Goal: Task Accomplishment & Management: Use online tool/utility

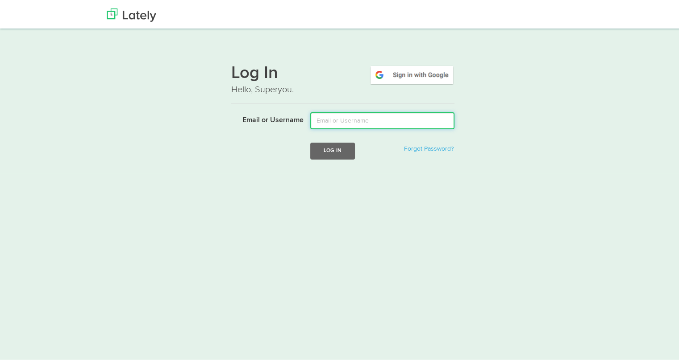
click at [377, 116] on input "Email or Username" at bounding box center [382, 119] width 144 height 17
type input "[EMAIL_ADDRESS][DOMAIN_NAME]"
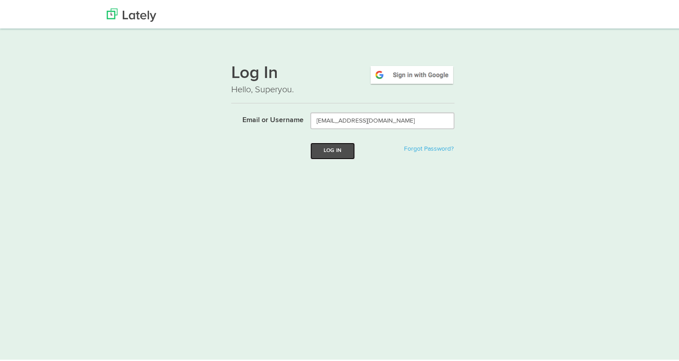
click at [332, 148] on button "Log In" at bounding box center [332, 149] width 45 height 17
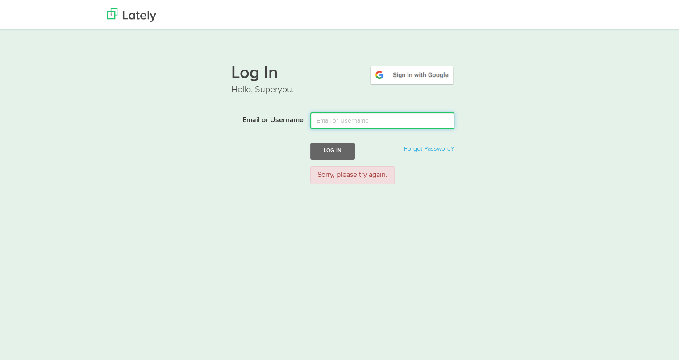
click at [339, 120] on input "Email or Username" at bounding box center [382, 119] width 144 height 17
type input "tamararey@fifth-dimension.io"
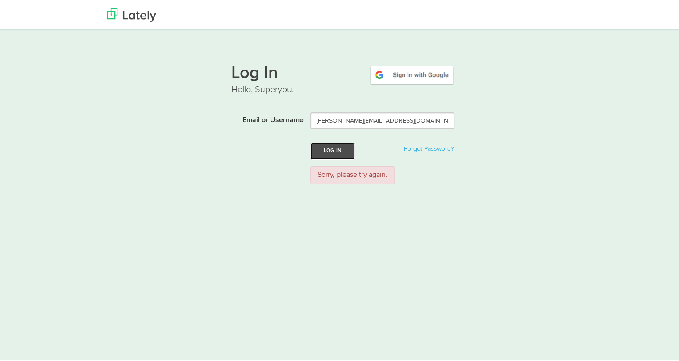
click at [340, 153] on button "Log In" at bounding box center [332, 149] width 45 height 17
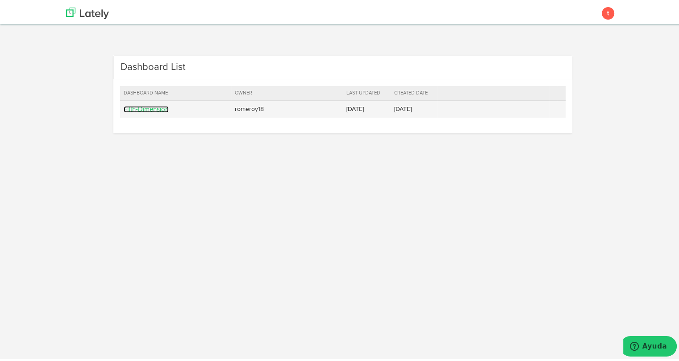
click at [158, 107] on link "Fifth-Dimension" at bounding box center [146, 107] width 45 height 7
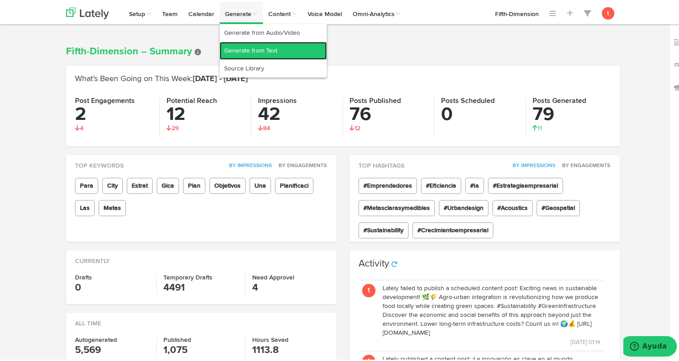
click at [233, 45] on link "Generate from Text" at bounding box center [273, 49] width 107 height 18
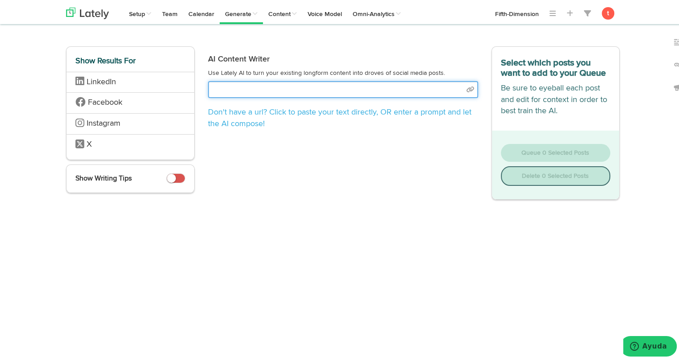
click at [356, 85] on input "text" at bounding box center [343, 87] width 270 height 17
paste input "[URL][DOMAIN_NAME][PERSON_NAME][PERSON_NAME]"
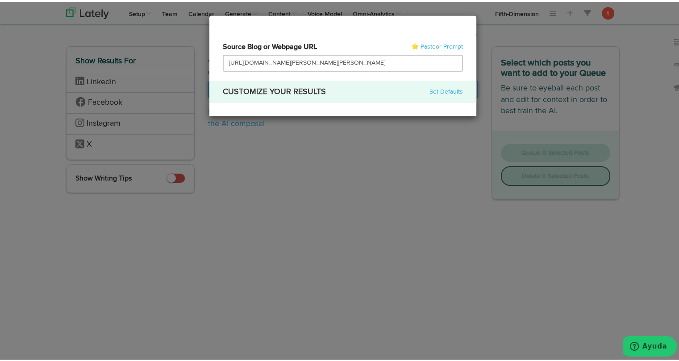
type input "[URL][DOMAIN_NAME][PERSON_NAME][PERSON_NAME]"
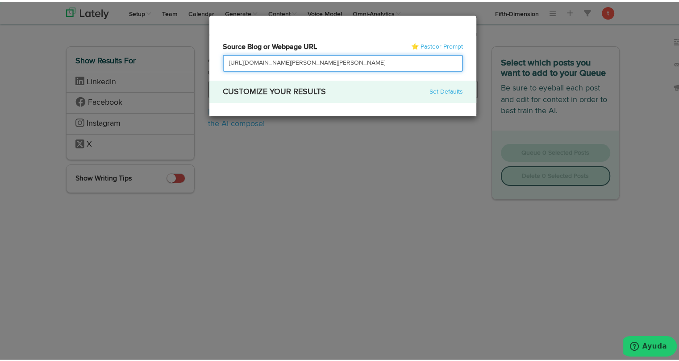
scroll to position [0, 115]
select select "academic"
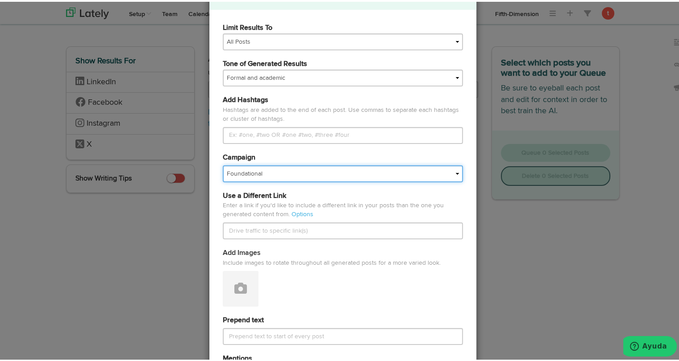
scroll to position [0, 0]
click at [320, 171] on select "Foundational Fresh Assets IMPORTED Industrias VBA Medula [PERSON_NAME] VBA <> G…" at bounding box center [343, 172] width 240 height 17
select select "67a66d21166803e04be07e7f"
click at [223, 164] on select "Foundational Fresh Assets IMPORTED Industrias VBA Medula [PERSON_NAME] VBA <> G…" at bounding box center [343, 172] width 240 height 17
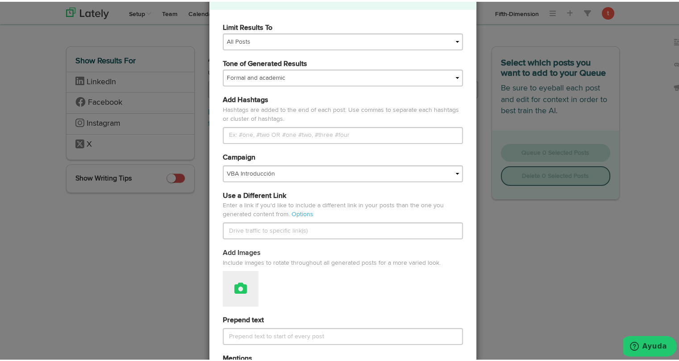
click at [234, 281] on icon at bounding box center [240, 287] width 12 height 12
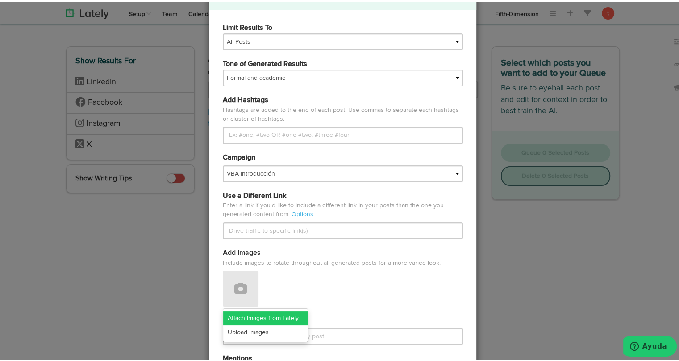
click at [246, 316] on link "Attach Images from Lately" at bounding box center [265, 317] width 84 height 14
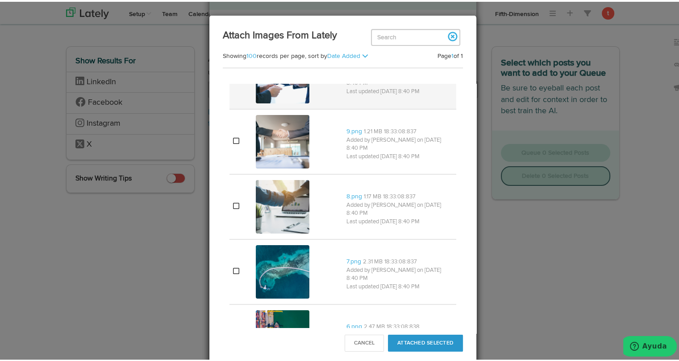
scroll to position [44, 0]
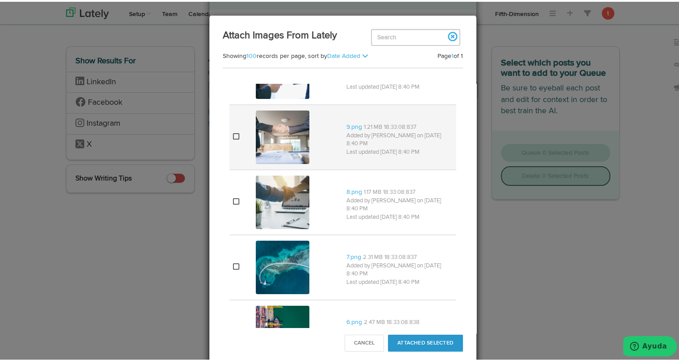
click at [289, 131] on img at bounding box center [283, 136] width 54 height 54
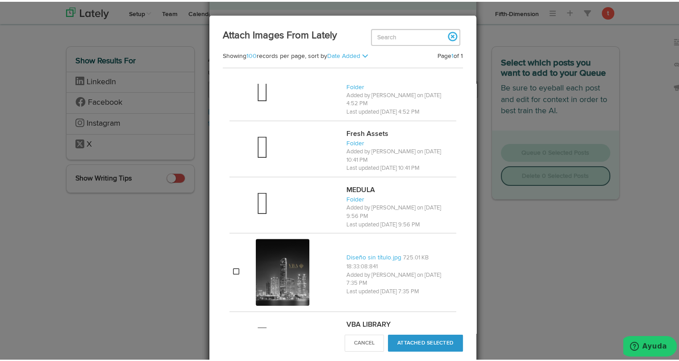
scroll to position [848, 0]
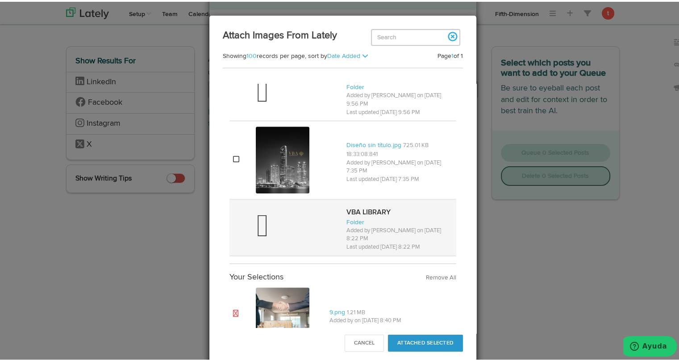
click at [277, 208] on div at bounding box center [297, 226] width 83 height 36
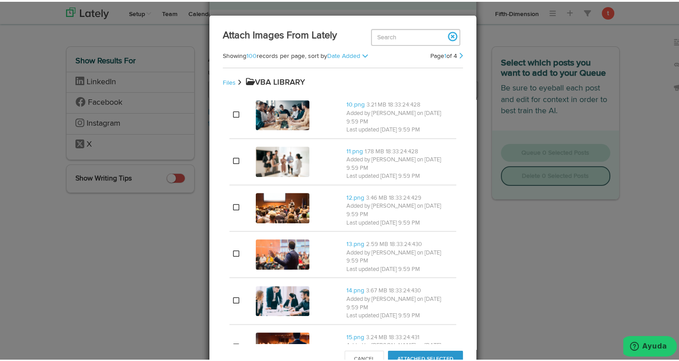
scroll to position [428, 0]
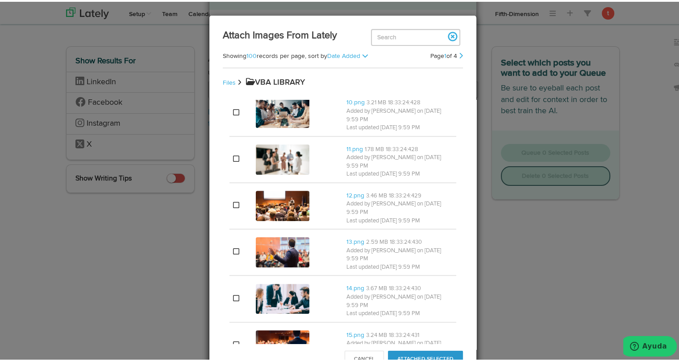
click at [291, 282] on img at bounding box center [283, 297] width 54 height 30
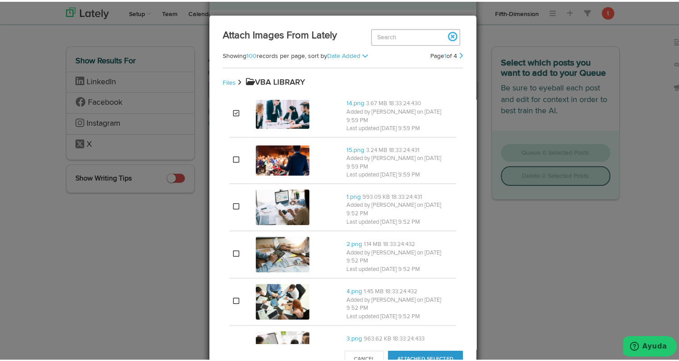
scroll to position [615, 0]
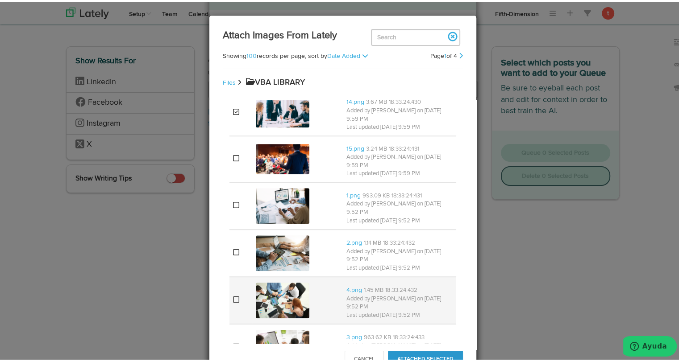
click at [282, 281] on img at bounding box center [283, 299] width 54 height 36
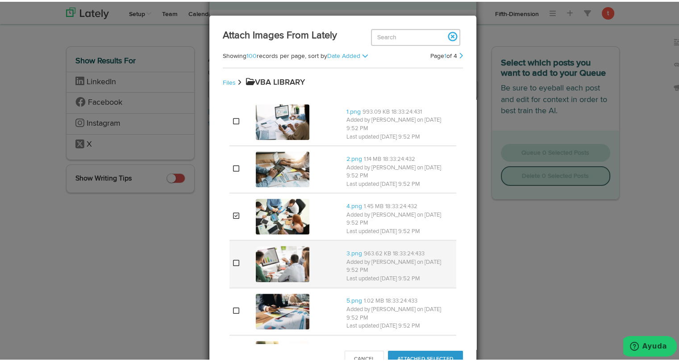
scroll to position [703, 0]
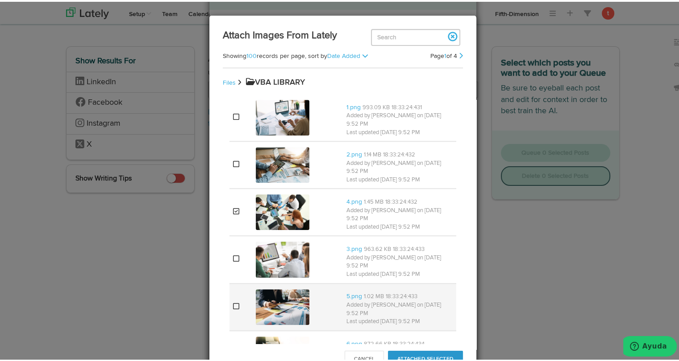
click at [269, 288] on img at bounding box center [283, 306] width 54 height 36
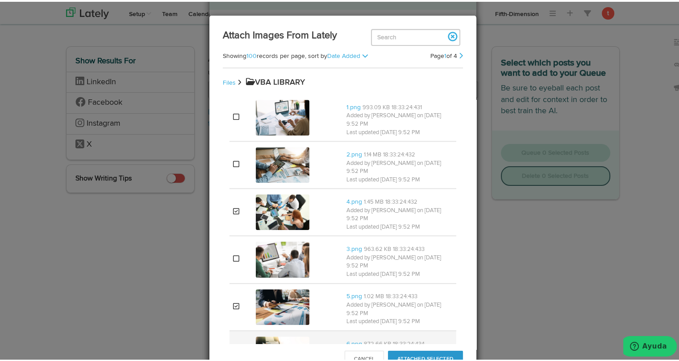
click at [267, 335] on img at bounding box center [283, 353] width 54 height 36
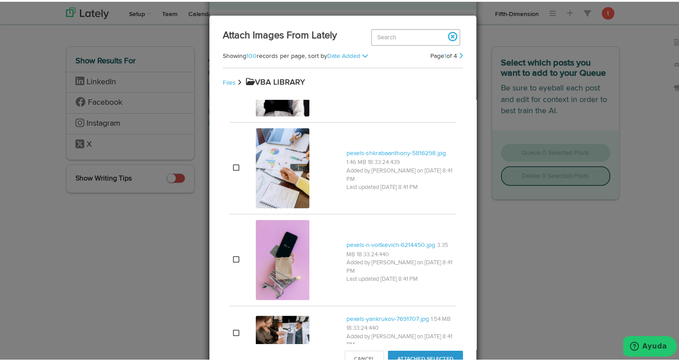
scroll to position [1760, 0]
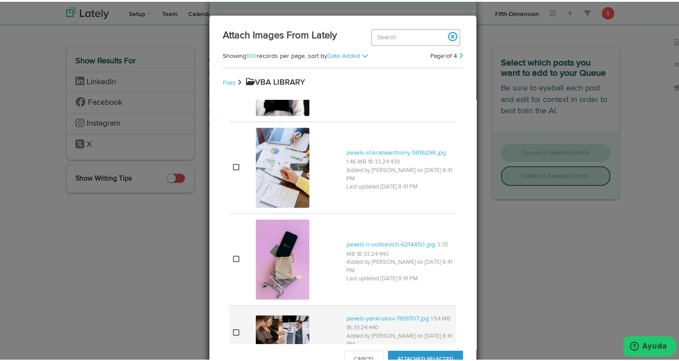
click at [278, 314] on img at bounding box center [283, 332] width 54 height 36
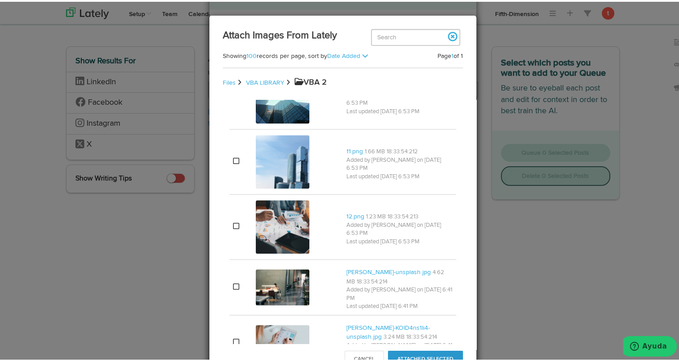
scroll to position [1271, 0]
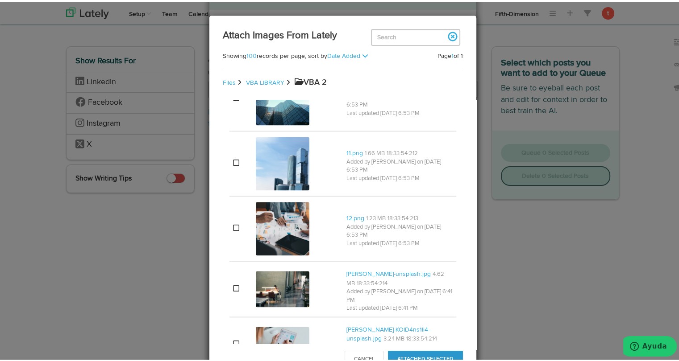
click at [267, 211] on img at bounding box center [283, 227] width 54 height 54
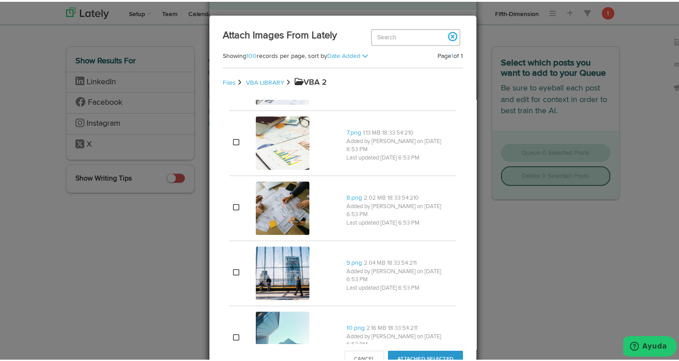
scroll to position [1030, 0]
click at [267, 211] on img at bounding box center [283, 208] width 54 height 54
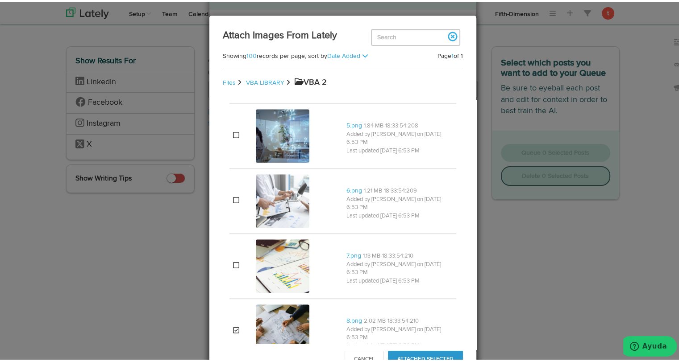
scroll to position [907, 0]
click at [267, 211] on img at bounding box center [283, 201] width 54 height 54
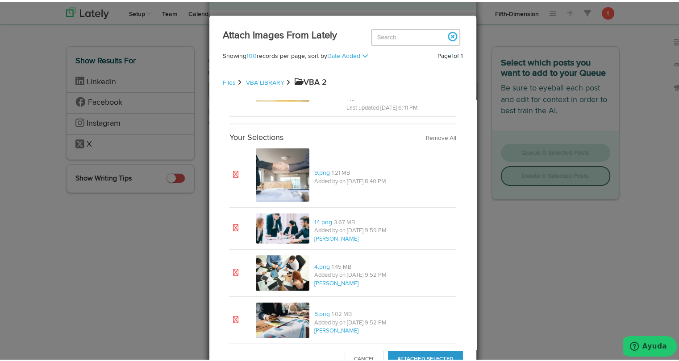
scroll to position [2355, 0]
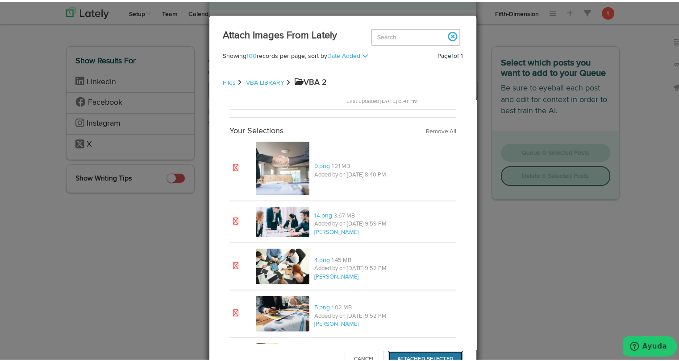
click at [396, 351] on button "Attached Selected" at bounding box center [425, 357] width 75 height 17
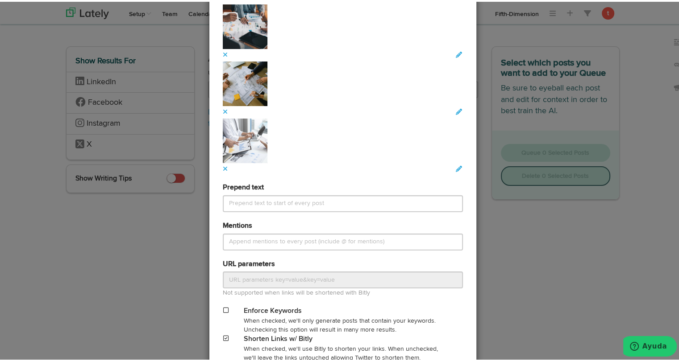
scroll to position [738, 0]
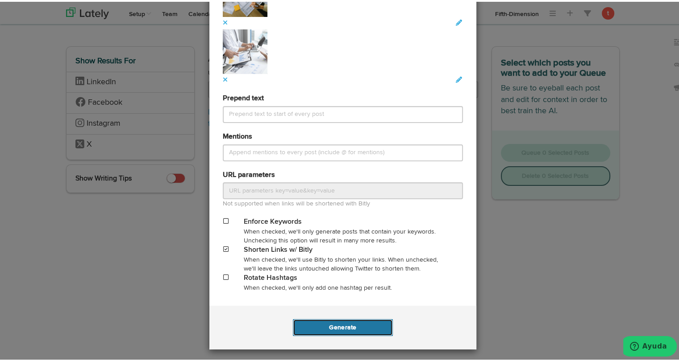
click at [340, 324] on button "Generate" at bounding box center [342, 326] width 99 height 17
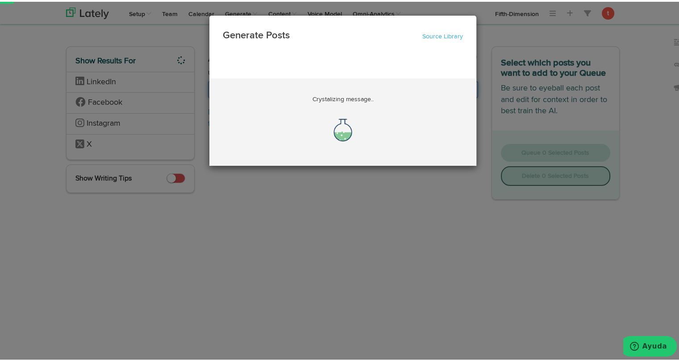
scroll to position [0, 99]
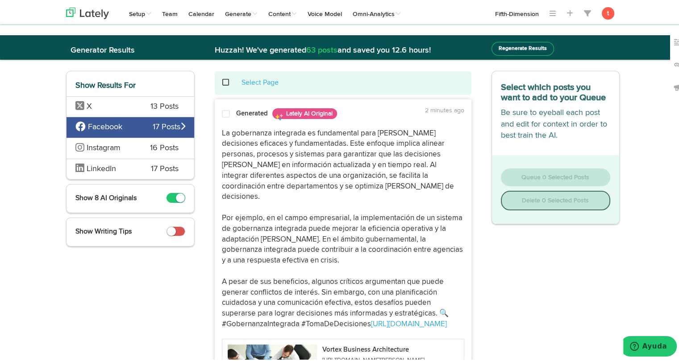
click at [124, 112] on div "X 13 Posts" at bounding box center [130, 105] width 128 height 21
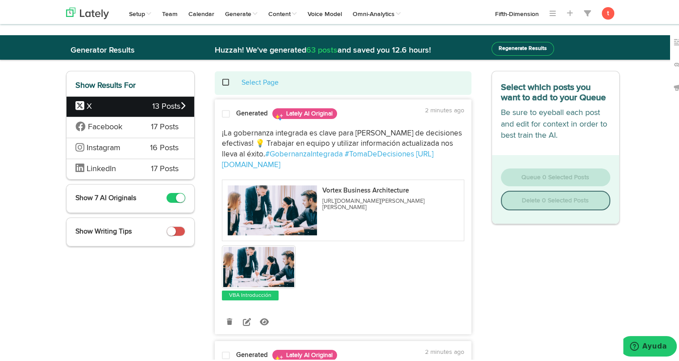
click at [223, 113] on span at bounding box center [226, 112] width 8 height 9
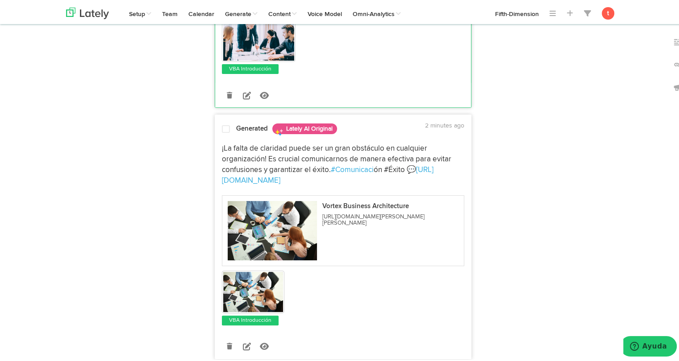
click at [225, 137] on div "¡La falta de claridad puede ser un gran obstáculo en cualquier organización! Es…" at bounding box center [343, 231] width 256 height 188
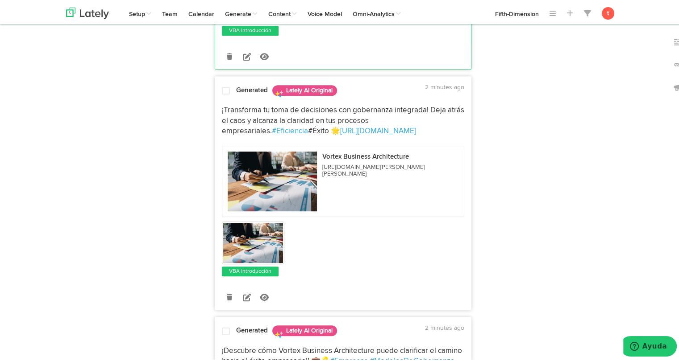
click at [237, 99] on div "¡Transforma tu toma de decisiones con gobernanza integrada! Deja atrás el caos …" at bounding box center [343, 187] width 256 height 177
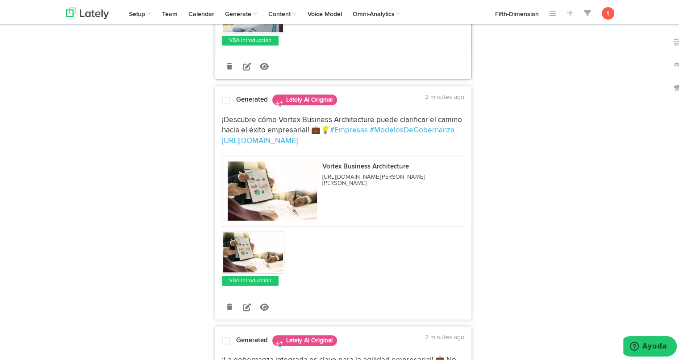
click at [222, 115] on span "¡Descubre cómo Vortex Business Architecture puede clarificar el camino hacia el…" at bounding box center [343, 124] width 242 height 18
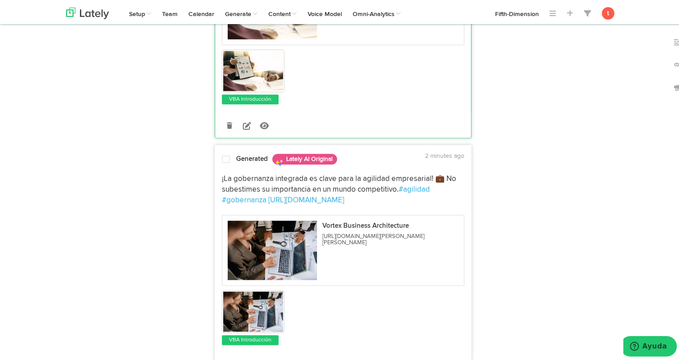
click at [224, 154] on div at bounding box center [225, 159] width 21 height 12
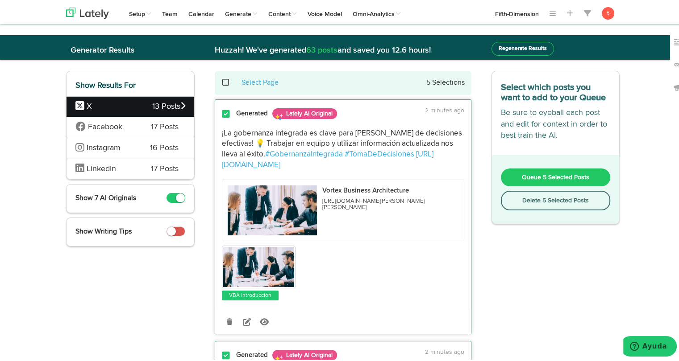
click at [501, 176] on button "Queue 5 Selected Posts" at bounding box center [556, 176] width 110 height 18
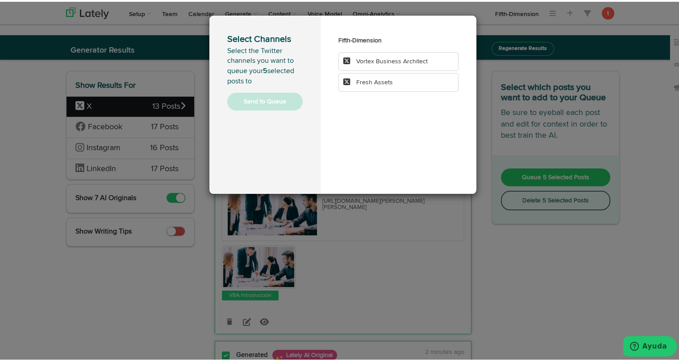
click at [360, 62] on span "Vortex Business Architect" at bounding box center [391, 60] width 71 height 6
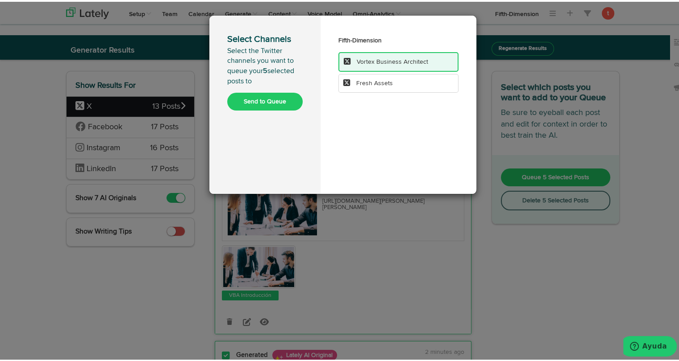
click at [279, 106] on button "Send to Queue" at bounding box center [264, 100] width 75 height 18
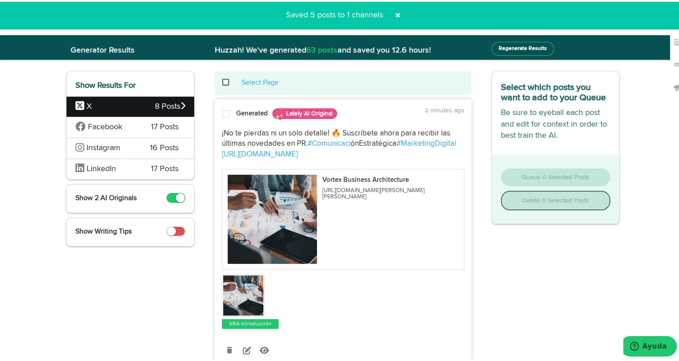
click at [108, 122] on span "Facebook" at bounding box center [105, 125] width 34 height 8
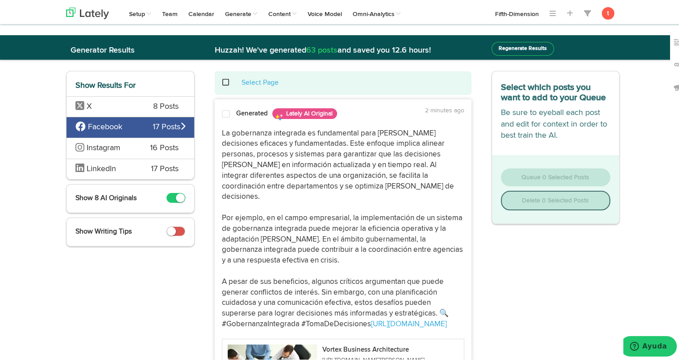
click at [256, 132] on p "La gobernanza integrada es fundamental para tomar decisiones eficaces y fundame…" at bounding box center [343, 228] width 242 height 202
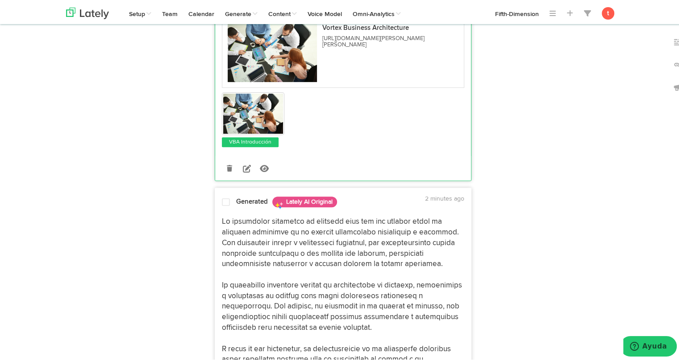
scroll to position [343, 0]
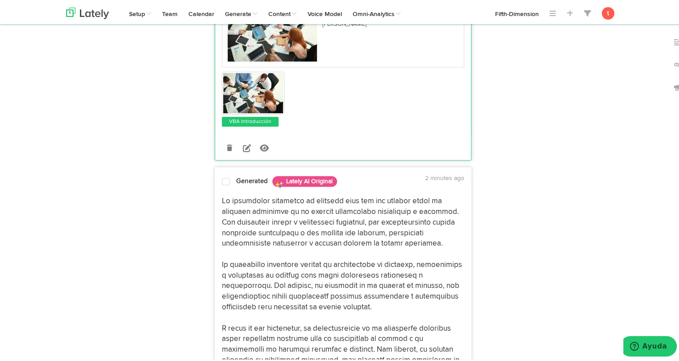
click at [242, 213] on p "[URL][DOMAIN_NAME]" at bounding box center [343, 290] width 242 height 191
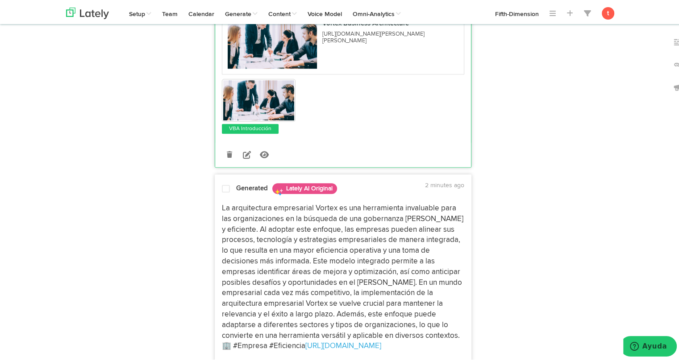
click at [257, 258] on p "La arquitectura empresarial Vortex es una herramienta invaluable para las organ…" at bounding box center [343, 276] width 242 height 149
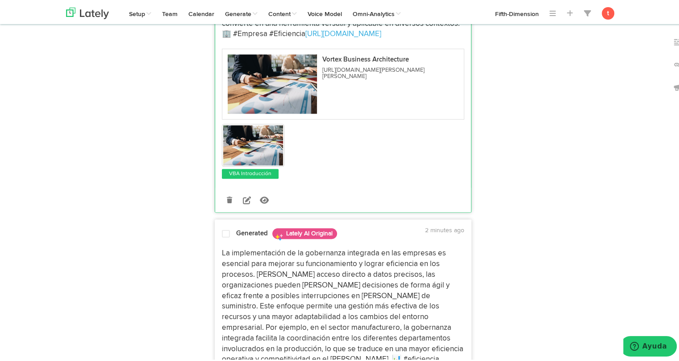
click at [253, 287] on p "La implementación de la gobernanza integrada en las empresas es esencial para m…" at bounding box center [343, 311] width 242 height 128
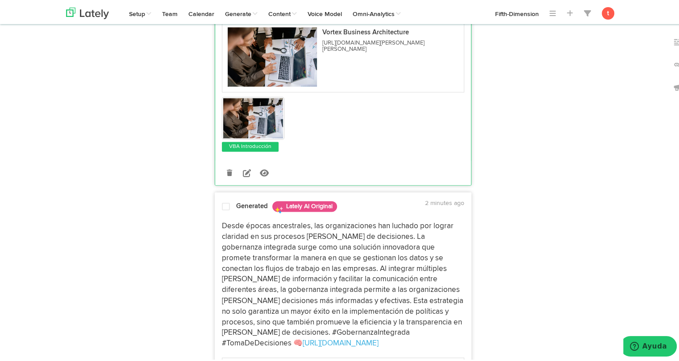
click at [279, 248] on p "Desde épocas ancestrales, las organizaciones han luchado por lograr claridad en…" at bounding box center [343, 284] width 242 height 128
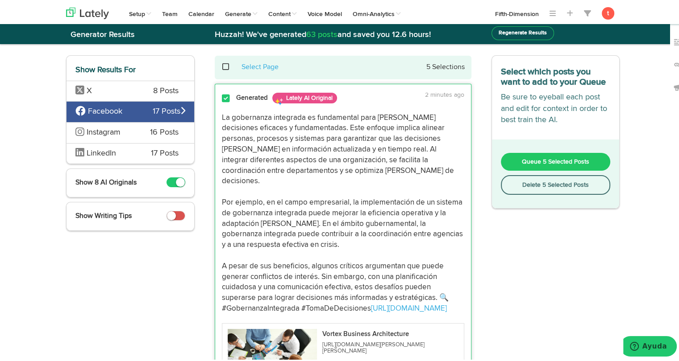
scroll to position [0, 0]
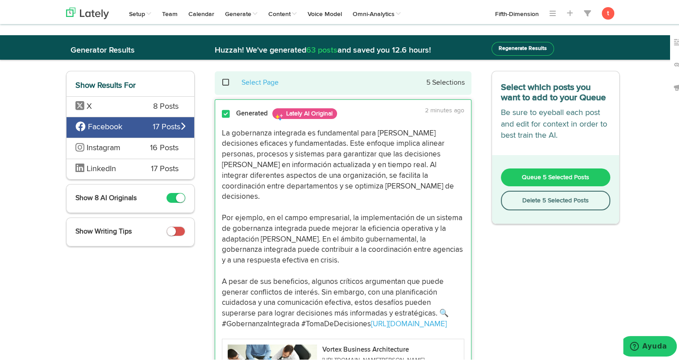
click at [530, 181] on button "Queue 5 Selected Posts" at bounding box center [556, 176] width 110 height 18
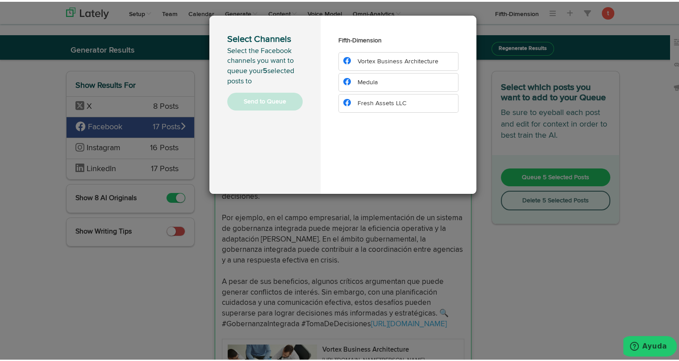
click at [391, 58] on span "Vortex Business Architecture" at bounding box center [397, 60] width 81 height 6
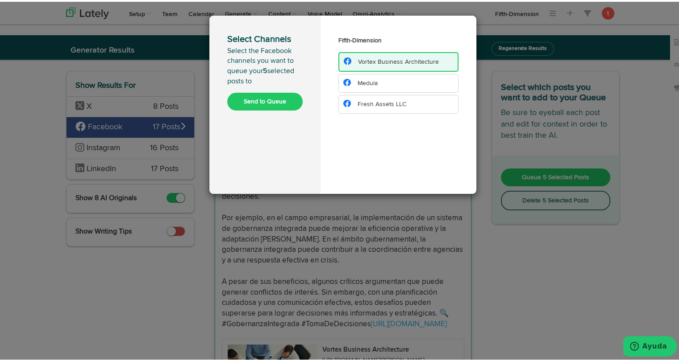
click at [253, 102] on button "Send to Queue" at bounding box center [264, 100] width 75 height 18
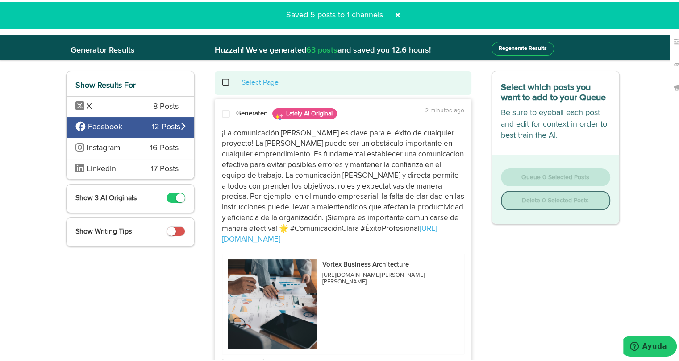
click at [143, 150] on div "Instagram 16 Posts" at bounding box center [130, 146] width 128 height 21
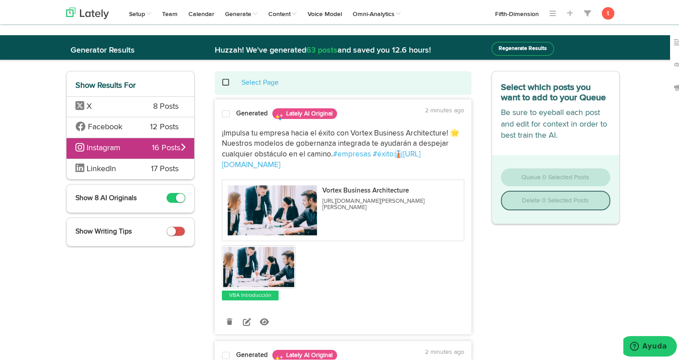
click at [246, 136] on p "¡Impulsa tu empresa hacia el éxito con Vortex Business Architecture! 🌟 Nuestros…" at bounding box center [343, 148] width 242 height 42
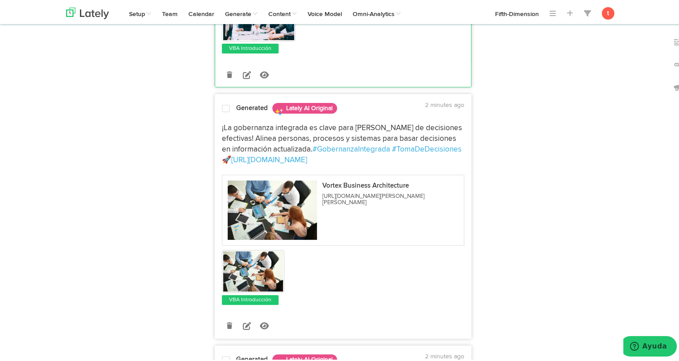
click at [241, 141] on p "¡La gobernanza integrada es clave para la toma de decisiones efectivas! Alinea …" at bounding box center [343, 142] width 242 height 42
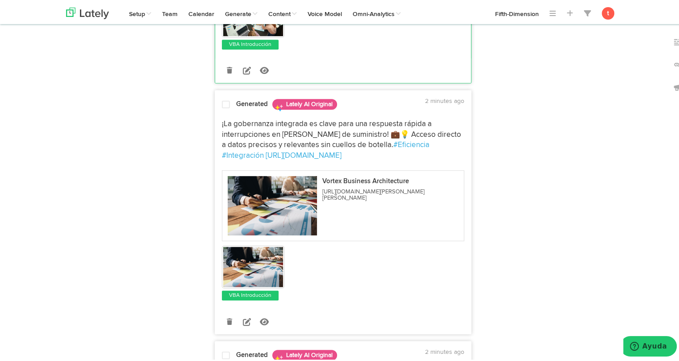
scroll to position [516, 0]
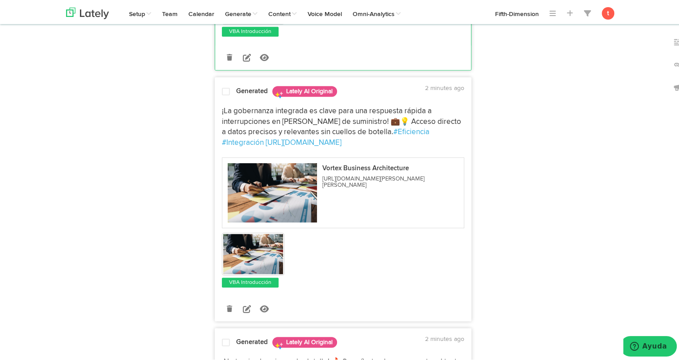
click at [229, 128] on p "¡La gobernanza integrada es clave para una respuesta rápida a interrupciones en…" at bounding box center [343, 125] width 242 height 42
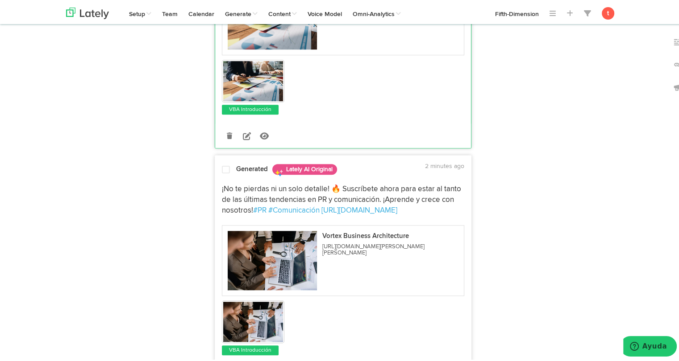
scroll to position [703, 0]
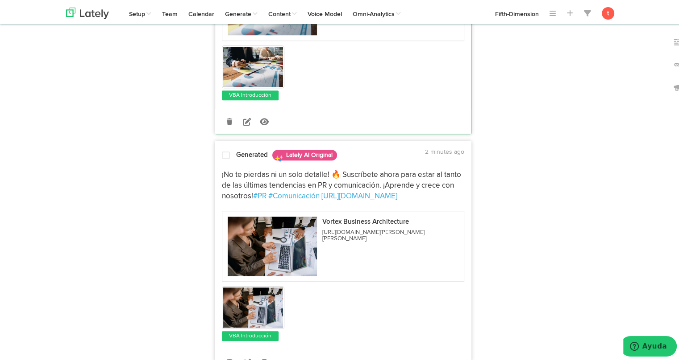
click at [228, 176] on p "¡No te pierdas ni un solo detalle! 🔥 Suscríbete ahora para estar al tanto de la…" at bounding box center [343, 184] width 242 height 32
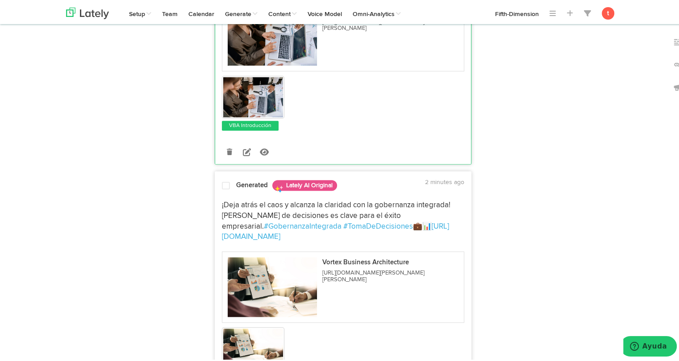
scroll to position [924, 0]
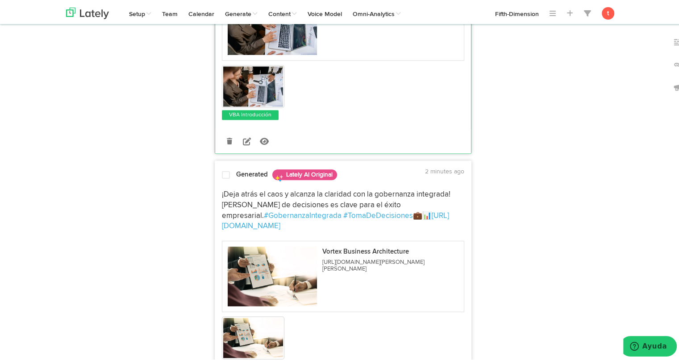
click at [226, 184] on div "¡Deja atrás el caos y alcanza la claridad con la gobernanza integrada! La toma …" at bounding box center [343, 277] width 256 height 188
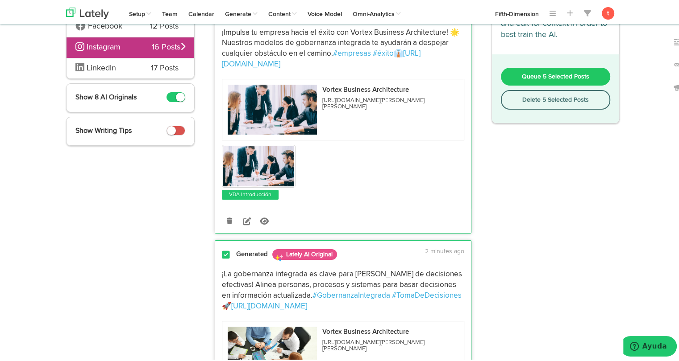
scroll to position [0, 0]
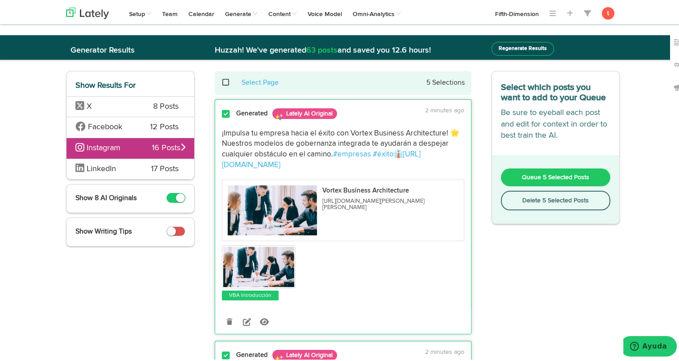
click at [531, 174] on span "Queue 5 Selected Posts" at bounding box center [555, 176] width 67 height 6
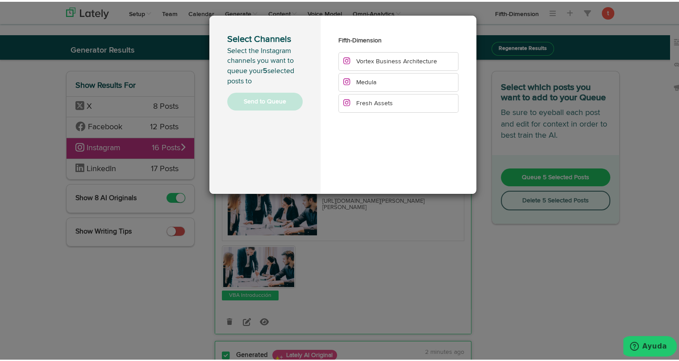
click at [410, 59] on span "Vortex Business Architecture" at bounding box center [396, 60] width 81 height 6
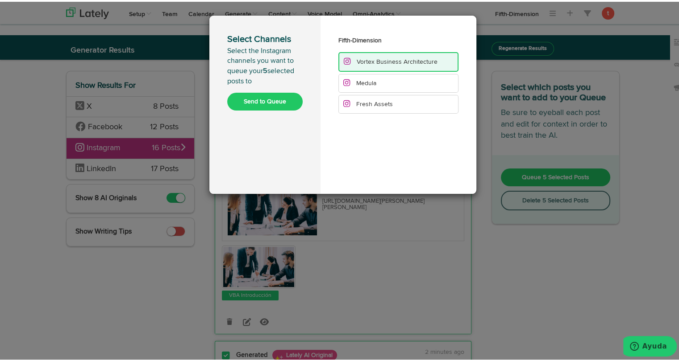
click at [278, 95] on button "Send to Queue" at bounding box center [264, 100] width 75 height 18
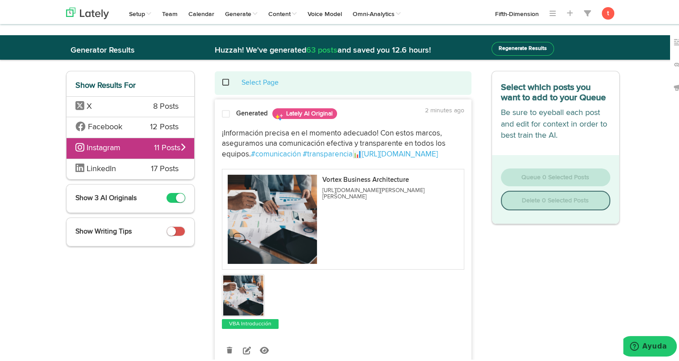
click at [127, 165] on span "LinkedIn" at bounding box center [106, 168] width 62 height 12
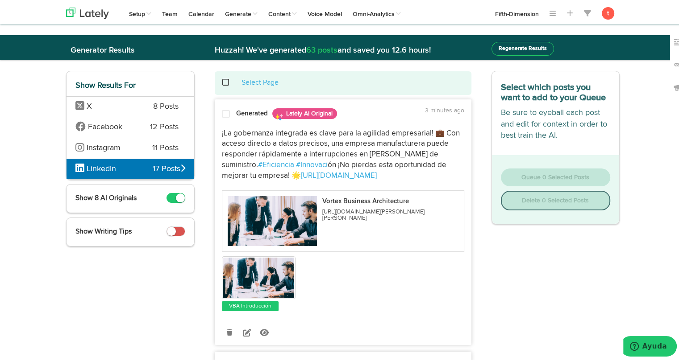
click at [251, 136] on p "¡La gobernanza integrada es clave para la agilidad empresarial! 💼 Con acceso di…" at bounding box center [343, 153] width 242 height 53
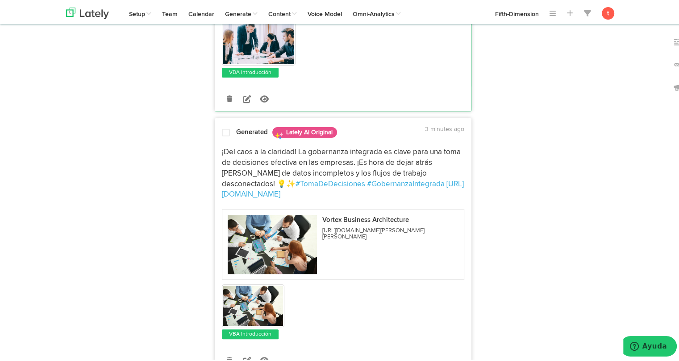
click at [231, 170] on span "¡Del caos a la claridad! La gobernanza integrada es clave para una toma de deci…" at bounding box center [342, 166] width 240 height 39
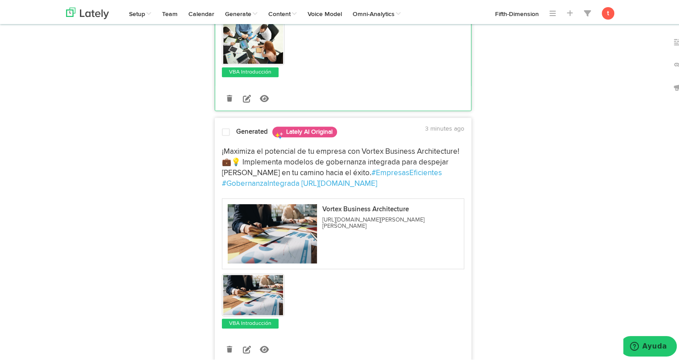
click at [257, 158] on span "¡Maximiza el potencial de tu empresa con Vortex Business Architecture! 💼💡 Imple…" at bounding box center [341, 160] width 239 height 29
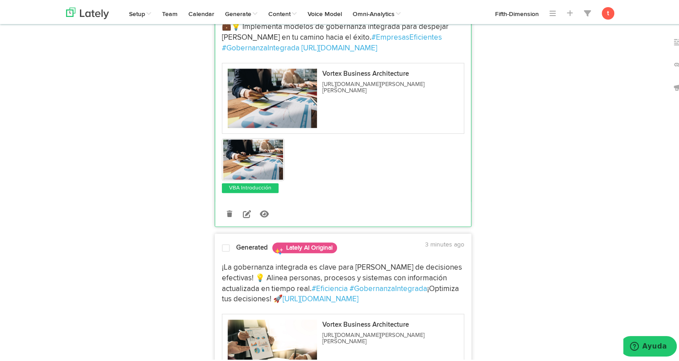
scroll to position [633, 0]
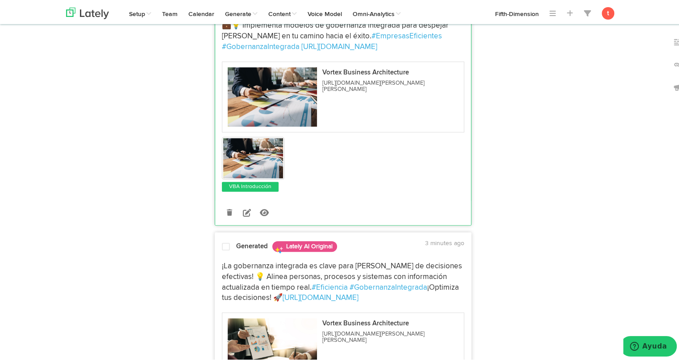
click at [239, 255] on div "¡La gobernanza integrada es clave para la toma de decisiones efectivas! 💡 Aline…" at bounding box center [343, 349] width 256 height 188
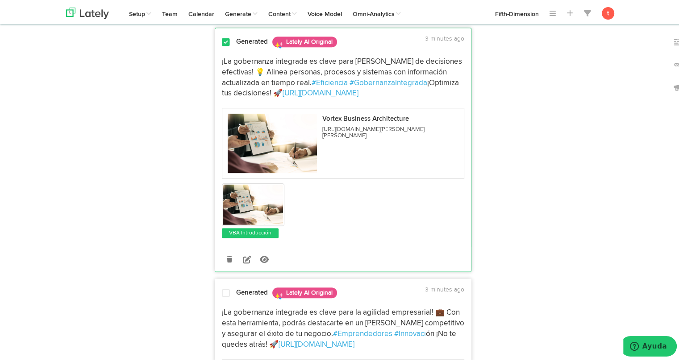
click at [230, 307] on span "¡La gobernanza integrada es clave para la agilidad empresarial! 💼 Con esta herr…" at bounding box center [344, 321] width 244 height 29
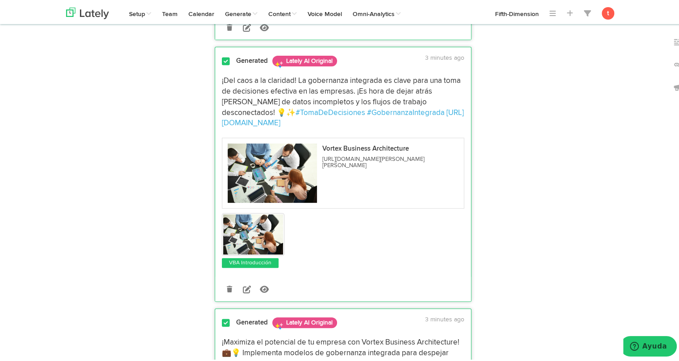
scroll to position [0, 0]
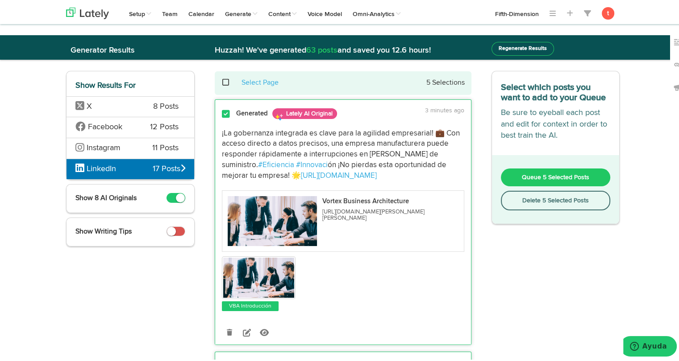
click at [530, 170] on button "Queue 5 Selected Posts" at bounding box center [556, 176] width 110 height 18
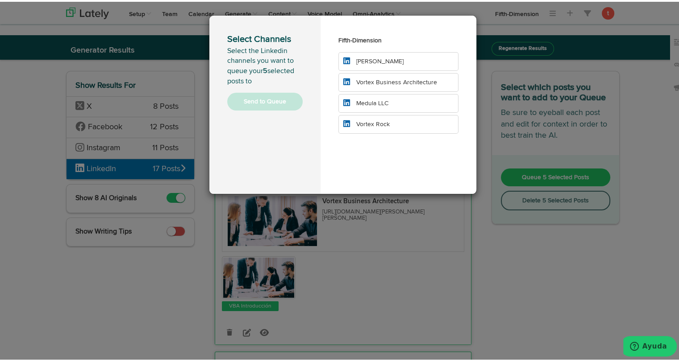
click at [396, 85] on li "Vortex Business Architecture" at bounding box center [398, 80] width 120 height 19
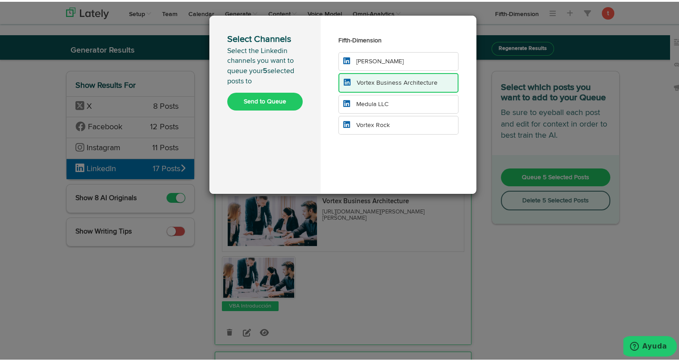
click at [273, 100] on button "Send to Queue" at bounding box center [264, 100] width 75 height 18
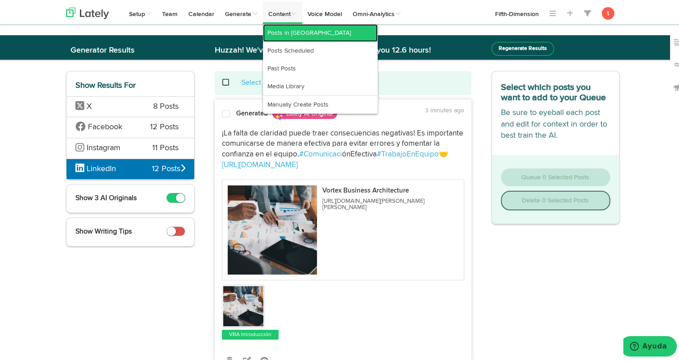
click at [289, 29] on link "Posts in [GEOGRAPHIC_DATA]" at bounding box center [320, 31] width 115 height 18
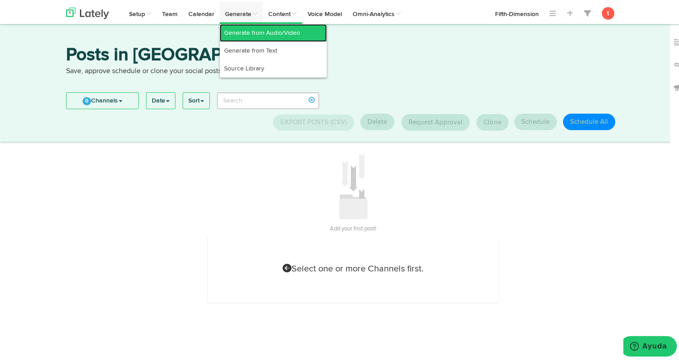
click at [237, 27] on link "Generate from Audio/Video" at bounding box center [273, 31] width 107 height 18
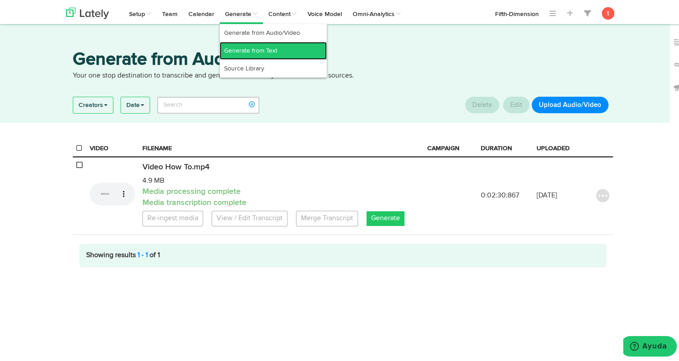
click at [244, 47] on link "Generate from Text" at bounding box center [273, 49] width 107 height 18
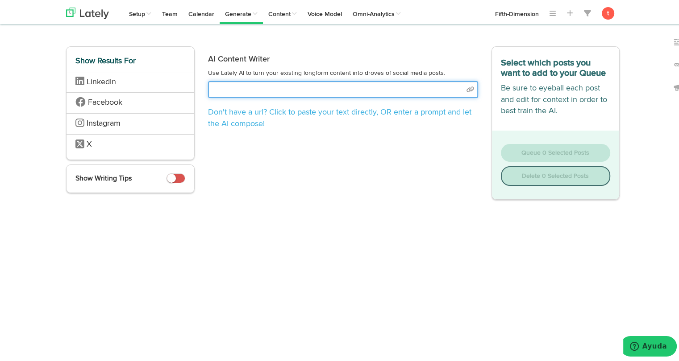
click at [328, 91] on input "text" at bounding box center [343, 87] width 270 height 17
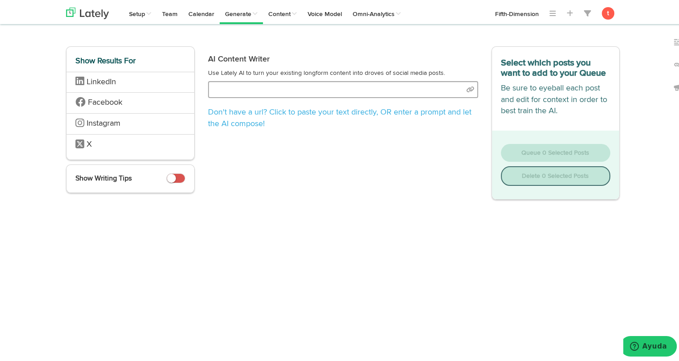
select select "academic"
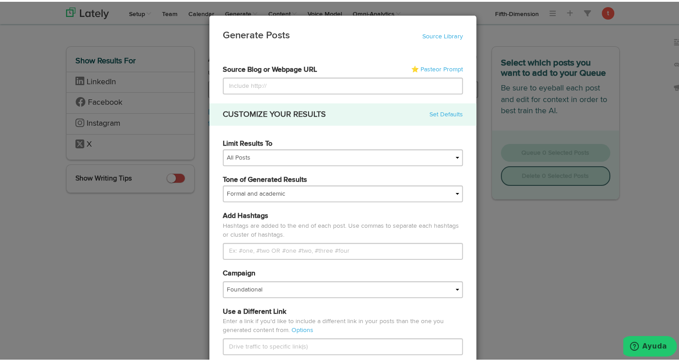
type input "[URL][DOMAIN_NAME]"
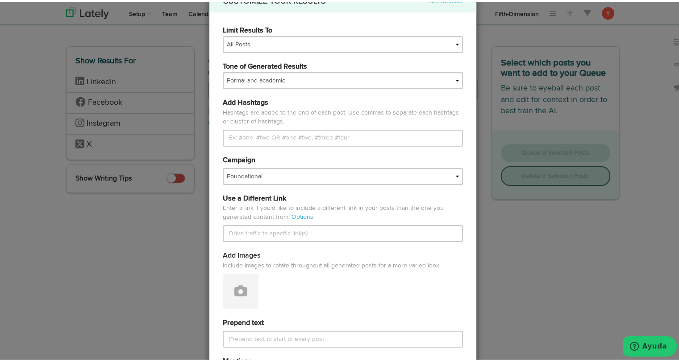
scroll to position [114, 0]
type input "[URL][DOMAIN_NAME]"
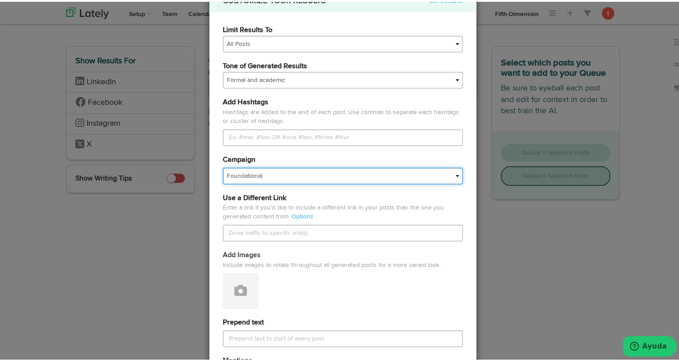
scroll to position [0, 0]
click at [277, 172] on select "Foundational Fresh Assets IMPORTED Industrias VBA Medula [PERSON_NAME] VBA <> G…" at bounding box center [343, 174] width 240 height 17
select select "680bda8a6d57bf2a4779c5fd"
click at [223, 166] on select "Foundational Fresh Assets IMPORTED Industrias VBA Medula [PERSON_NAME] VBA <> G…" at bounding box center [343, 174] width 240 height 17
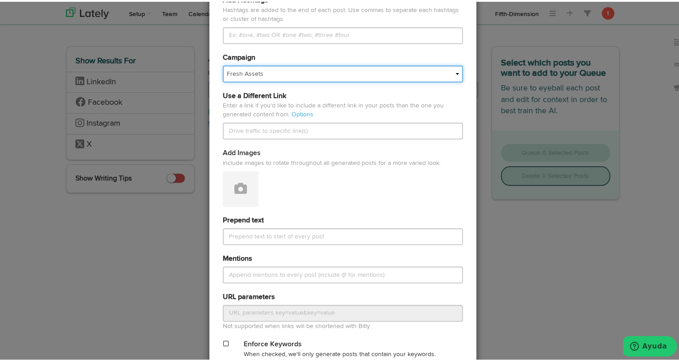
scroll to position [221, 0]
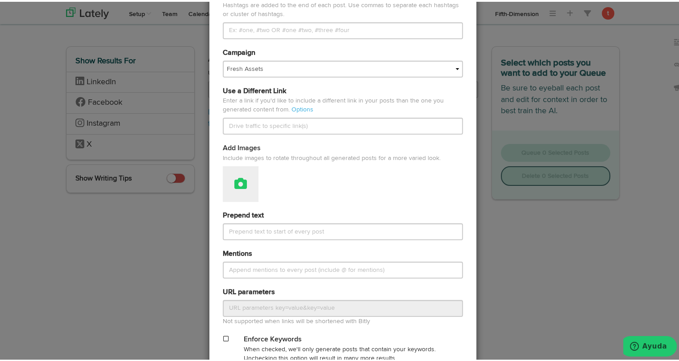
click at [236, 174] on button at bounding box center [241, 183] width 36 height 36
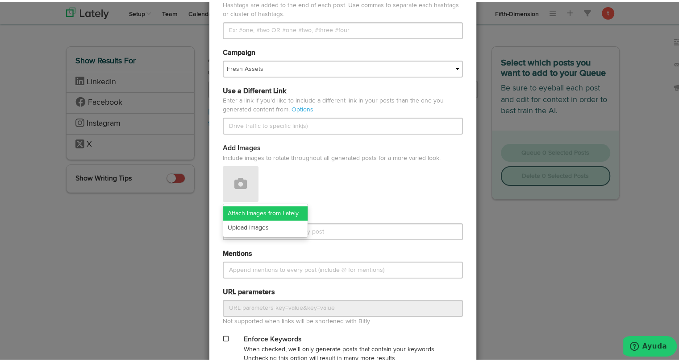
click at [243, 207] on link "Attach Images from Lately" at bounding box center [265, 212] width 84 height 14
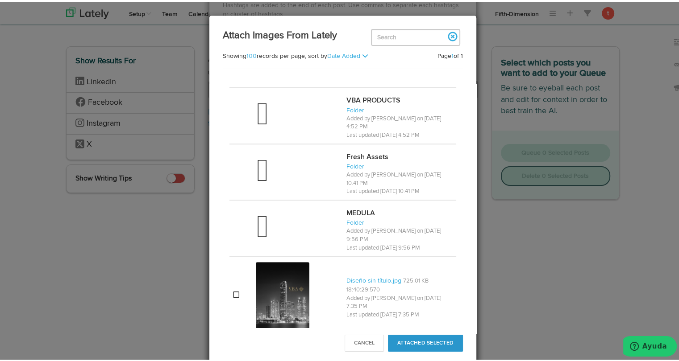
scroll to position [757, 0]
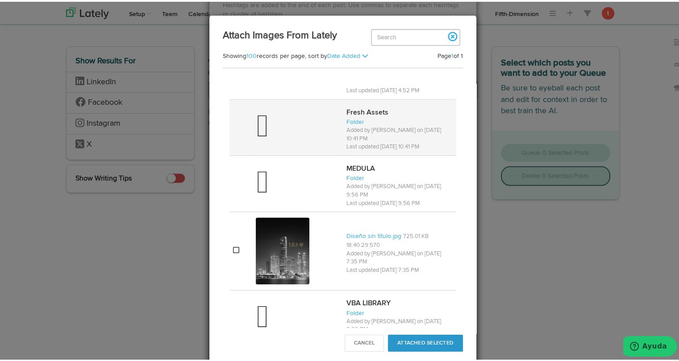
click at [272, 137] on td at bounding box center [297, 126] width 91 height 56
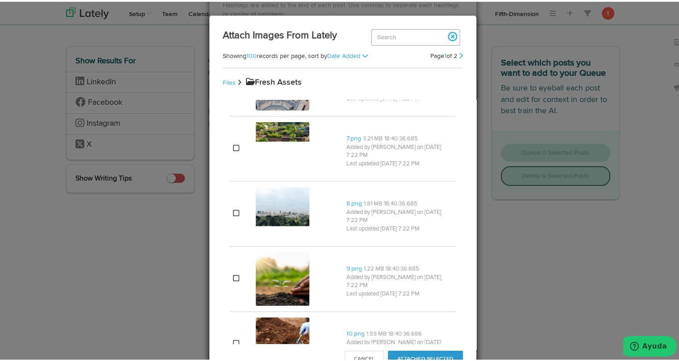
scroll to position [310, 0]
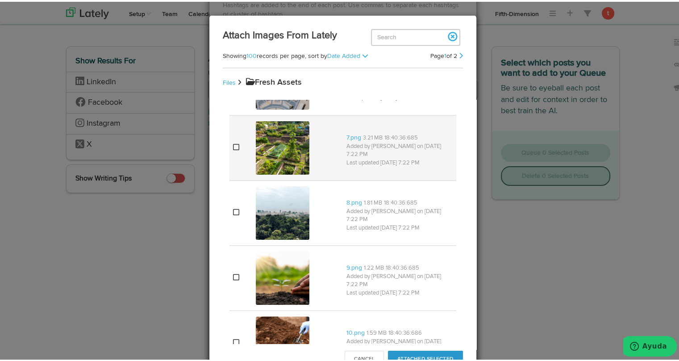
click at [307, 134] on div at bounding box center [297, 146] width 83 height 57
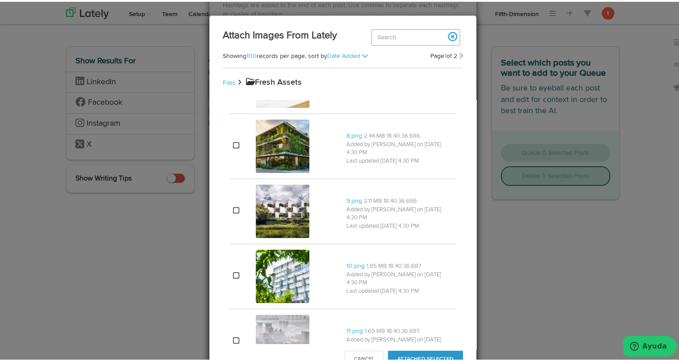
scroll to position [638, 0]
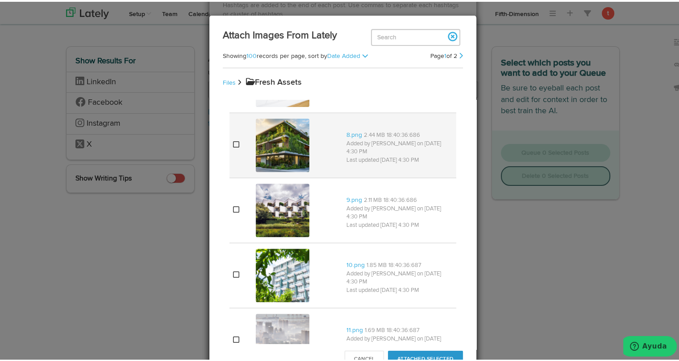
click at [286, 156] on img at bounding box center [283, 144] width 54 height 54
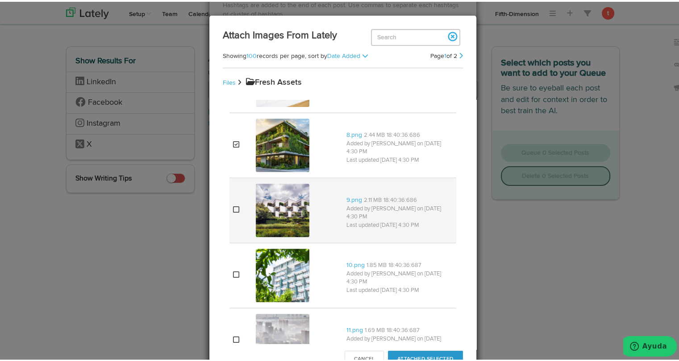
click at [283, 215] on img at bounding box center [283, 209] width 54 height 54
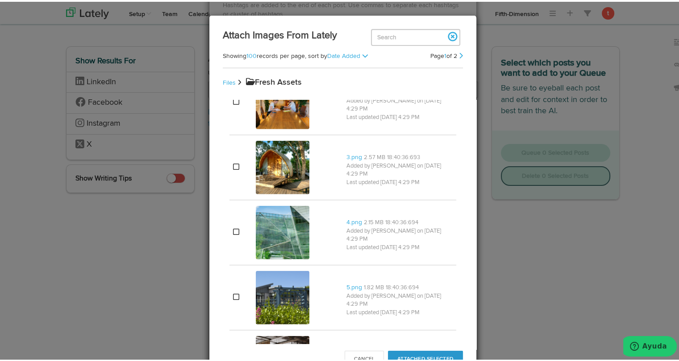
scroll to position [2377, 0]
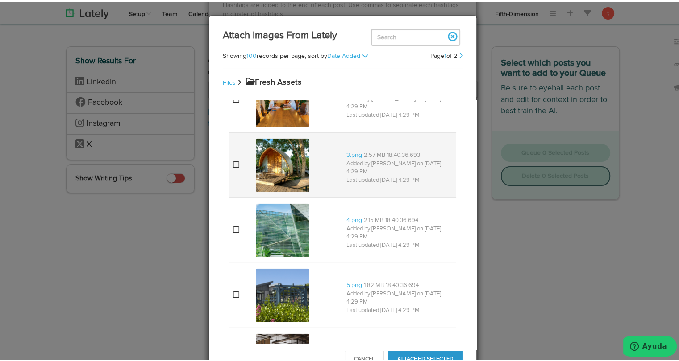
click at [279, 167] on img at bounding box center [283, 164] width 54 height 54
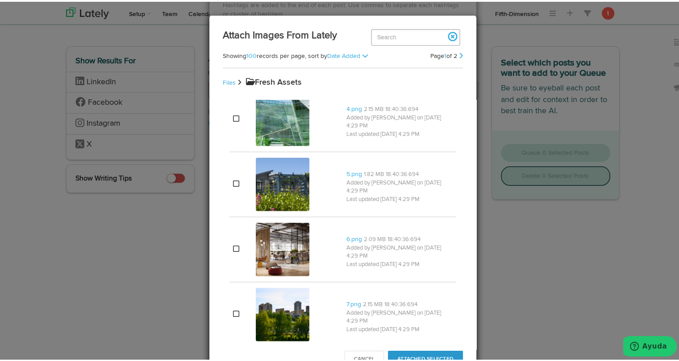
scroll to position [2491, 0]
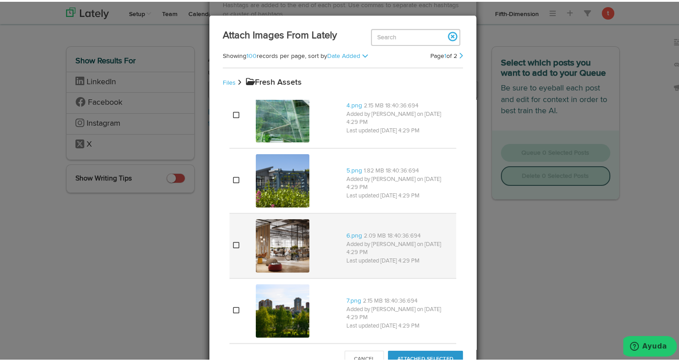
click at [273, 223] on img at bounding box center [283, 245] width 54 height 54
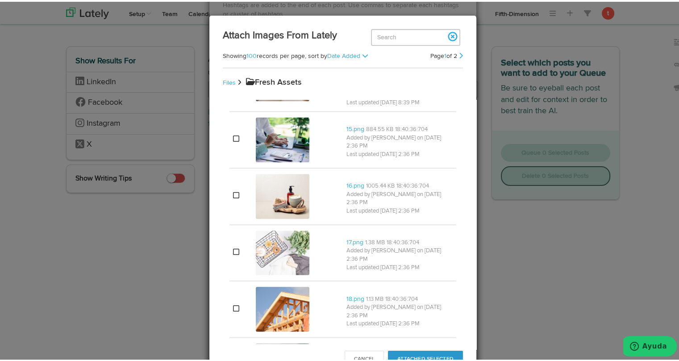
scroll to position [4764, 0]
click at [273, 284] on img at bounding box center [283, 306] width 54 height 45
click at [271, 341] on img at bounding box center [283, 363] width 54 height 45
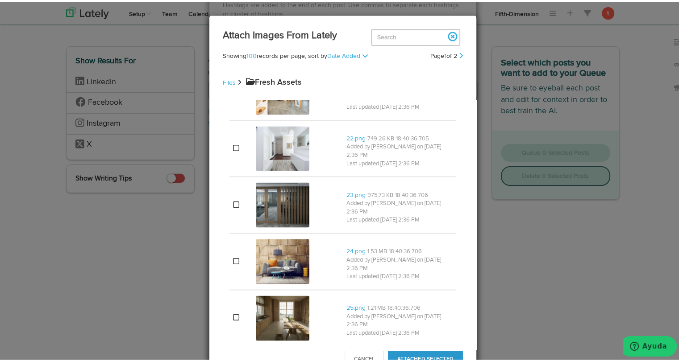
scroll to position [5164, 0]
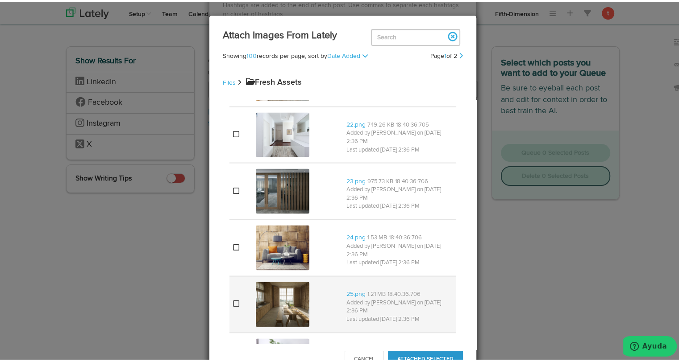
click at [275, 280] on img at bounding box center [283, 302] width 54 height 45
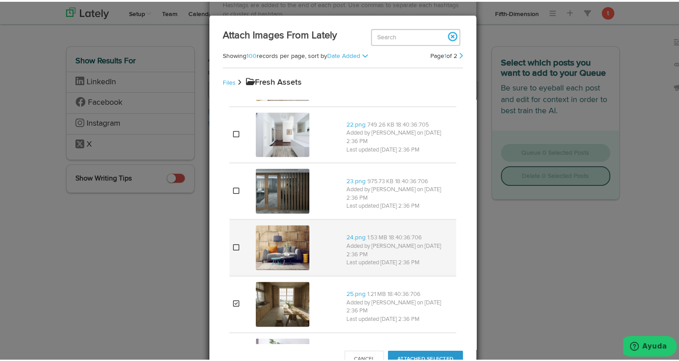
click at [277, 224] on img at bounding box center [283, 246] width 54 height 45
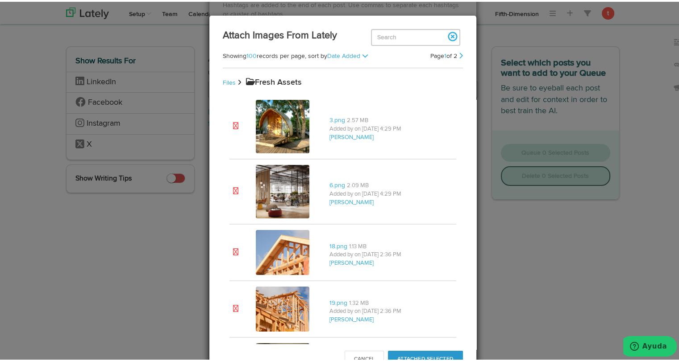
scroll to position [6502, 0]
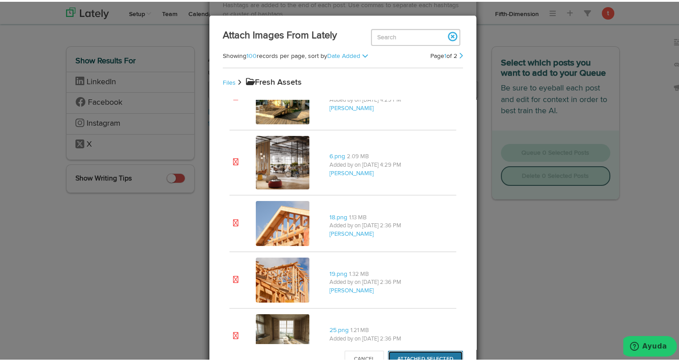
click at [429, 356] on button "Attached Selected" at bounding box center [425, 357] width 75 height 17
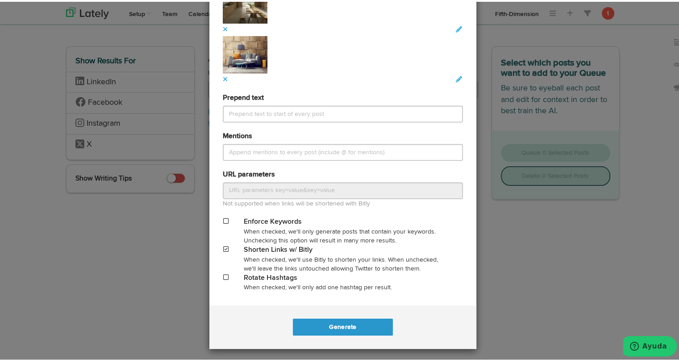
scroll to position [788, 0]
click at [352, 322] on button "Generate" at bounding box center [342, 326] width 99 height 17
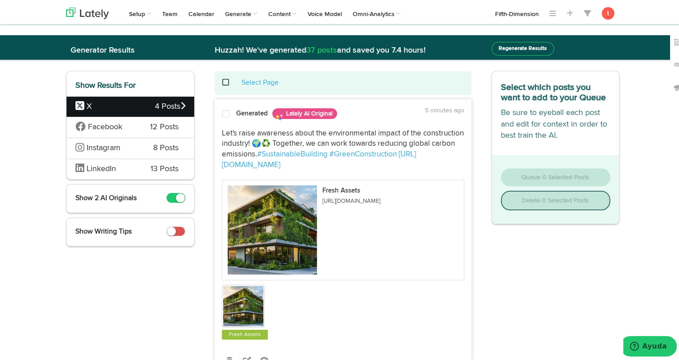
click at [228, 112] on div at bounding box center [225, 114] width 21 height 12
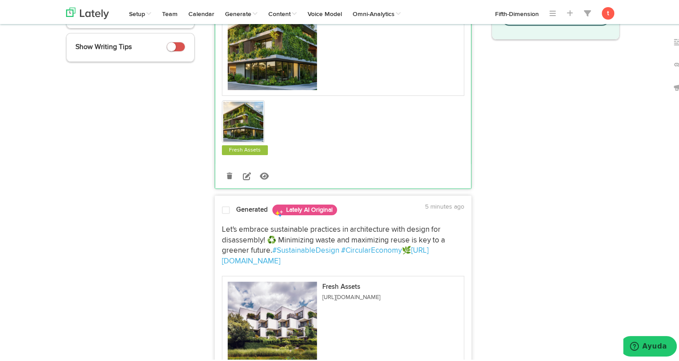
scroll to position [185, 0]
click at [222, 207] on span at bounding box center [226, 208] width 8 height 9
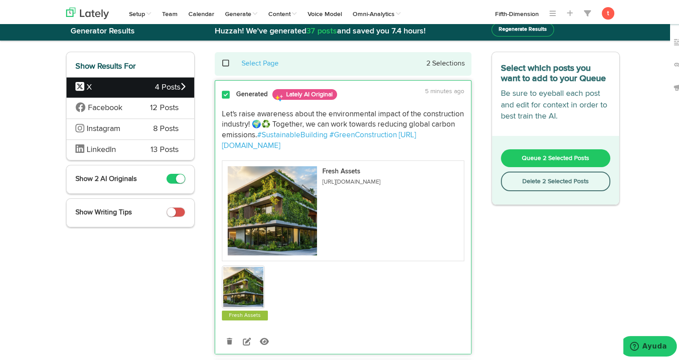
scroll to position [0, 0]
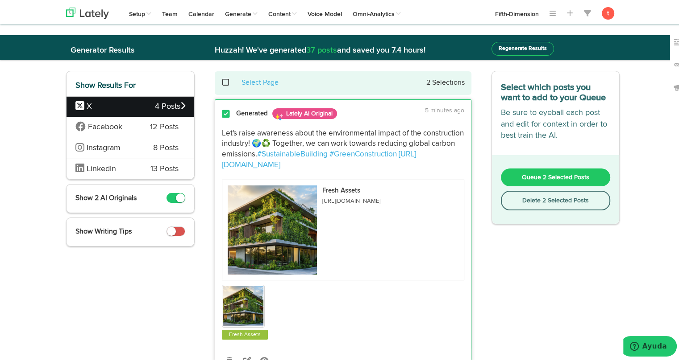
click at [573, 177] on span "Queue 2 Selected Posts" at bounding box center [555, 176] width 67 height 6
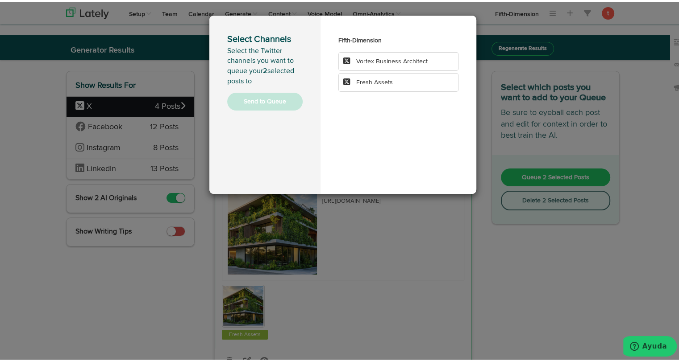
click at [386, 81] on span "Fresh Assets" at bounding box center [374, 81] width 37 height 6
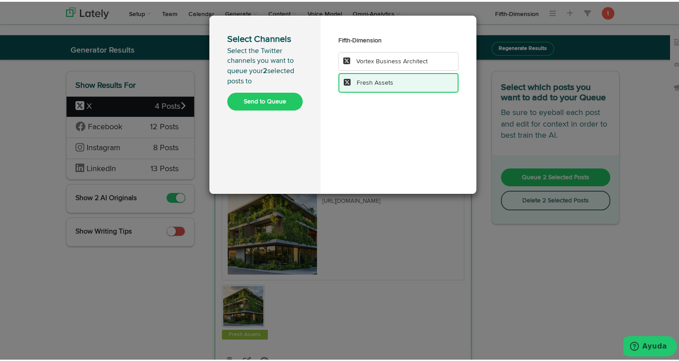
click at [268, 100] on button "Send to Queue" at bounding box center [264, 100] width 75 height 18
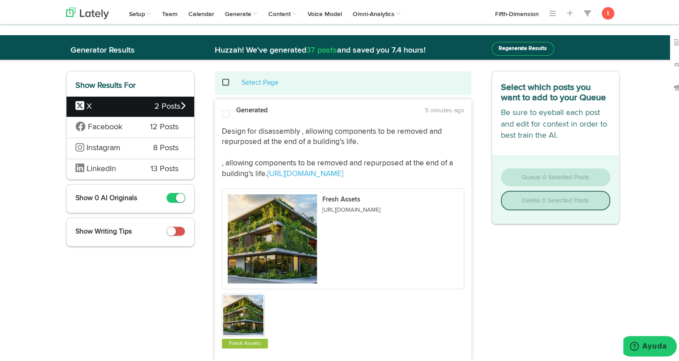
click at [129, 128] on span "Facebook" at bounding box center [105, 126] width 61 height 12
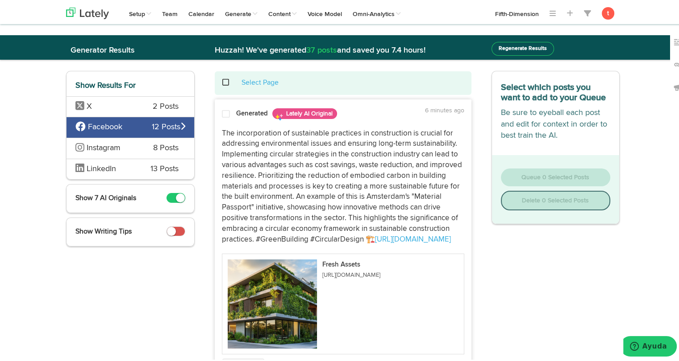
click at [269, 140] on p "The incorporation of sustainable practices in construction is crucial for addre…" at bounding box center [343, 185] width 242 height 117
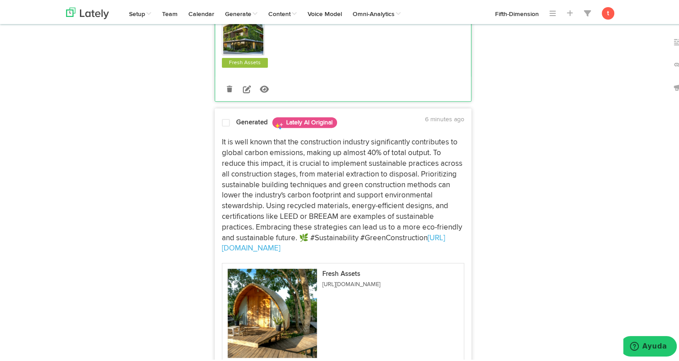
click at [262, 196] on p "It is well known that the construction industry significantly contributes to gl…" at bounding box center [343, 194] width 242 height 117
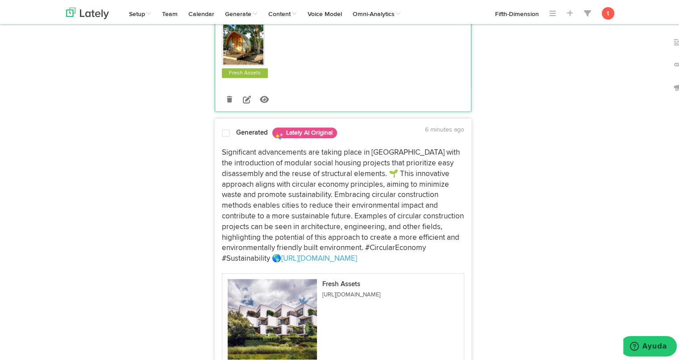
click at [254, 215] on p "Significant advancements are taking place in Bogotá with the introduction of mo…" at bounding box center [343, 204] width 242 height 117
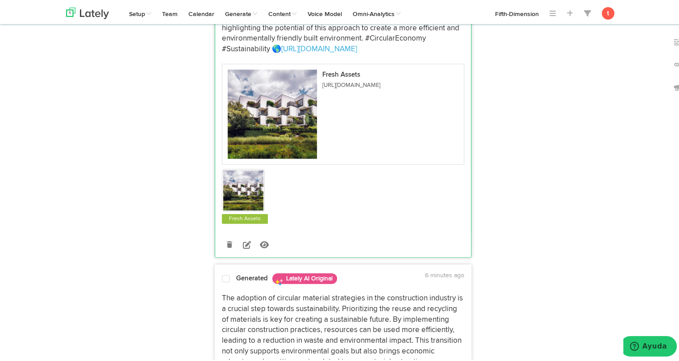
click at [237, 279] on strong "Generated" at bounding box center [252, 276] width 32 height 7
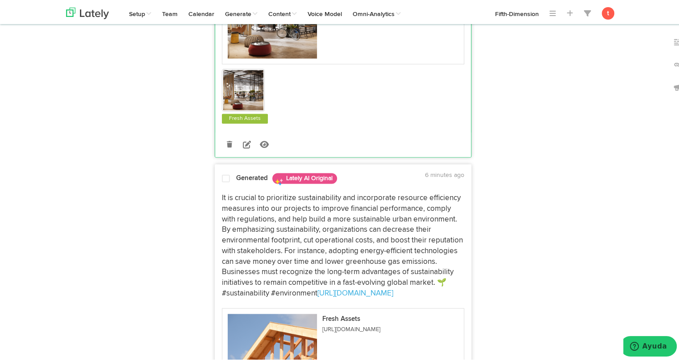
scroll to position [1353, 0]
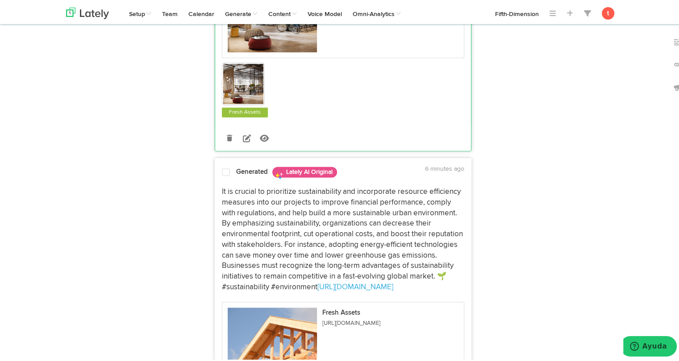
click at [251, 203] on p "It is crucial to prioritize sustainability and incorporate resource efficiency …" at bounding box center [343, 238] width 242 height 106
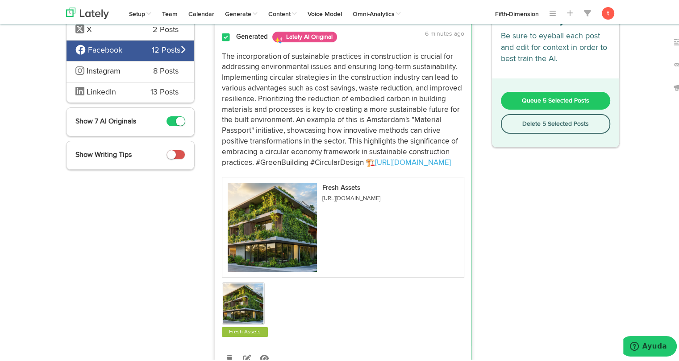
scroll to position [0, 0]
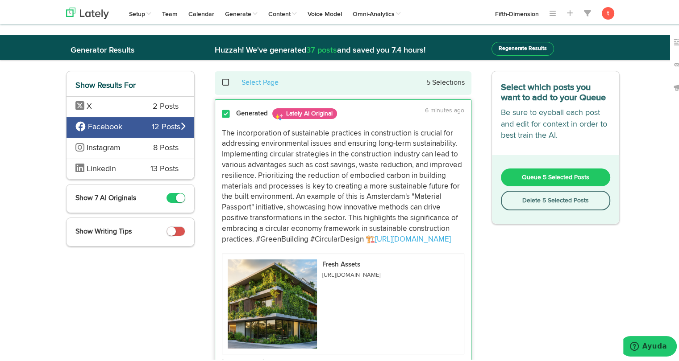
click at [532, 169] on button "Queue 5 Selected Posts" at bounding box center [556, 176] width 110 height 18
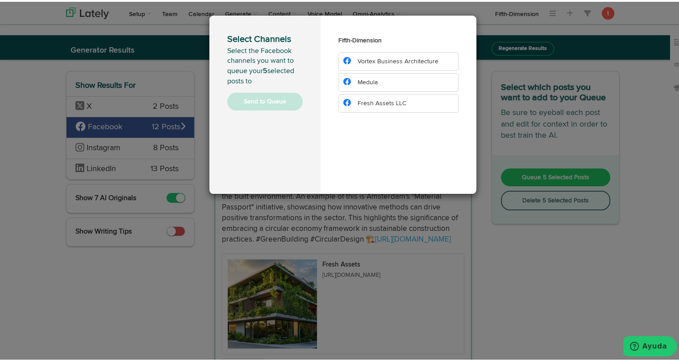
click at [368, 99] on span "Fresh Assets LLC" at bounding box center [381, 102] width 49 height 6
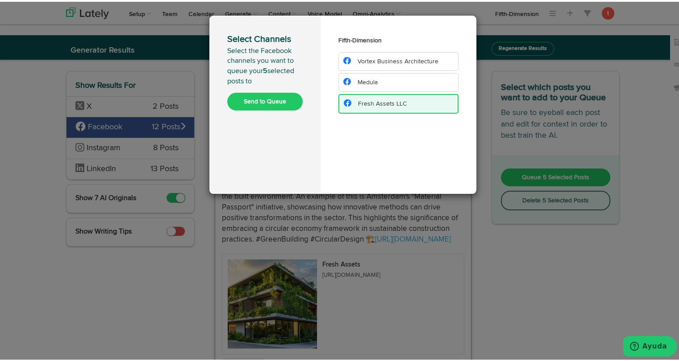
click at [286, 98] on button "Send to Queue" at bounding box center [264, 100] width 75 height 18
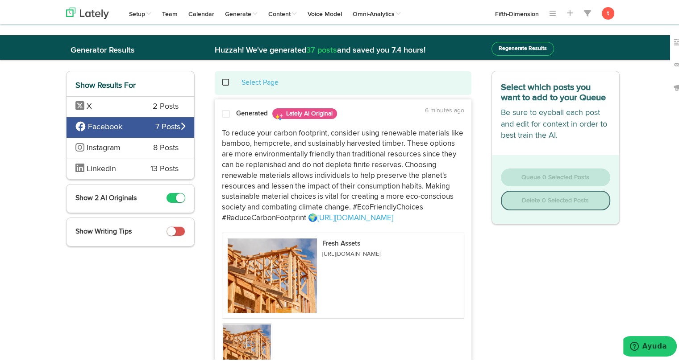
click at [112, 144] on span "Instagram" at bounding box center [104, 146] width 34 height 8
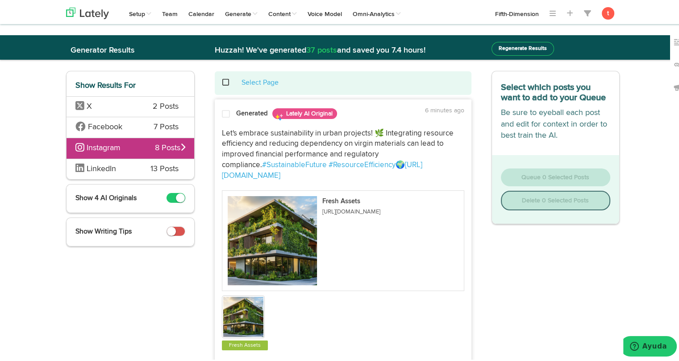
click at [222, 112] on span at bounding box center [226, 112] width 8 height 9
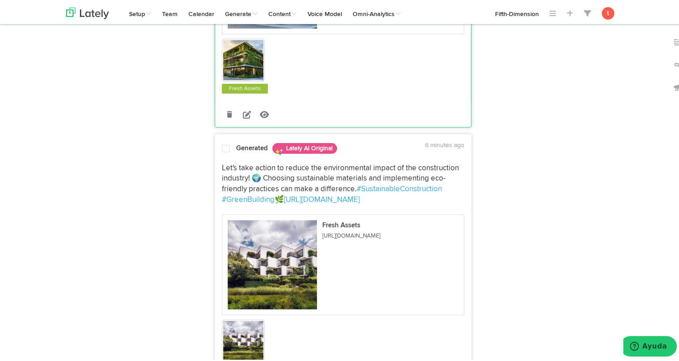
click at [243, 174] on p "Let's take action to reduce the environmental impact of the construction indust…" at bounding box center [343, 183] width 242 height 42
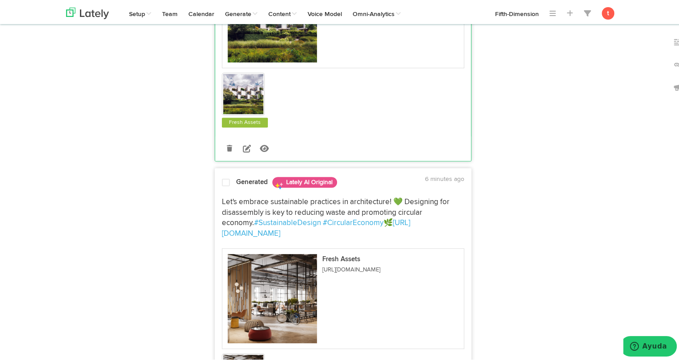
click at [239, 195] on p "Let's embrace sustainable practices in architecture! 💚 Designing for disassembl…" at bounding box center [343, 216] width 242 height 42
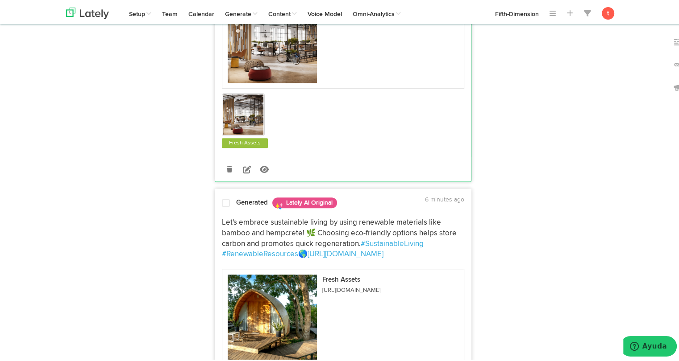
scroll to position [771, 0]
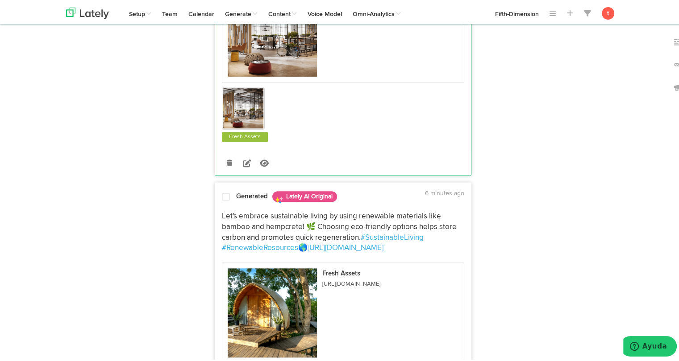
click at [236, 210] on p "Let's embrace sustainable living by using renewable materials like bamboo and h…" at bounding box center [343, 231] width 242 height 42
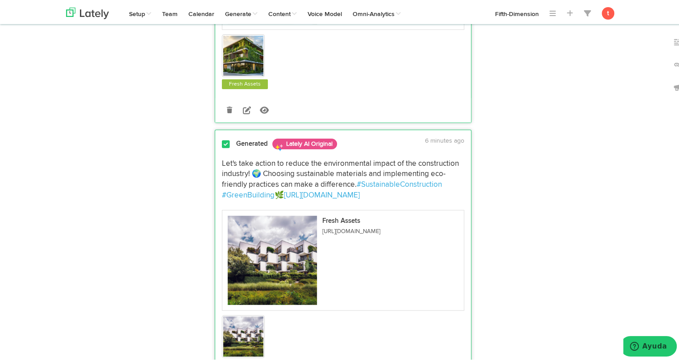
scroll to position [0, 0]
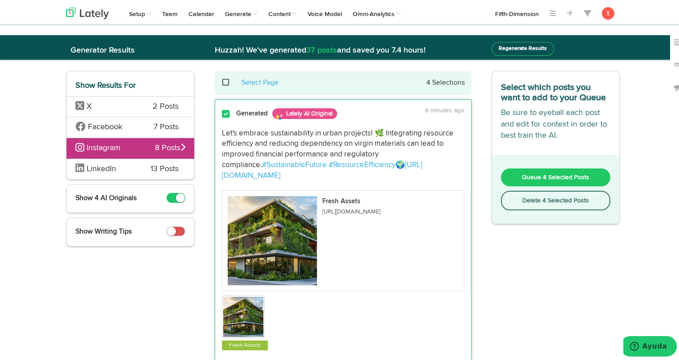
click at [511, 168] on button "Queue 4 Selected Posts" at bounding box center [556, 176] width 110 height 18
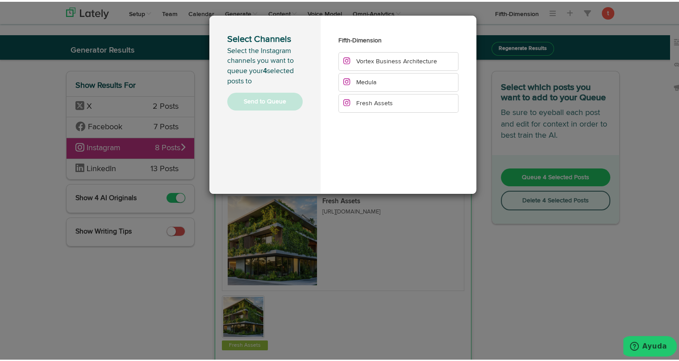
click at [371, 101] on span "Fresh Assets" at bounding box center [374, 102] width 37 height 6
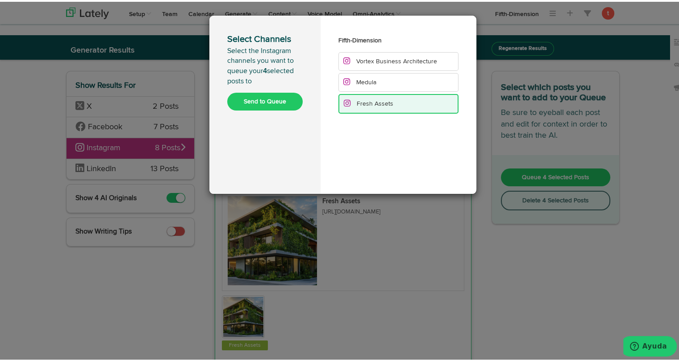
click at [286, 101] on button "Send to Queue" at bounding box center [264, 100] width 75 height 18
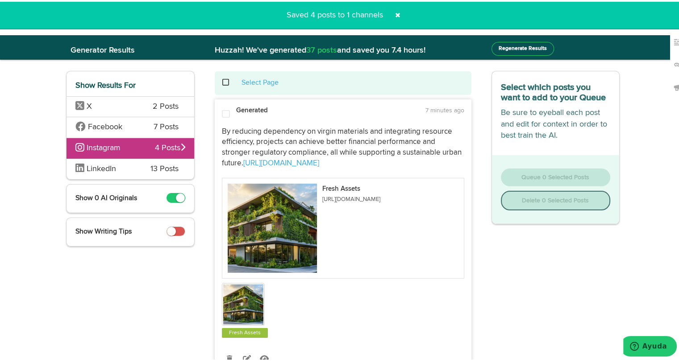
click at [113, 169] on span "LinkedIn" at bounding box center [106, 168] width 62 height 12
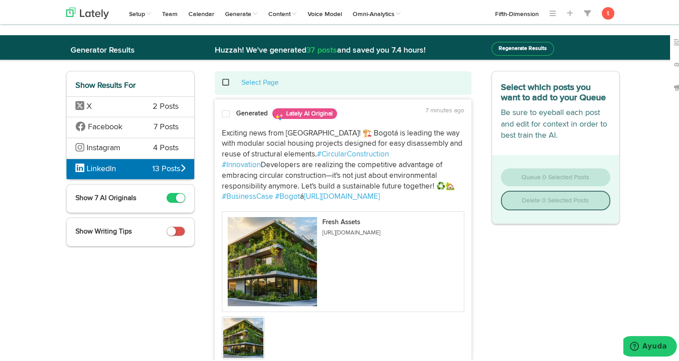
click at [259, 153] on span "Exciting news from Latin America! 🏗️ Bogotá is leading the way with modular soc…" at bounding box center [343, 142] width 242 height 29
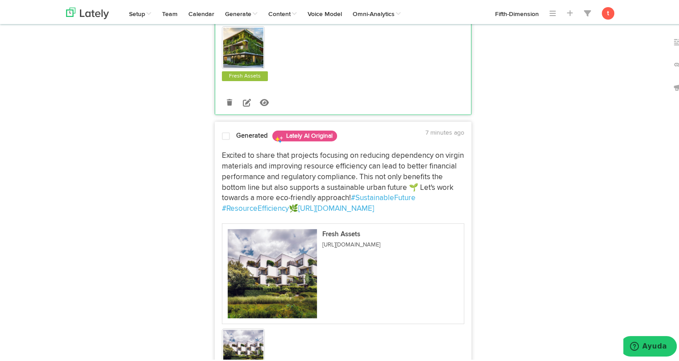
click at [252, 173] on span "Excited to share that projects focusing on reducing dependency on virgin materi…" at bounding box center [344, 175] width 244 height 50
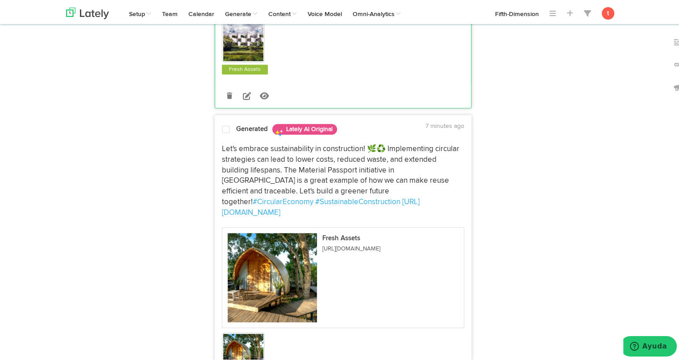
click at [243, 191] on span "Let's embrace sustainability in construction! 🌿♻️ Implementing circular strateg…" at bounding box center [341, 174] width 239 height 61
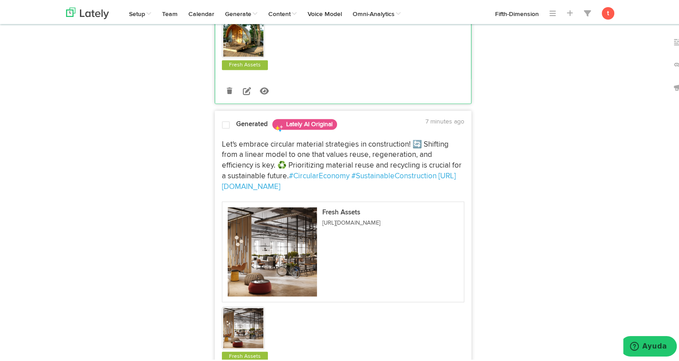
click at [249, 139] on span "Let's embrace circular material strategies in construction! 🔄 Shifting from a l…" at bounding box center [342, 158] width 241 height 39
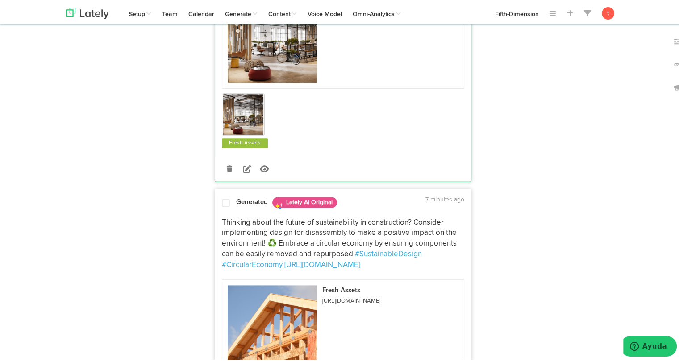
click at [229, 199] on div at bounding box center [225, 203] width 21 height 12
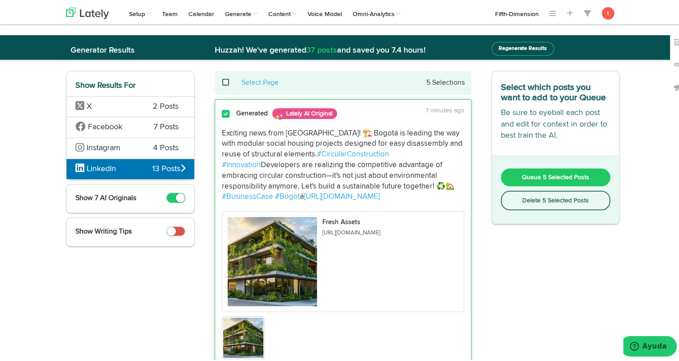
click at [543, 177] on span "Queue 5 Selected Posts" at bounding box center [555, 176] width 67 height 6
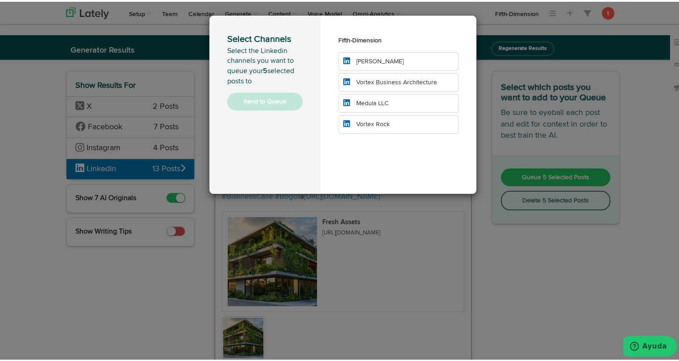
click at [537, 279] on div "Select Channels Select the Linkedin channels you want to queue your 5 selected …" at bounding box center [342, 180] width 685 height 361
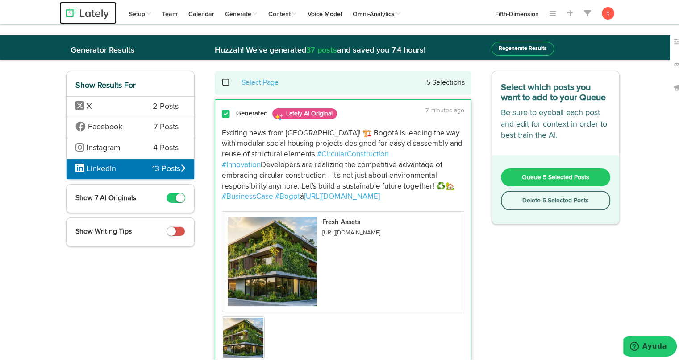
click at [91, 14] on img at bounding box center [87, 12] width 43 height 12
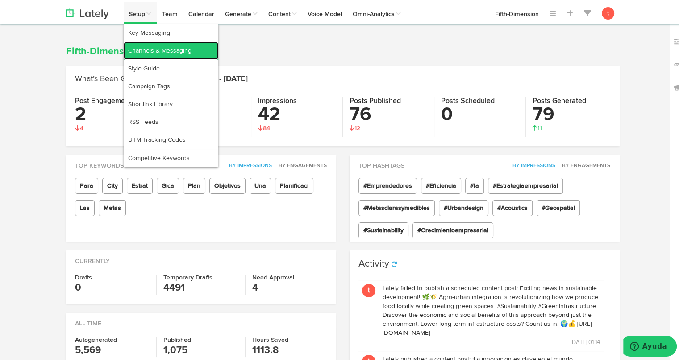
click at [141, 46] on link "Channels & Messaging" at bounding box center [171, 49] width 95 height 18
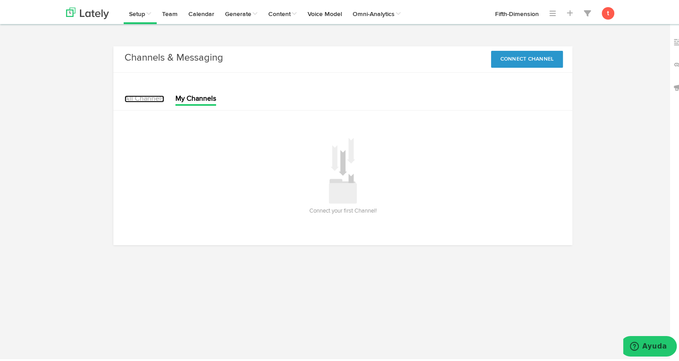
click at [153, 99] on link "All Channels" at bounding box center [144, 97] width 40 height 7
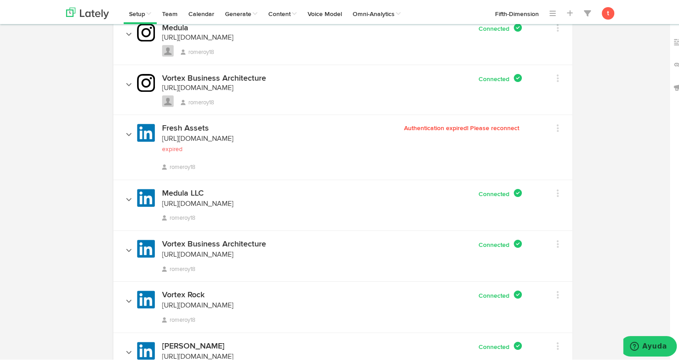
scroll to position [296, 0]
click at [550, 121] on link at bounding box center [547, 127] width 24 height 13
click at [233, 136] on link "[URL][DOMAIN_NAME]" at bounding box center [197, 137] width 71 height 7
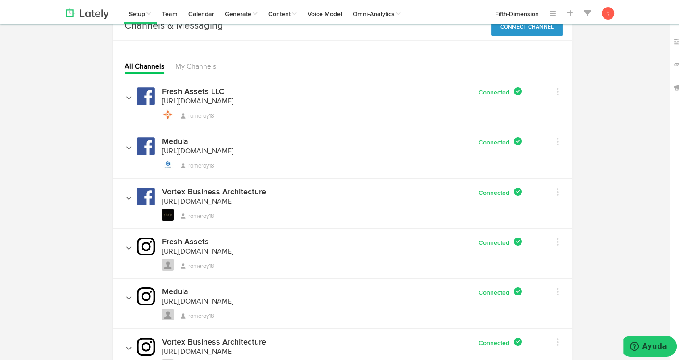
scroll to position [0, 0]
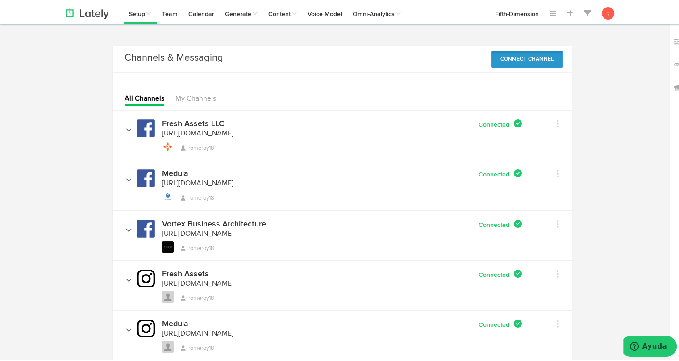
click at [517, 60] on button "Connect Channel" at bounding box center [527, 57] width 72 height 17
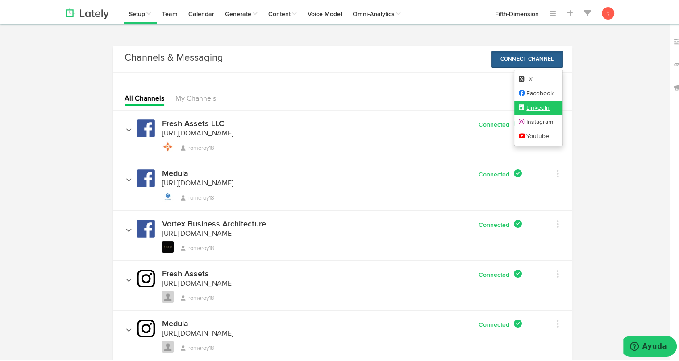
click at [546, 109] on link "LinkedIn" at bounding box center [538, 106] width 49 height 14
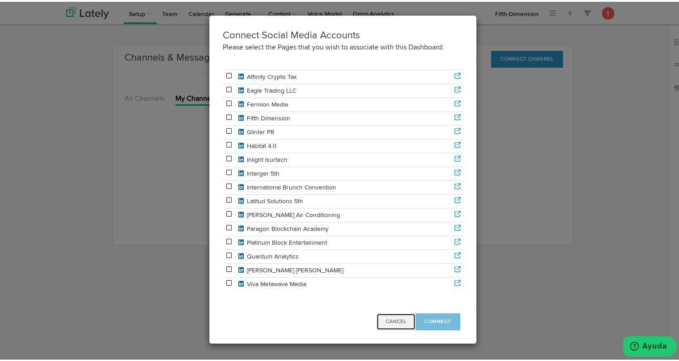
click at [405, 323] on button "Cancel" at bounding box center [395, 320] width 39 height 17
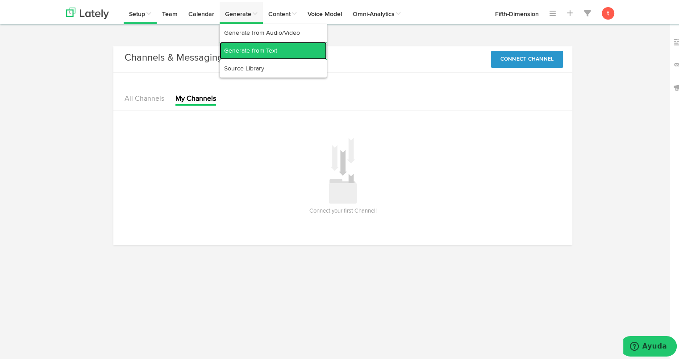
click at [244, 45] on link "Generate from Text" at bounding box center [273, 49] width 107 height 18
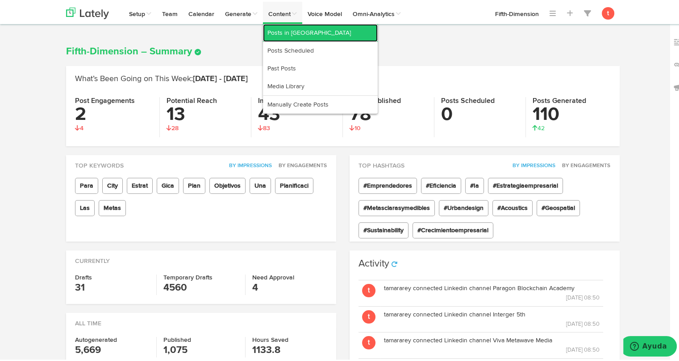
click at [288, 34] on link "Posts in [GEOGRAPHIC_DATA]" at bounding box center [320, 31] width 115 height 18
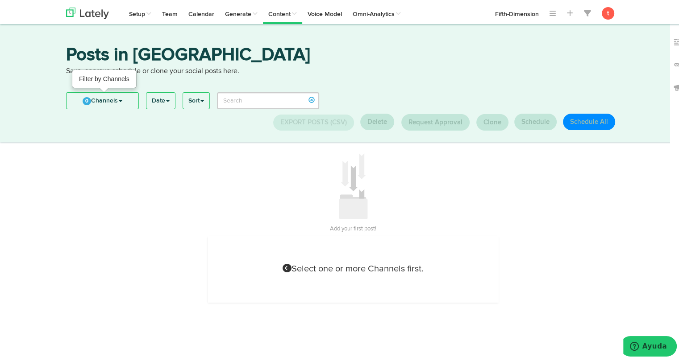
click at [95, 101] on link "0 Channels" at bounding box center [102, 99] width 72 height 16
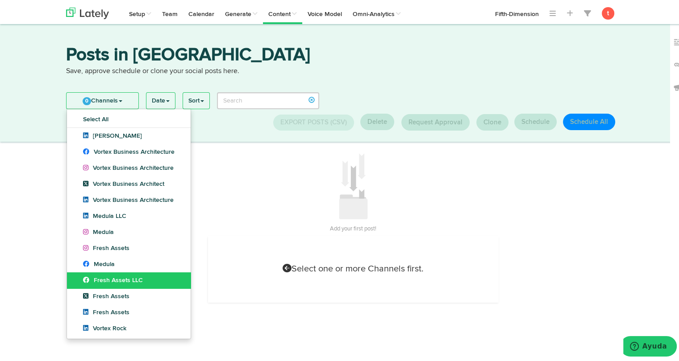
click at [106, 277] on span "Fresh Assets LLC" at bounding box center [113, 279] width 60 height 6
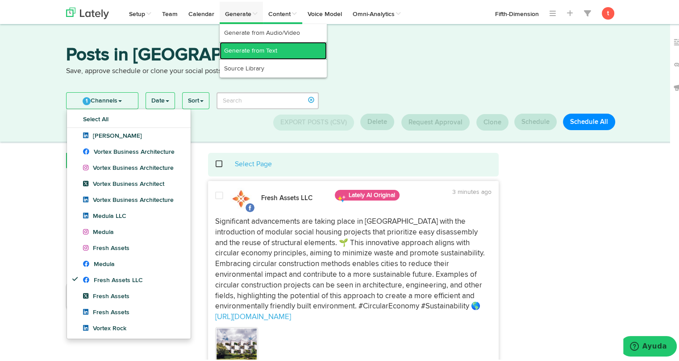
click at [242, 50] on link "Generate from Text" at bounding box center [273, 49] width 107 height 18
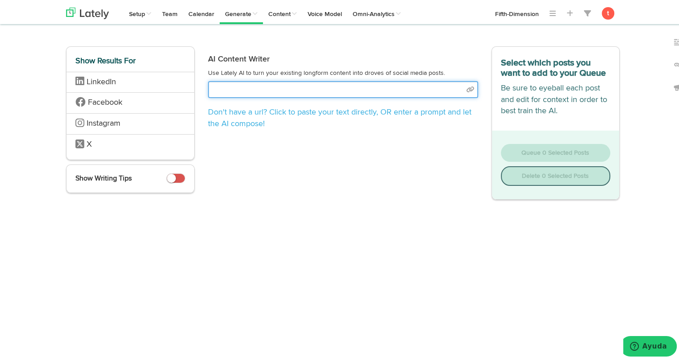
click at [287, 86] on input "text" at bounding box center [343, 87] width 270 height 17
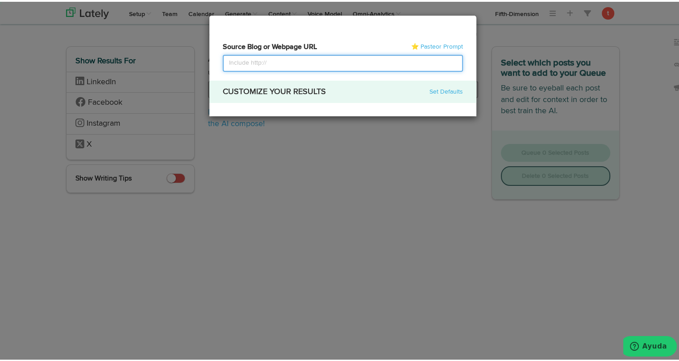
select select "academic"
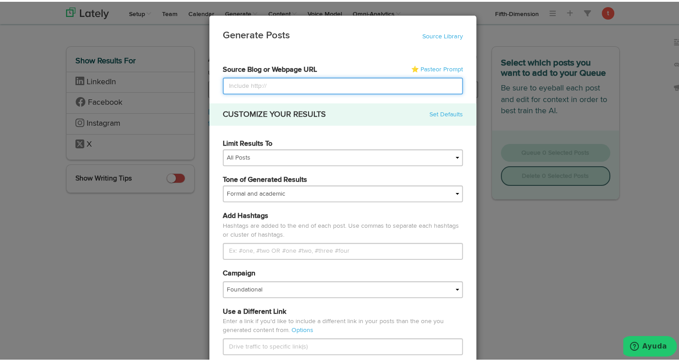
paste input "[URL][DOMAIN_NAME]"
type input "[URL][DOMAIN_NAME]"
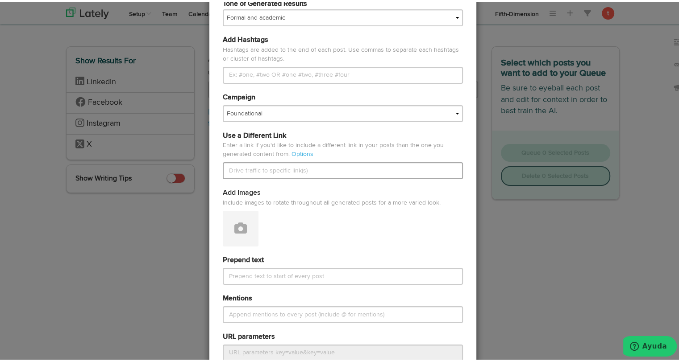
scroll to position [177, 0]
type input "[URL][DOMAIN_NAME]"
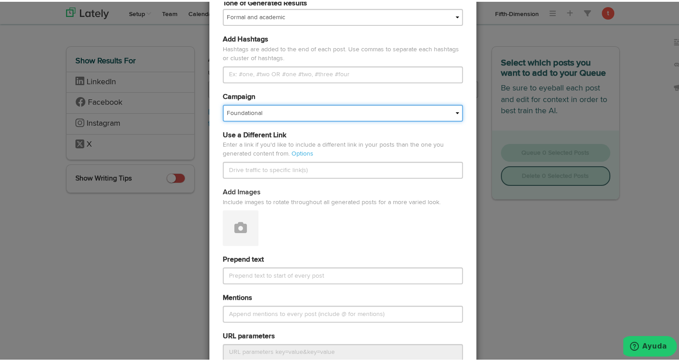
scroll to position [0, 0]
click at [261, 115] on select "Foundational Fresh Assets IMPORTED Industrias VBA Medula [PERSON_NAME] VBA <> G…" at bounding box center [343, 111] width 240 height 17
select select "68013d37430f5ce88ed7150a"
click at [223, 103] on select "Foundational Fresh Assets IMPORTED Industrias VBA Medula [PERSON_NAME] VBA <> G…" at bounding box center [343, 111] width 240 height 17
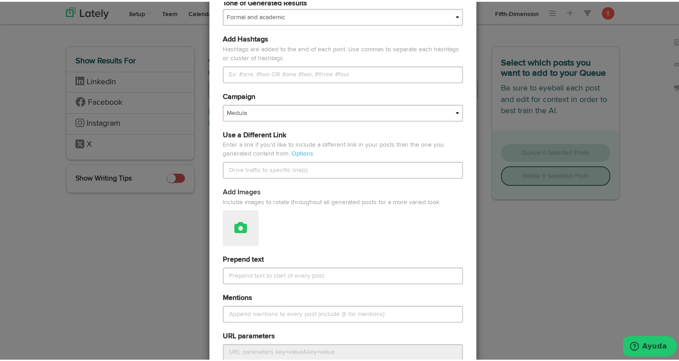
click at [234, 220] on icon at bounding box center [240, 226] width 12 height 12
click at [240, 253] on link "Attach Images from Lately" at bounding box center [265, 256] width 84 height 14
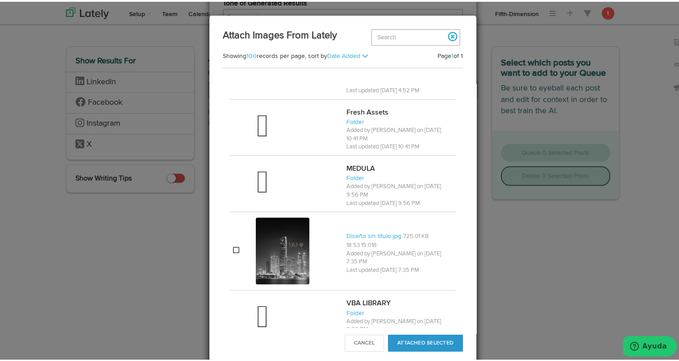
scroll to position [724, 0]
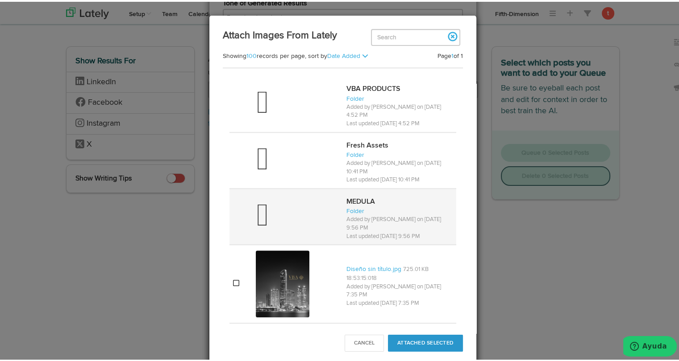
click at [268, 197] on div at bounding box center [297, 215] width 83 height 36
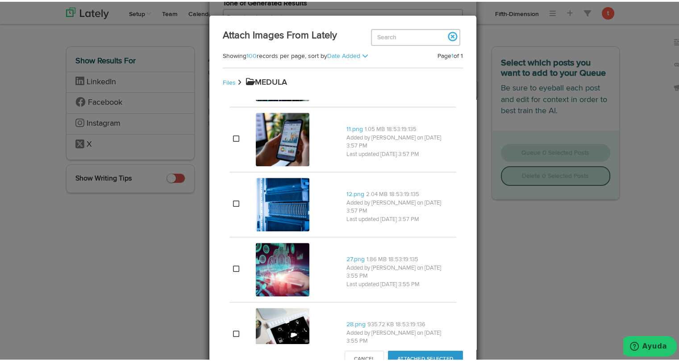
scroll to position [892, 0]
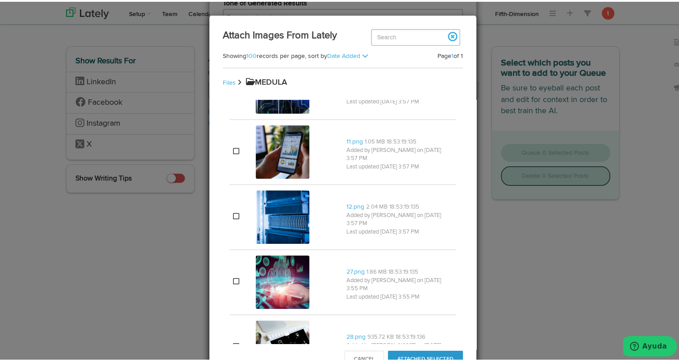
click at [307, 156] on div at bounding box center [297, 150] width 83 height 57
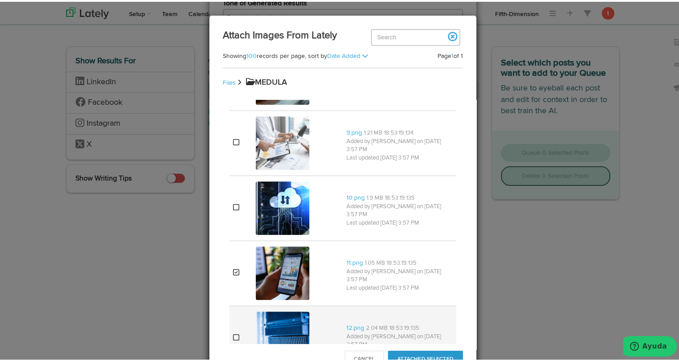
scroll to position [770, 0]
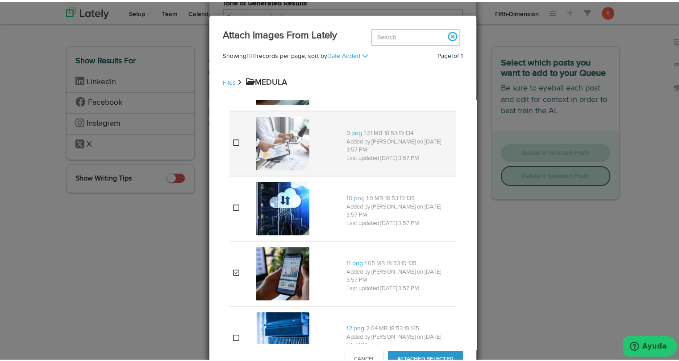
click at [289, 143] on img at bounding box center [283, 142] width 54 height 54
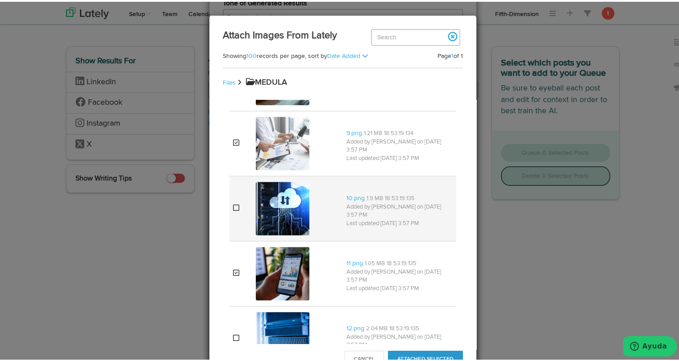
click at [281, 218] on img at bounding box center [283, 207] width 54 height 54
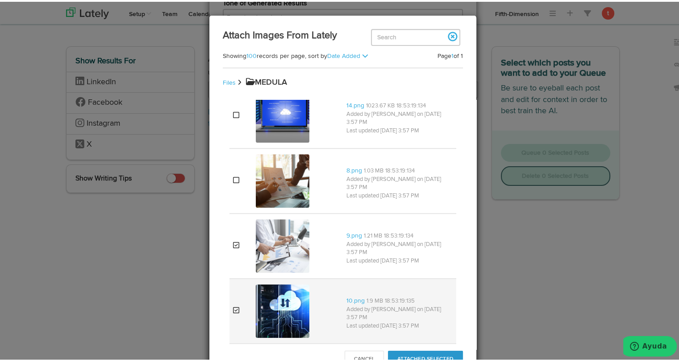
scroll to position [667, 0]
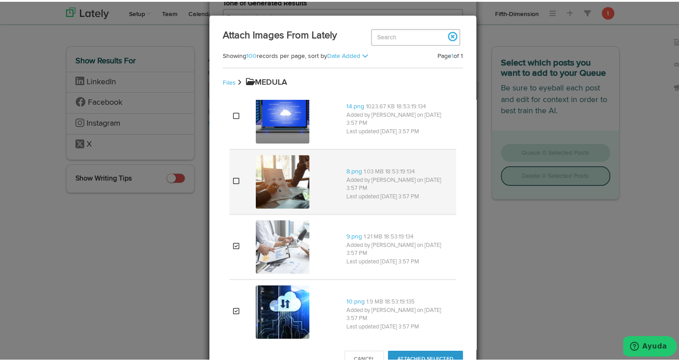
click at [284, 168] on img at bounding box center [283, 180] width 54 height 54
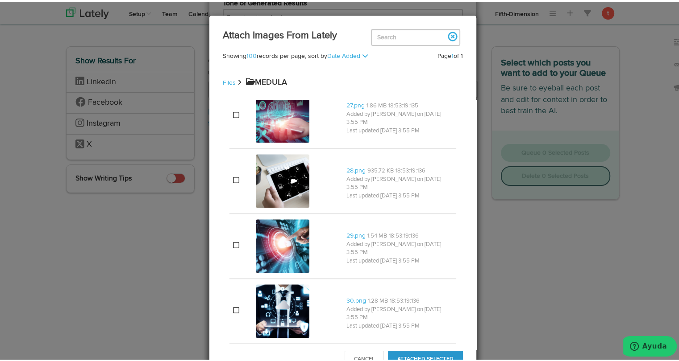
scroll to position [1061, 0]
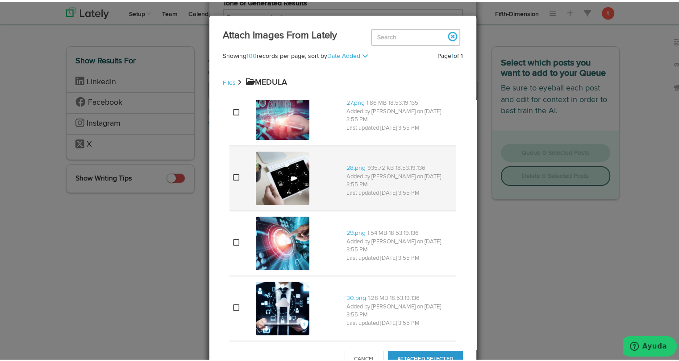
click at [273, 172] on img at bounding box center [283, 177] width 54 height 54
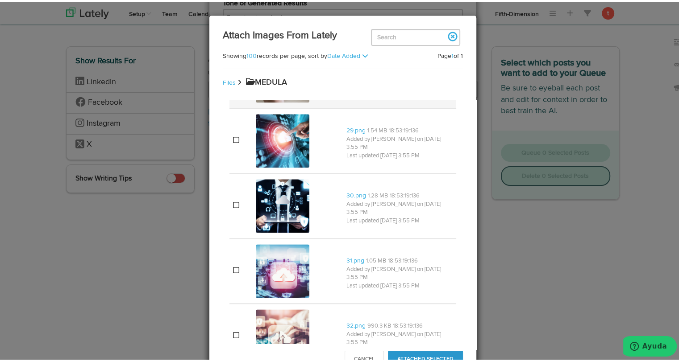
scroll to position [1165, 0]
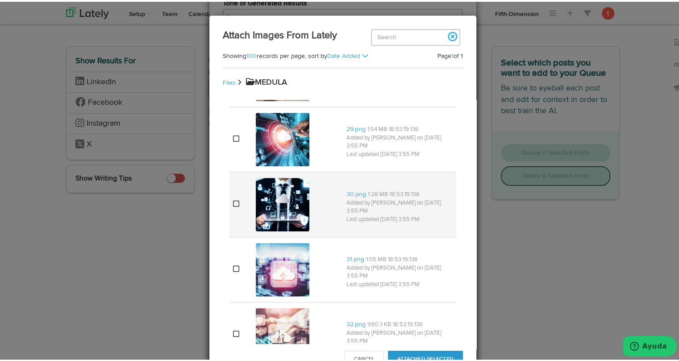
click at [261, 198] on img at bounding box center [283, 203] width 54 height 54
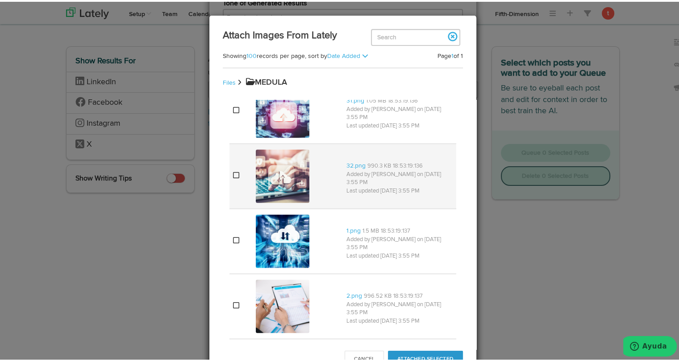
scroll to position [1279, 0]
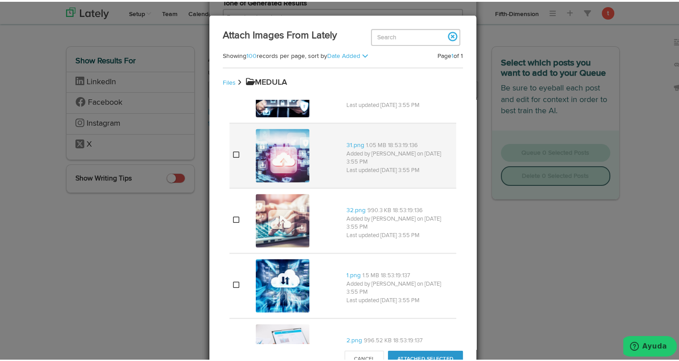
click at [279, 148] on img at bounding box center [283, 154] width 54 height 54
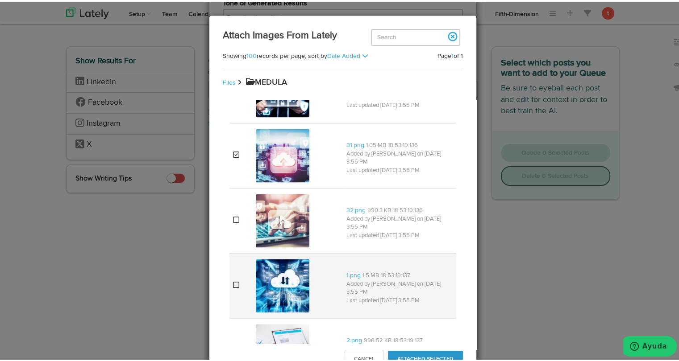
click at [269, 271] on img at bounding box center [283, 284] width 54 height 54
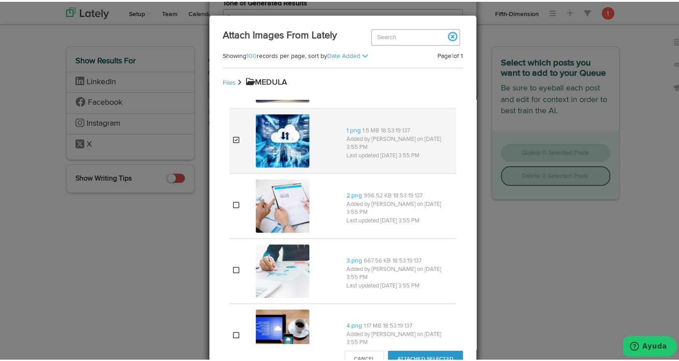
scroll to position [1425, 0]
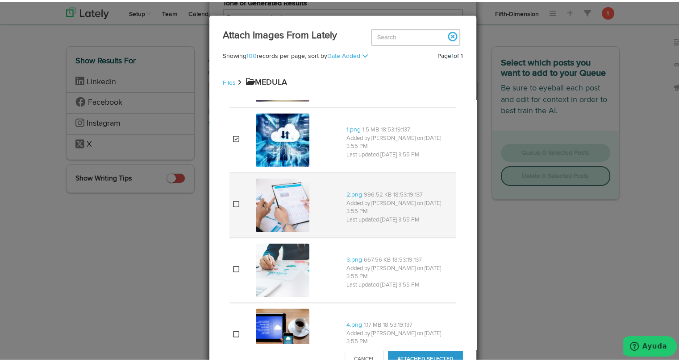
click at [275, 207] on img at bounding box center [283, 204] width 54 height 54
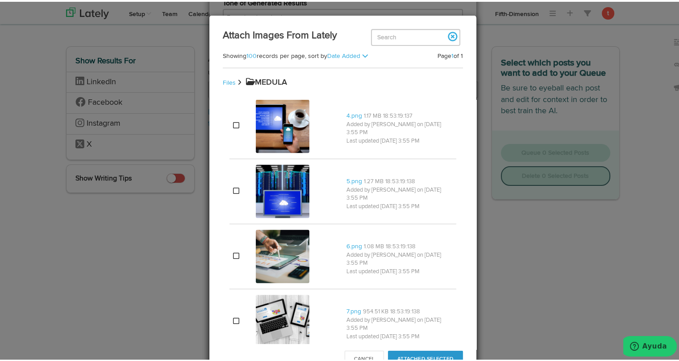
scroll to position [1636, 0]
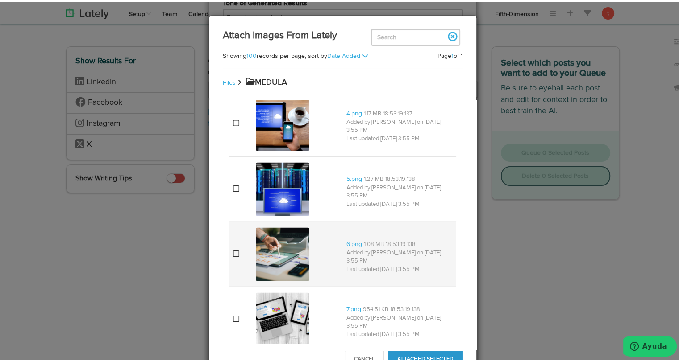
click at [265, 247] on img at bounding box center [283, 253] width 54 height 54
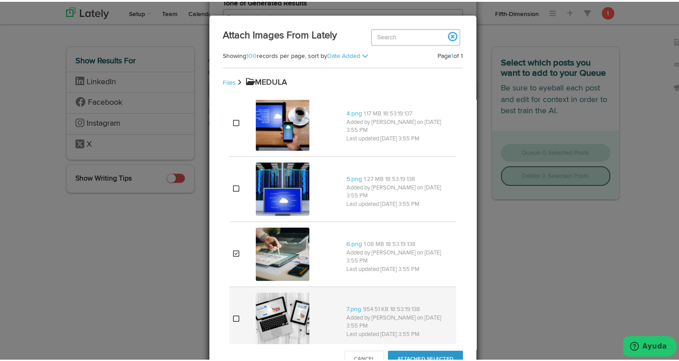
click at [257, 312] on img at bounding box center [283, 318] width 54 height 54
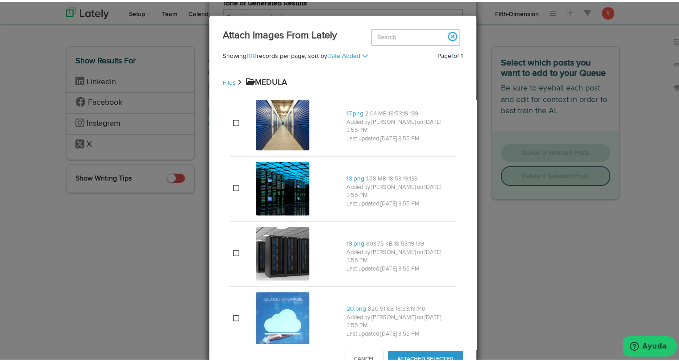
scroll to position [2027, 0]
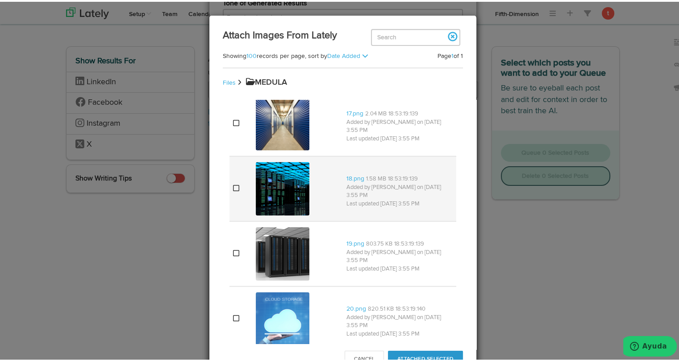
click at [256, 190] on img at bounding box center [283, 188] width 54 height 54
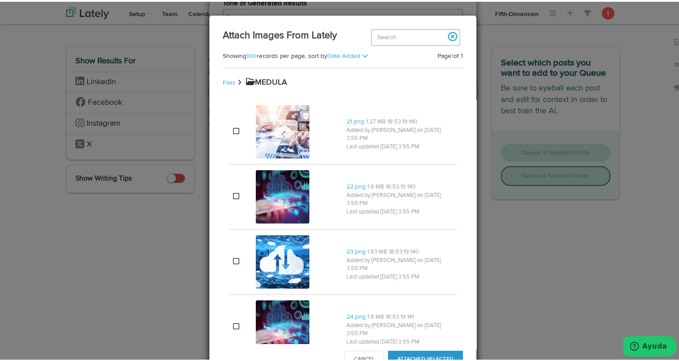
scroll to position [2282, 0]
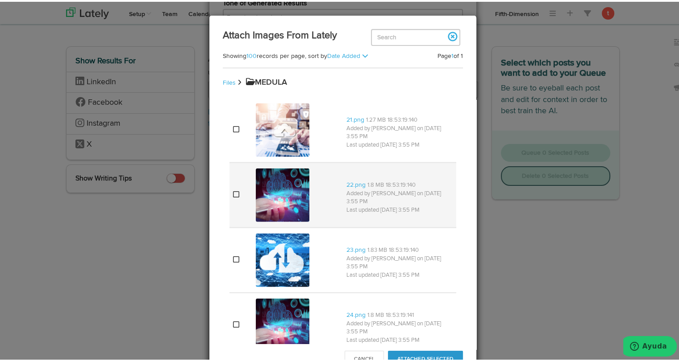
click at [256, 191] on img at bounding box center [283, 194] width 54 height 54
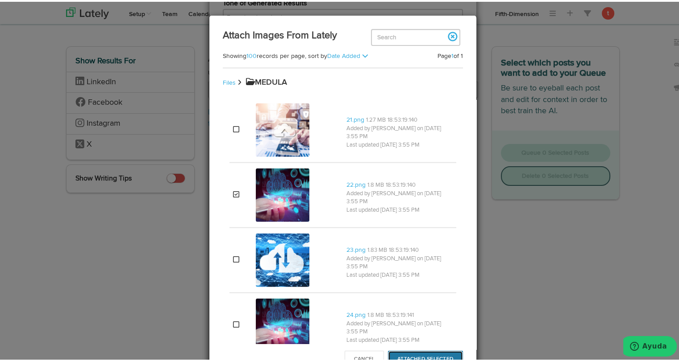
click at [420, 352] on button "Attached Selected" at bounding box center [425, 357] width 75 height 17
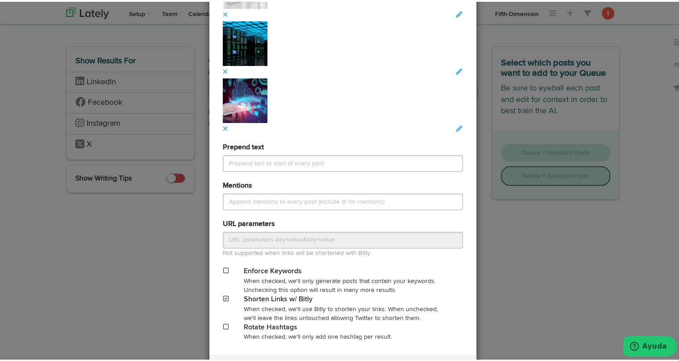
scroll to position [988, 0]
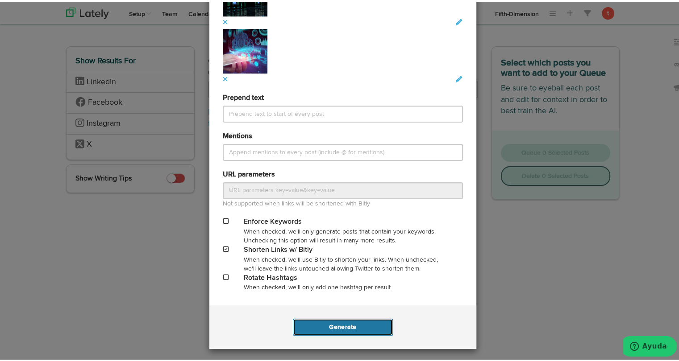
click at [335, 324] on button "Generate" at bounding box center [342, 325] width 99 height 17
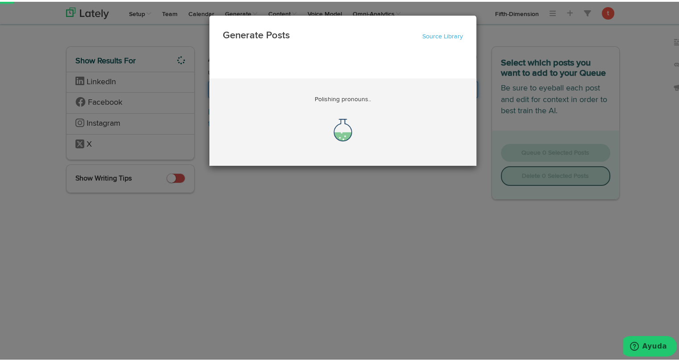
scroll to position [0, 58]
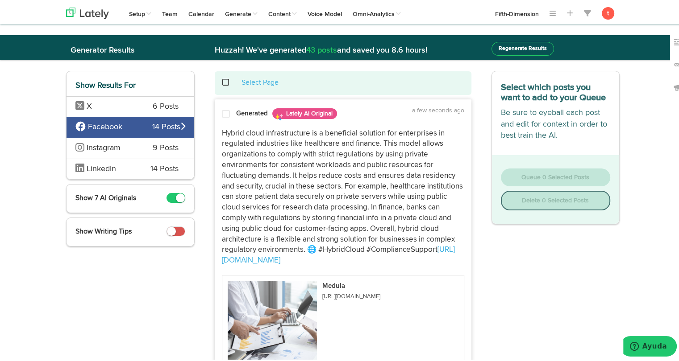
click at [222, 115] on span at bounding box center [226, 112] width 8 height 9
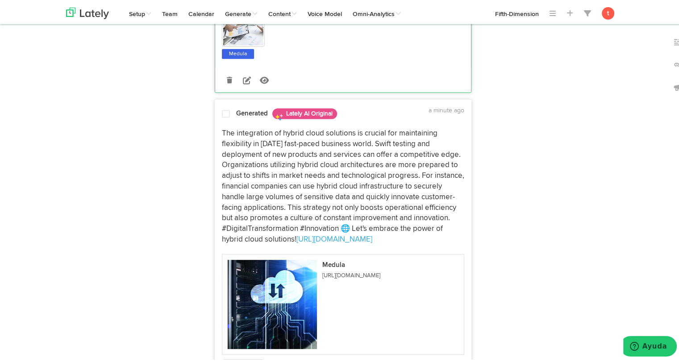
click at [261, 175] on p "The integration of hybrid cloud solutions is crucial for maintaining flexibilit…" at bounding box center [343, 185] width 242 height 117
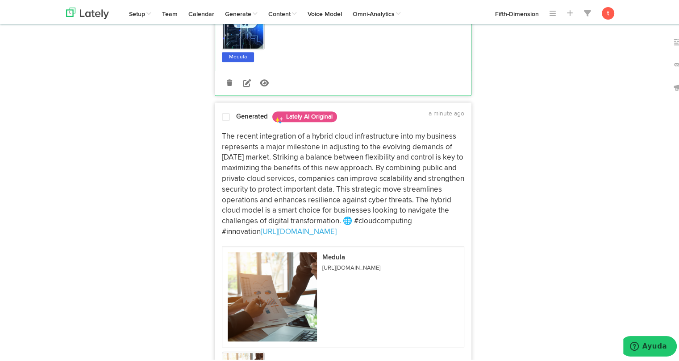
scroll to position [729, 0]
click at [262, 161] on p "The recent integration of a hybrid cloud infrastructure into my business repres…" at bounding box center [343, 182] width 242 height 106
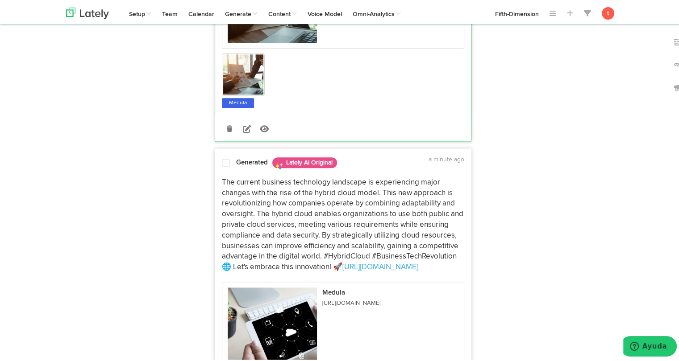
click at [247, 191] on p "The current business technology landscape is experiencing major changes with th…" at bounding box center [343, 223] width 242 height 95
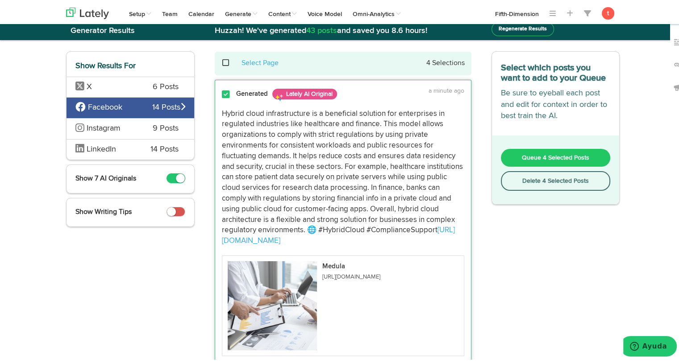
scroll to position [0, 0]
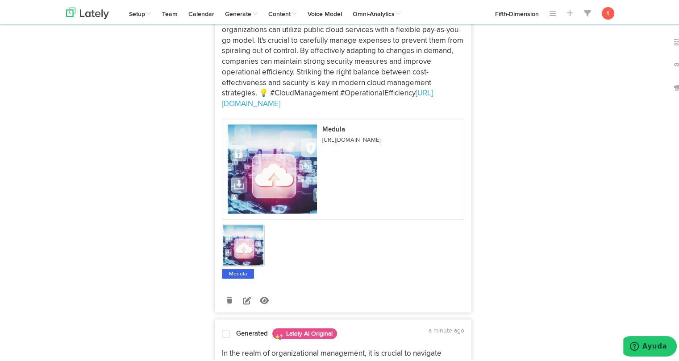
click at [261, 66] on p "In order to balance cost optimization and security standards, organizations can…" at bounding box center [343, 59] width 242 height 95
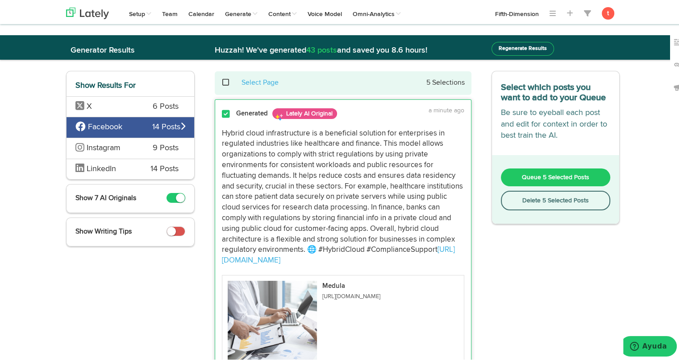
click at [532, 173] on span "Queue 5 Selected Posts" at bounding box center [555, 176] width 67 height 6
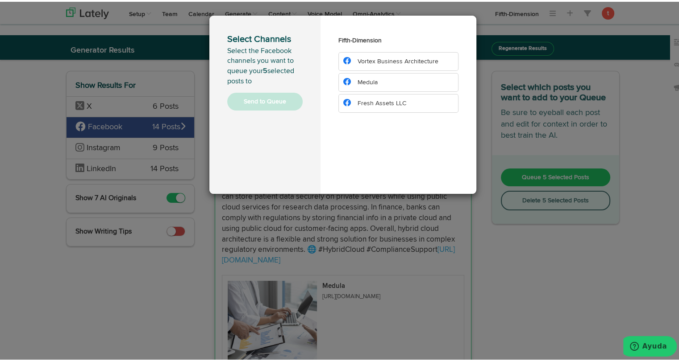
click at [381, 85] on li "Medula" at bounding box center [398, 80] width 120 height 19
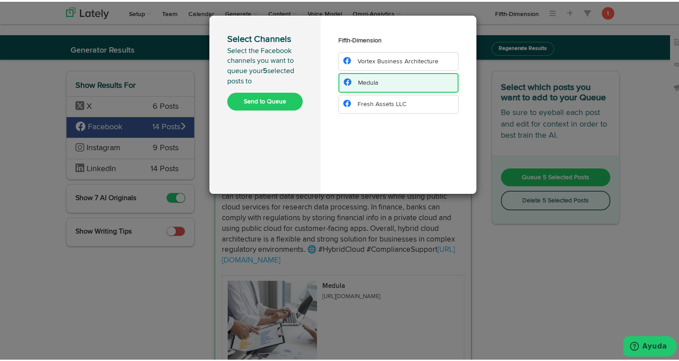
click at [270, 104] on button "Send to Queue" at bounding box center [264, 100] width 75 height 18
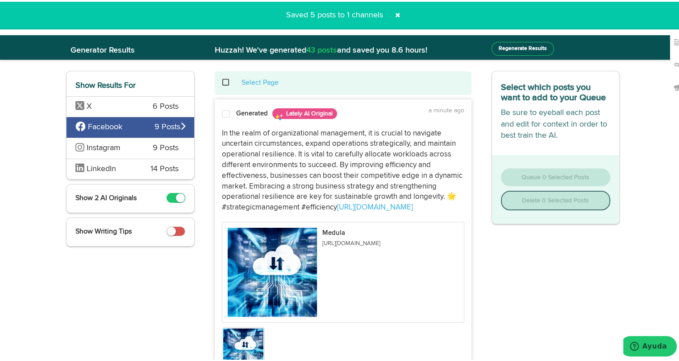
click at [96, 153] on div "Instagram 9 Posts" at bounding box center [130, 146] width 128 height 21
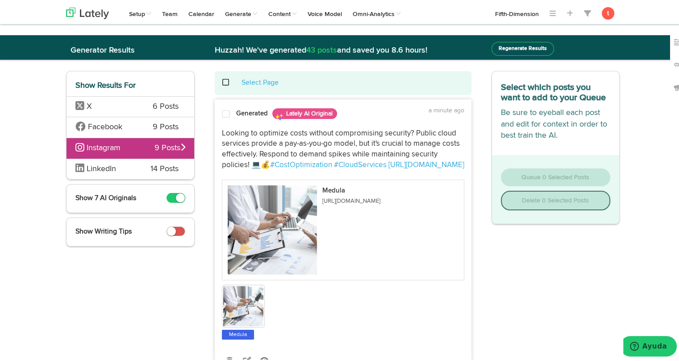
click at [284, 126] on div "Looking to optimize costs without compromising security? Public cloud services …" at bounding box center [343, 230] width 256 height 217
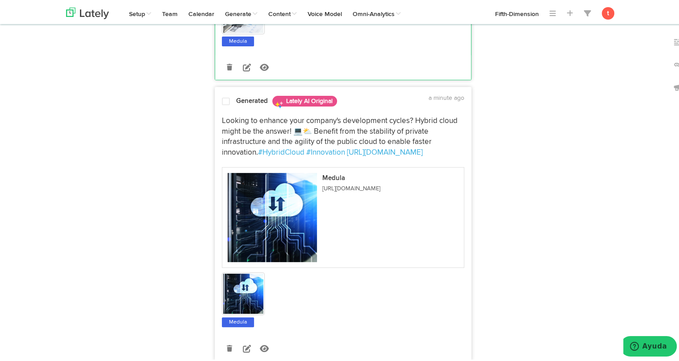
scroll to position [294, 0]
click at [284, 126] on p "Looking to enhance your company's development cycles? Hybrid cloud might be the…" at bounding box center [343, 135] width 242 height 42
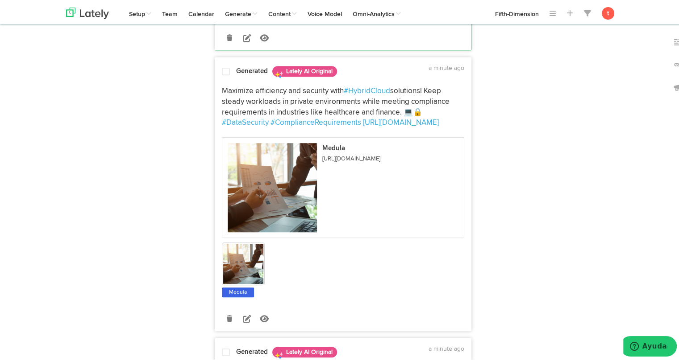
scroll to position [631, 0]
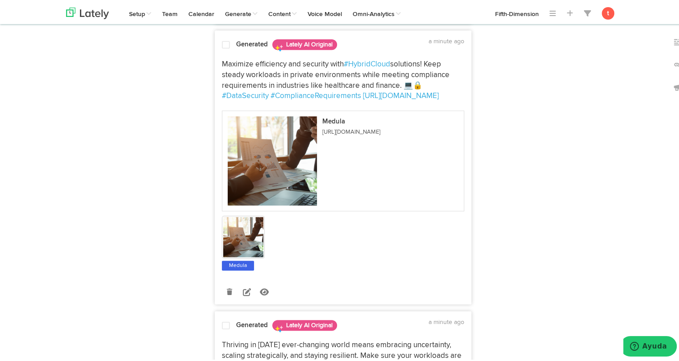
click at [287, 73] on p "Maximize efficiency and security with #HybridCloud solutions! Keep steady workl…" at bounding box center [343, 79] width 242 height 42
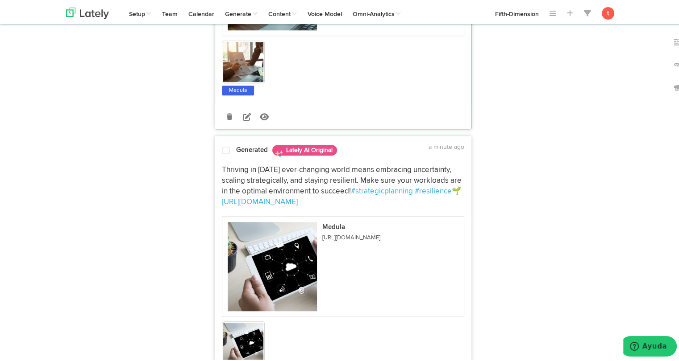
scroll to position [833, 0]
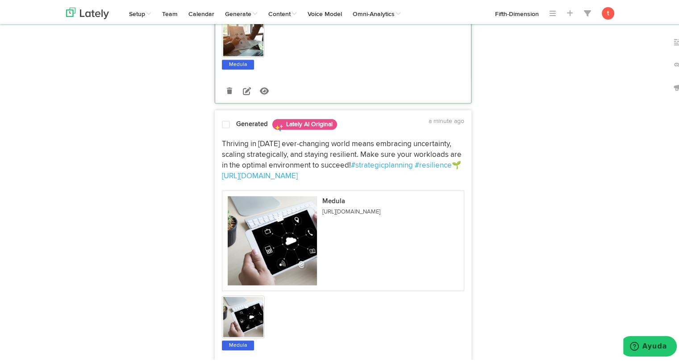
click at [251, 139] on p "Thriving in [DATE] ever-changing world means embracing uncertainty, scaling str…" at bounding box center [343, 158] width 242 height 42
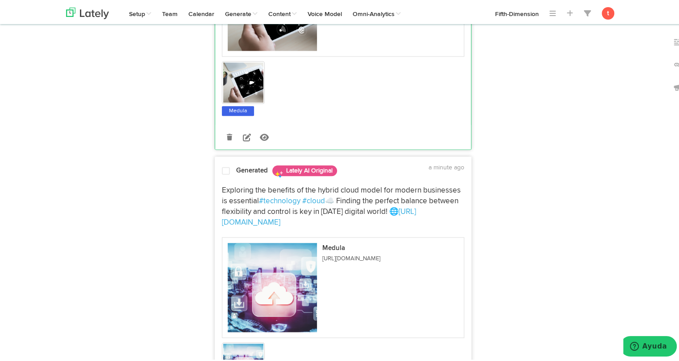
scroll to position [1073, 0]
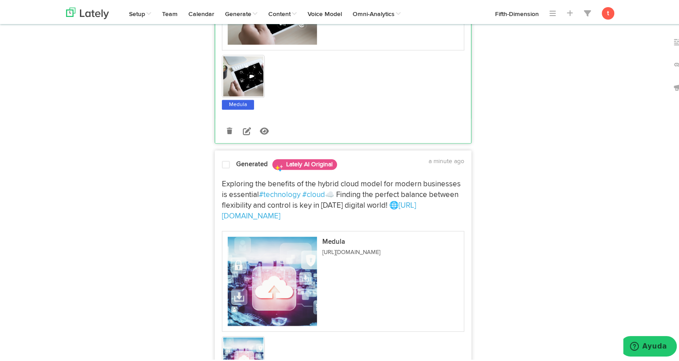
click at [235, 181] on p "Exploring the benefits of the hybrid cloud model for modern businesses is essen…" at bounding box center [343, 199] width 242 height 42
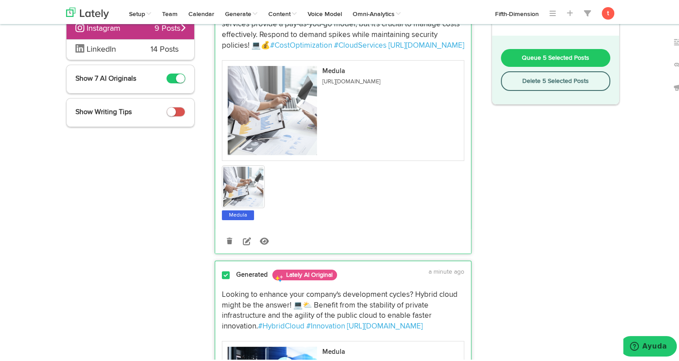
scroll to position [0, 0]
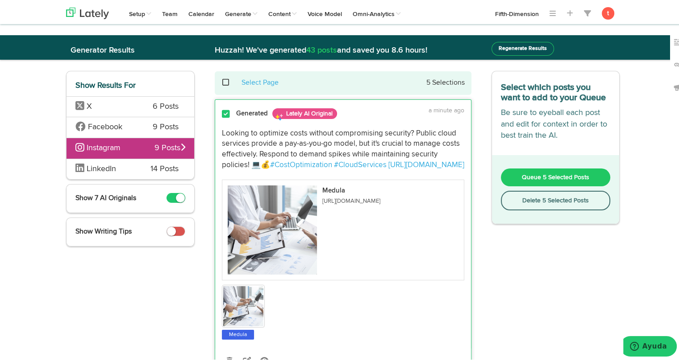
click at [509, 178] on button "Queue 5 Selected Posts" at bounding box center [556, 176] width 110 height 18
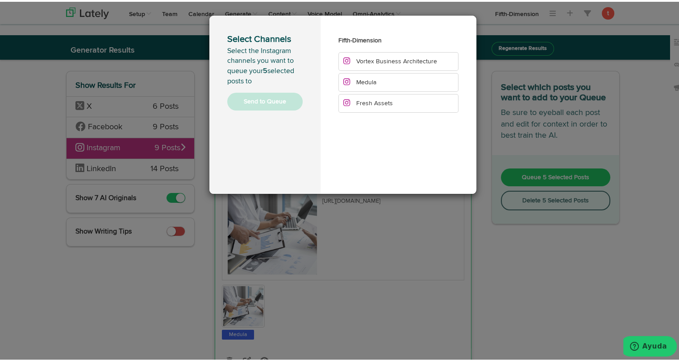
click at [369, 84] on span "Medula" at bounding box center [366, 81] width 20 height 6
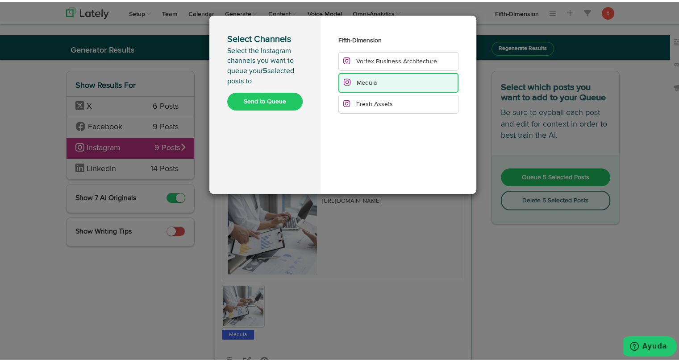
click at [282, 96] on button "Send to Queue" at bounding box center [264, 100] width 75 height 18
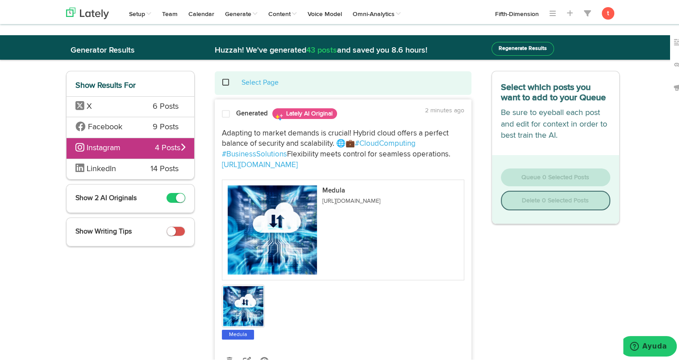
click at [152, 163] on span "14 Posts" at bounding box center [164, 168] width 28 height 12
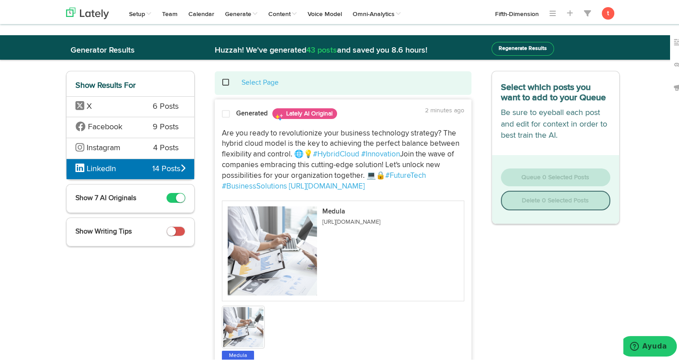
click at [241, 145] on span "Are you ready to revolutionize your business technology strategy? The hybrid cl…" at bounding box center [341, 142] width 239 height 29
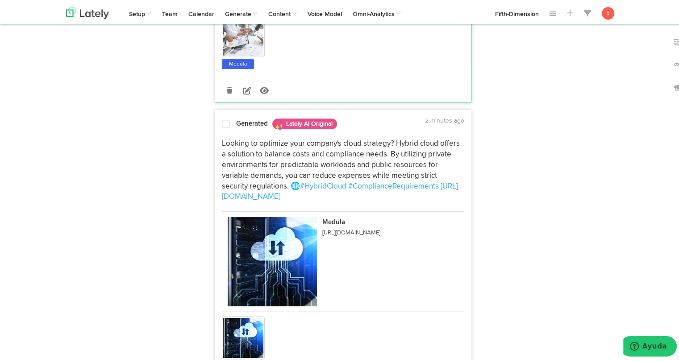
click at [222, 174] on span "Looking to optimize your company's cloud strategy? Hybrid cloud offers a soluti…" at bounding box center [342, 163] width 240 height 50
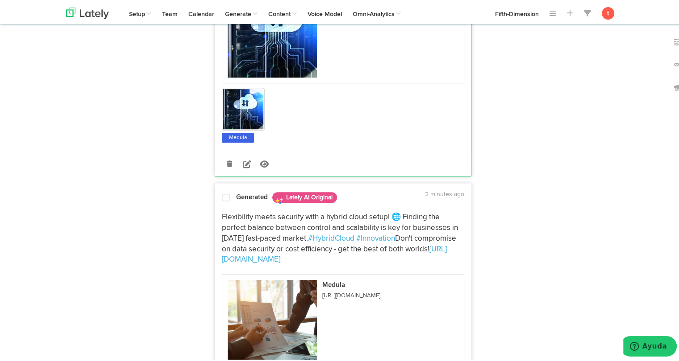
click at [223, 236] on span "Flexibility meets security with a hybrid cloud setup! 🌐 Finding the perfect bal…" at bounding box center [341, 226] width 238 height 29
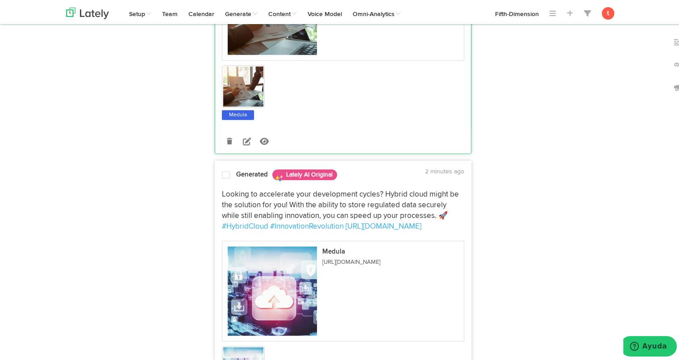
scroll to position [844, 0]
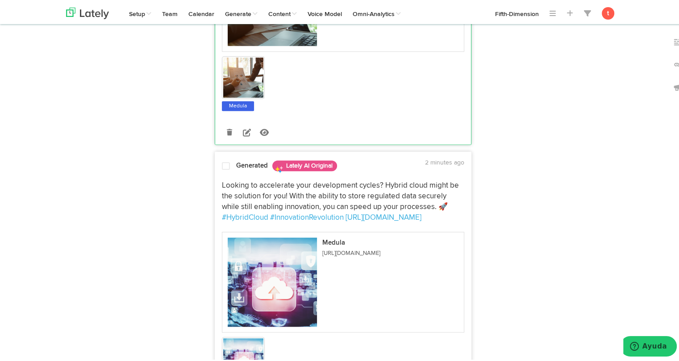
click at [230, 192] on span "Looking to accelerate your development cycles? Hybrid cloud might be the soluti…" at bounding box center [341, 194] width 239 height 29
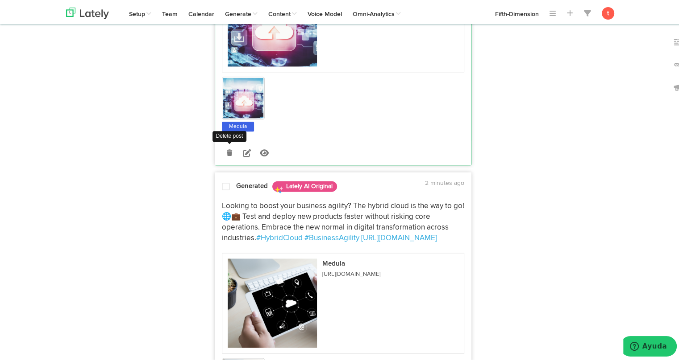
scroll to position [1112, 0]
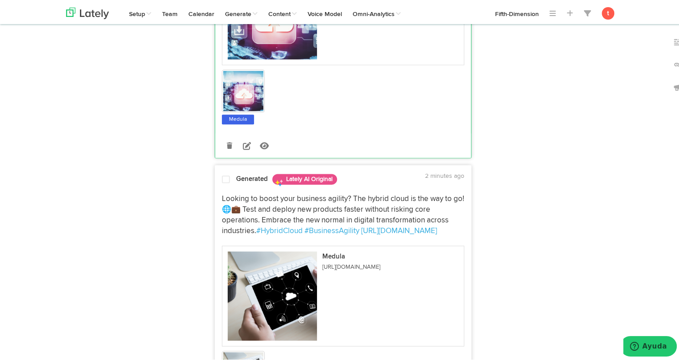
click at [221, 198] on div "Looking to boost your business agility? The hybrid cloud is the way to go! 🌐💼 T…" at bounding box center [343, 296] width 256 height 217
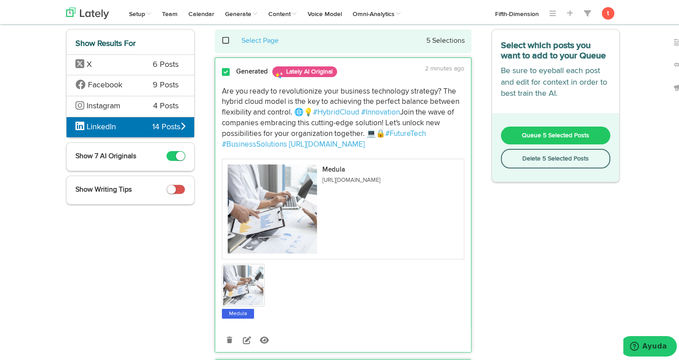
scroll to position [0, 0]
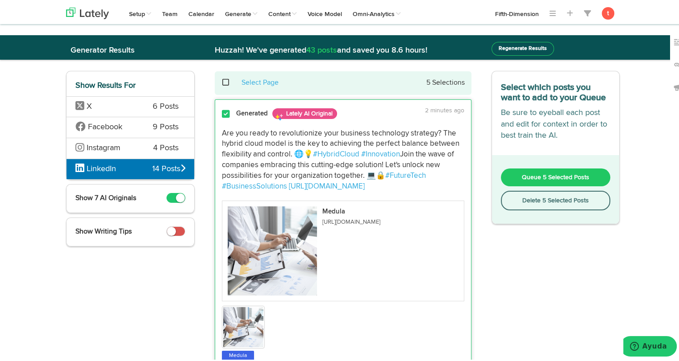
click at [518, 179] on button "Queue 5 Selected Posts" at bounding box center [556, 176] width 110 height 18
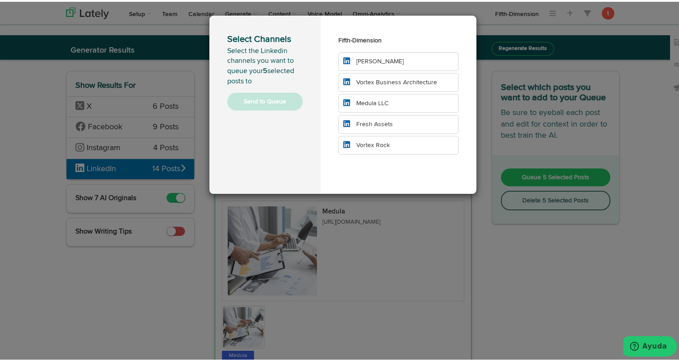
click at [398, 100] on li "Medula LLC" at bounding box center [398, 101] width 120 height 19
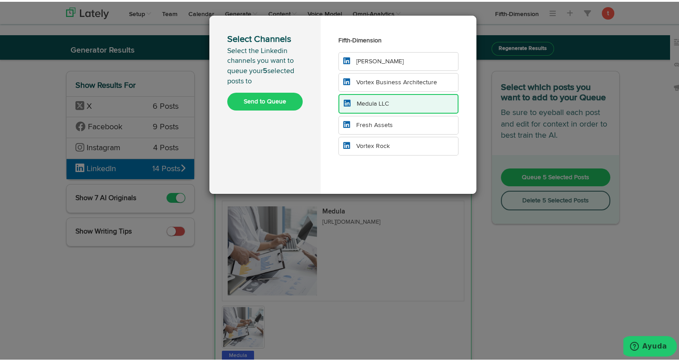
click at [277, 102] on button "Send to Queue" at bounding box center [264, 100] width 75 height 18
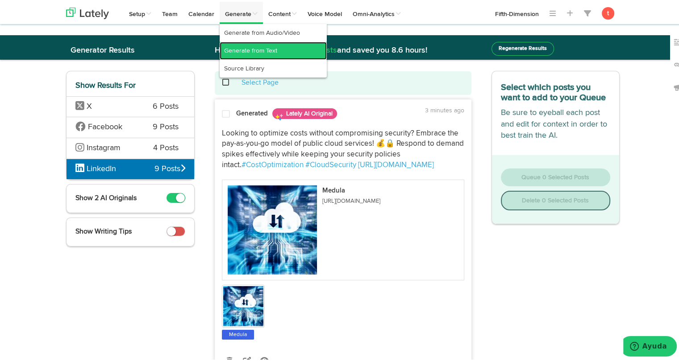
click at [246, 51] on link "Generate from Text" at bounding box center [273, 49] width 107 height 18
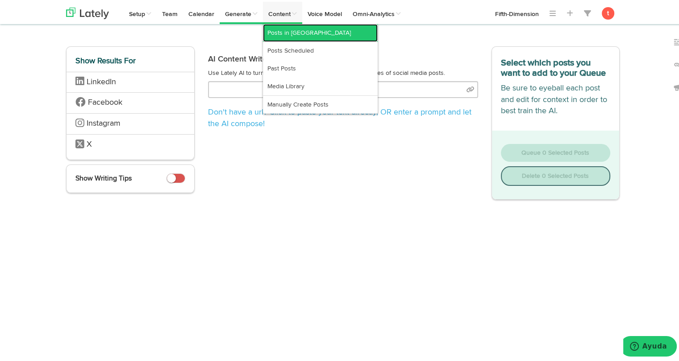
click at [280, 29] on link "Posts in [GEOGRAPHIC_DATA]" at bounding box center [320, 31] width 115 height 18
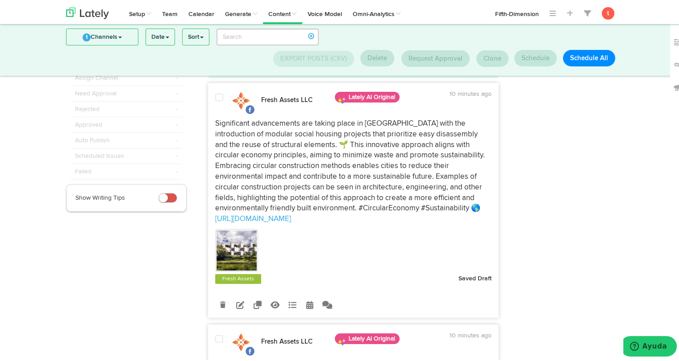
scroll to position [33, 0]
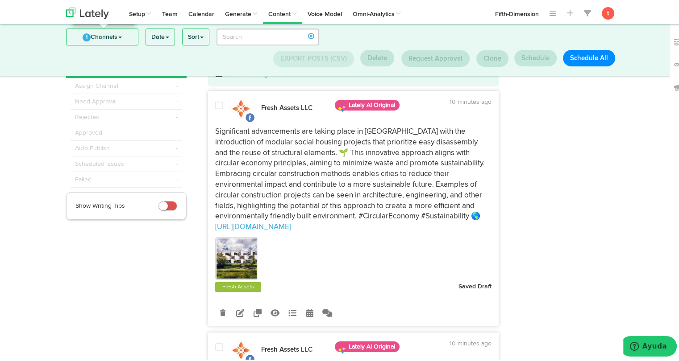
click at [128, 35] on link "1 Channels" at bounding box center [101, 35] width 71 height 16
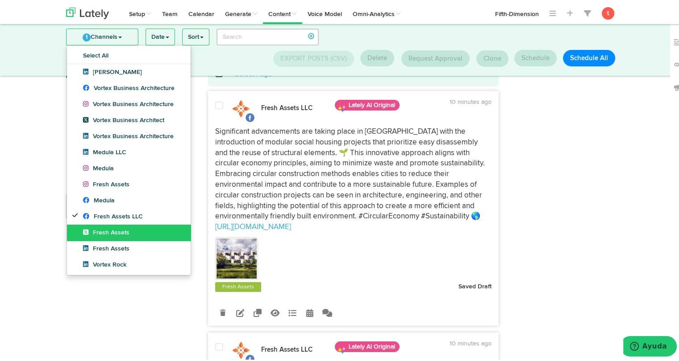
click at [89, 234] on span "Fresh Assets" at bounding box center [106, 231] width 46 height 6
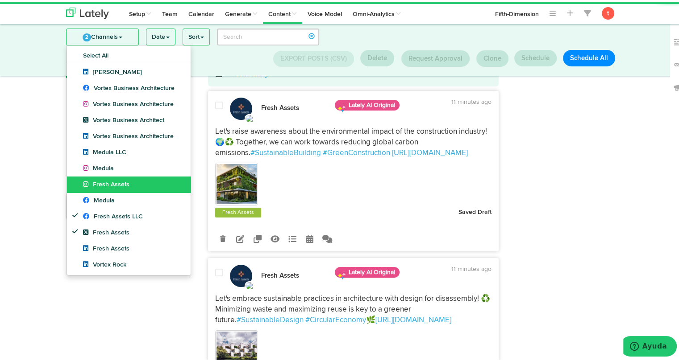
click at [99, 181] on span "Fresh Assets" at bounding box center [106, 183] width 46 height 6
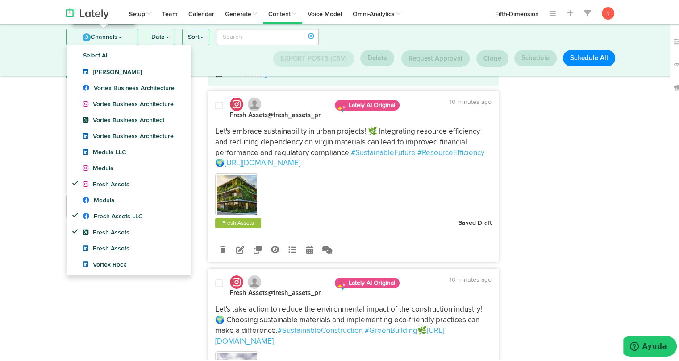
click at [130, 38] on link "3 Channels" at bounding box center [101, 35] width 71 height 16
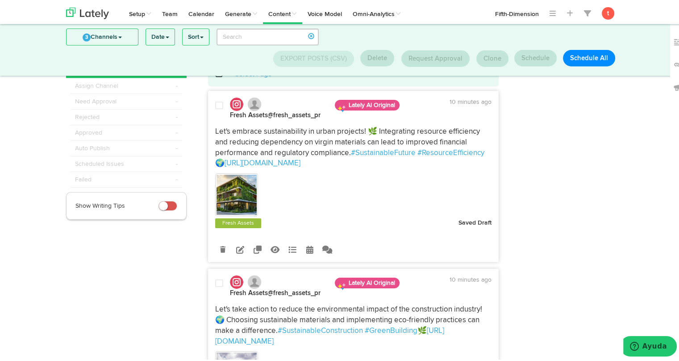
scroll to position [0, 0]
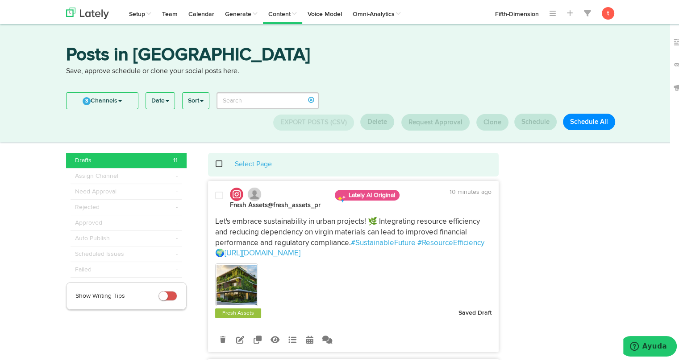
click at [215, 164] on div "Select Page" at bounding box center [354, 163] width 278 height 10
click at [215, 163] on span at bounding box center [224, 162] width 18 height 0
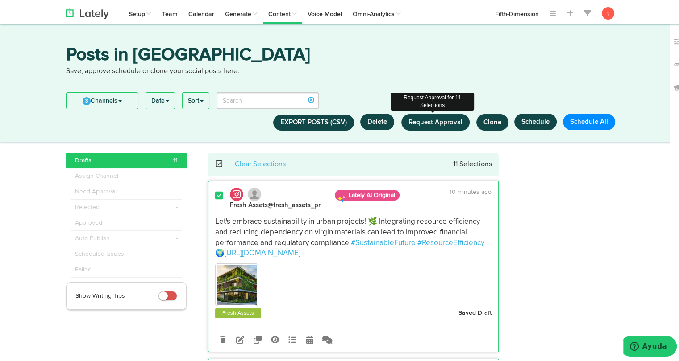
click at [441, 124] on span "Request Approval" at bounding box center [435, 120] width 54 height 7
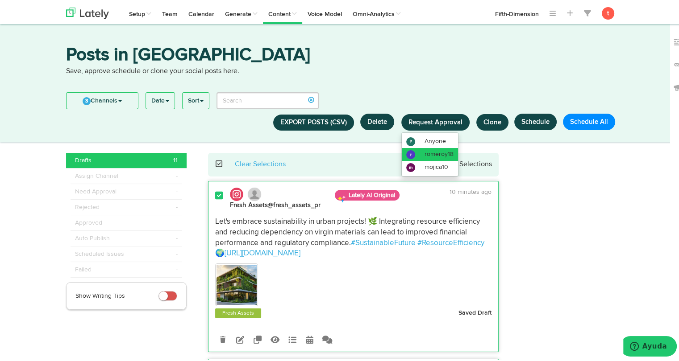
click at [432, 152] on span "romeroy18" at bounding box center [438, 152] width 29 height 6
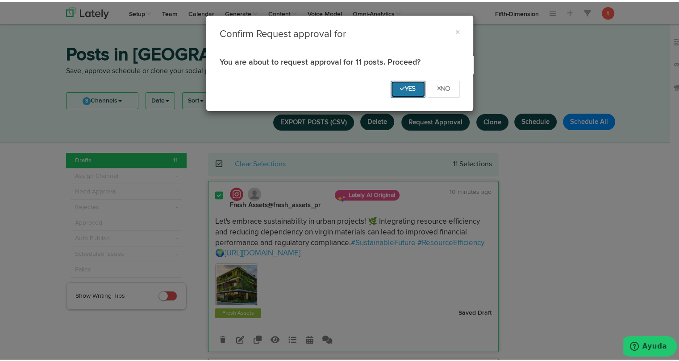
click at [401, 95] on button "Yes" at bounding box center [407, 87] width 35 height 17
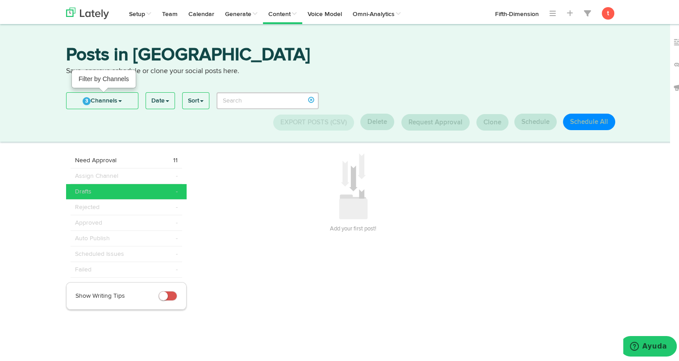
click at [120, 97] on link "3 Channels" at bounding box center [101, 99] width 71 height 16
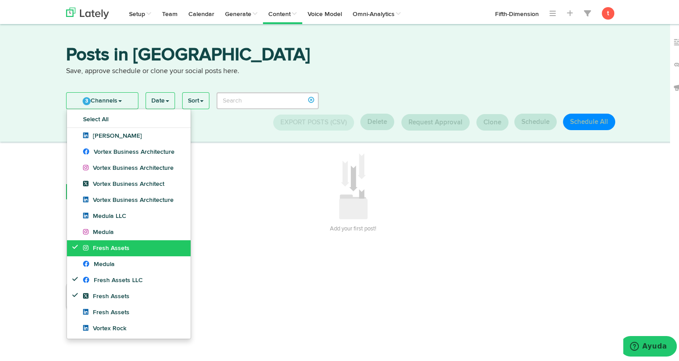
click at [97, 249] on span "Fresh Assets" at bounding box center [106, 247] width 46 height 6
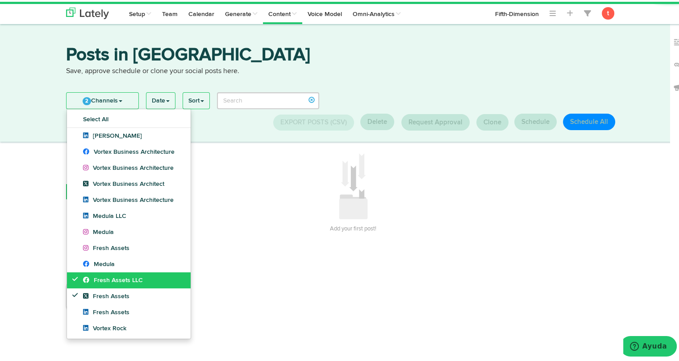
click at [93, 276] on span "Fresh Assets LLC" at bounding box center [113, 279] width 60 height 6
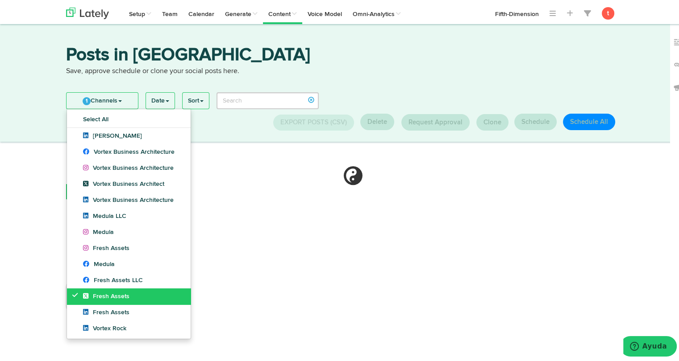
click at [88, 295] on icon at bounding box center [88, 294] width 10 height 6
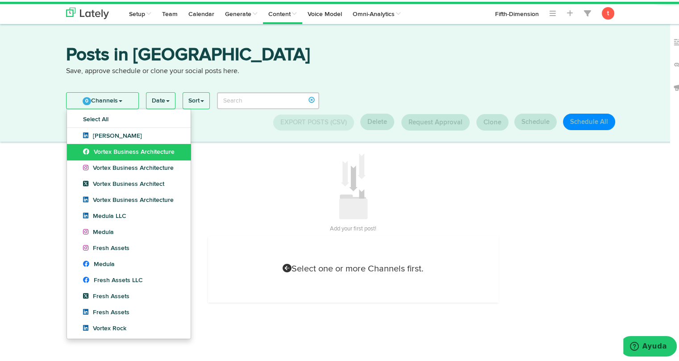
click at [122, 151] on span "Vortex Business Architecture" at bounding box center [128, 150] width 91 height 6
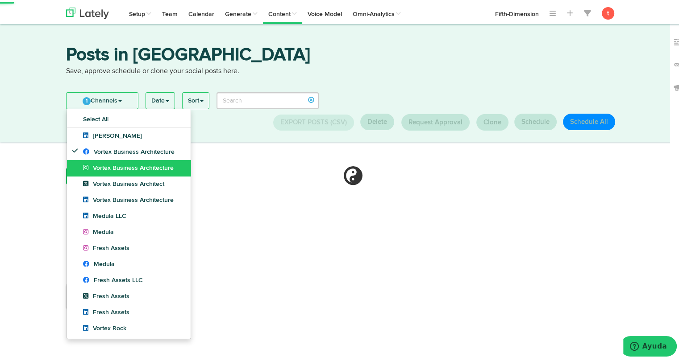
click at [121, 165] on span "Vortex Business Architecture" at bounding box center [128, 166] width 91 height 6
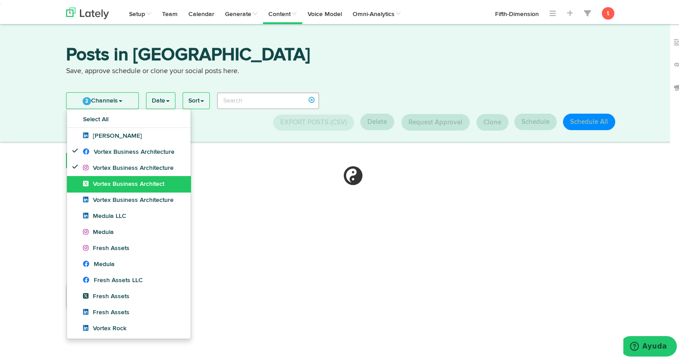
click at [114, 185] on span "Vortex Business Architect" at bounding box center [123, 182] width 81 height 6
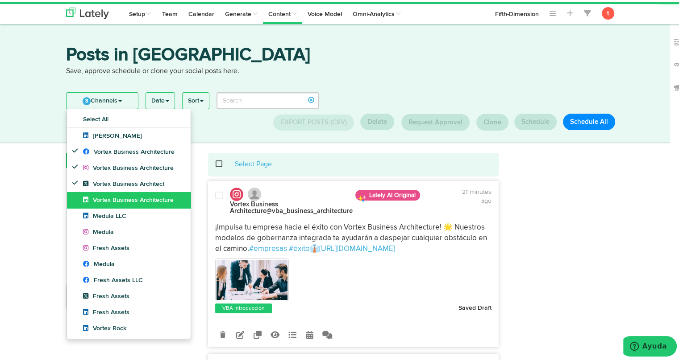
click at [109, 199] on span "Vortex Business Architecture" at bounding box center [128, 198] width 91 height 6
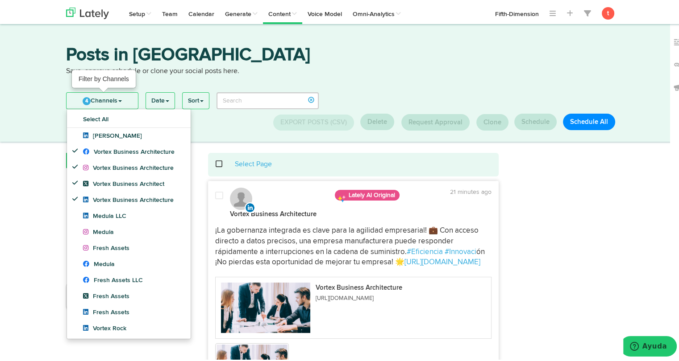
click at [111, 103] on link "4 Channels" at bounding box center [101, 99] width 71 height 16
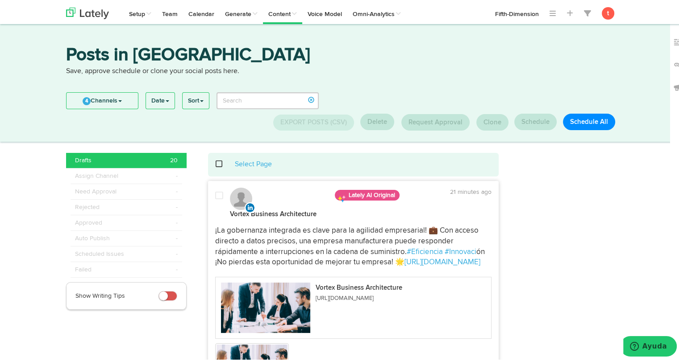
click at [215, 163] on span at bounding box center [224, 162] width 18 height 0
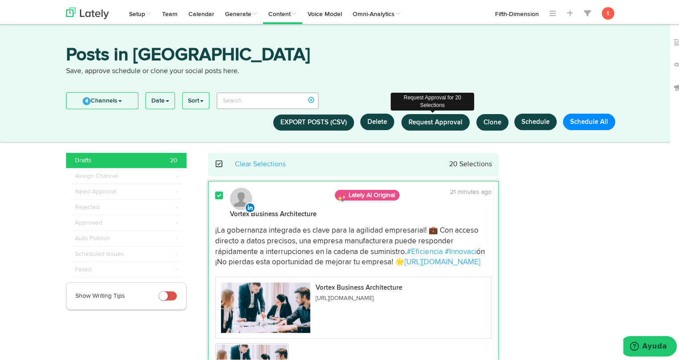
click at [437, 125] on button "Request Approval" at bounding box center [435, 120] width 68 height 17
click at [423, 120] on span "Request Approval" at bounding box center [435, 120] width 54 height 7
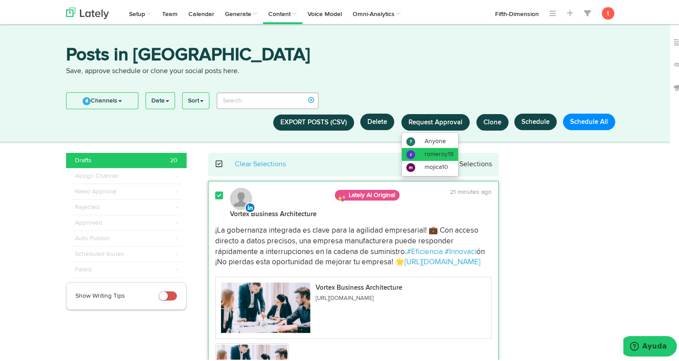
click at [424, 153] on span "romeroy18" at bounding box center [438, 152] width 29 height 6
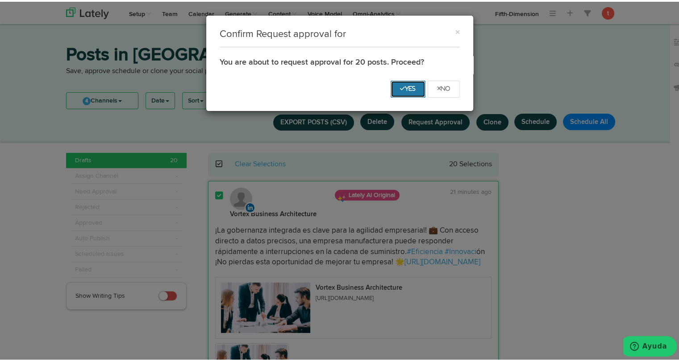
click at [403, 88] on icon "Yes" at bounding box center [408, 86] width 16 height 5
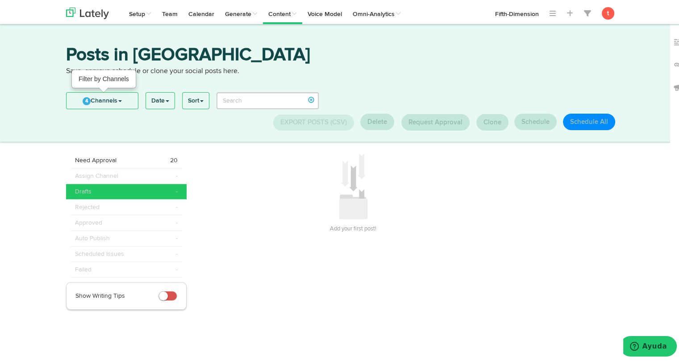
click at [127, 100] on link "4 Channels" at bounding box center [101, 99] width 71 height 16
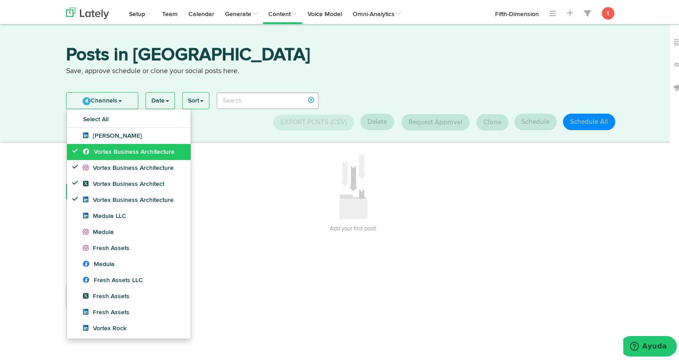
click at [126, 147] on span "Vortex Business Architecture" at bounding box center [128, 150] width 91 height 6
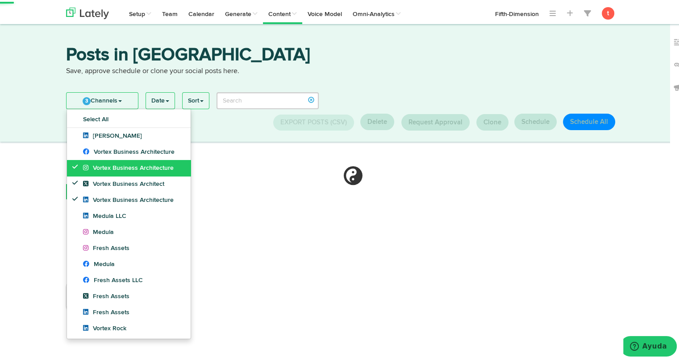
click at [124, 166] on span "Vortex Business Architecture" at bounding box center [128, 166] width 91 height 6
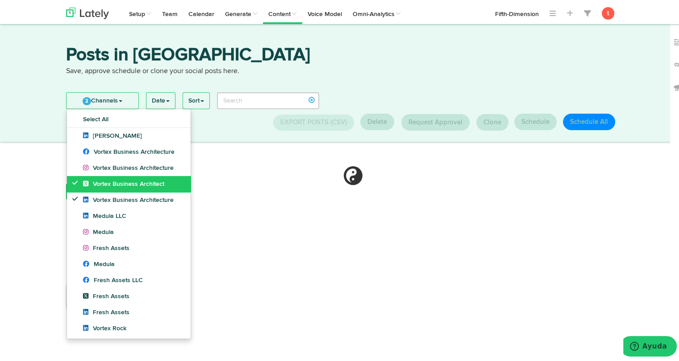
click at [120, 186] on link "Vortex Business Architect" at bounding box center [129, 182] width 124 height 16
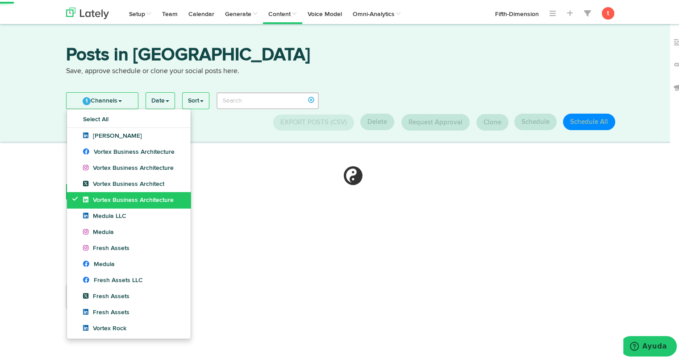
click at [115, 203] on link "Vortex Business Architecture" at bounding box center [129, 199] width 124 height 16
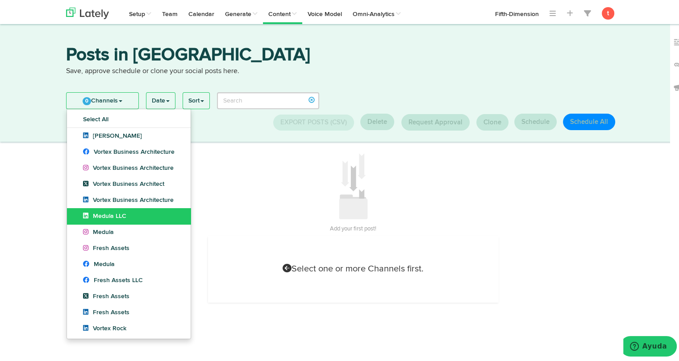
click at [112, 209] on link "Medula LLC" at bounding box center [129, 215] width 124 height 16
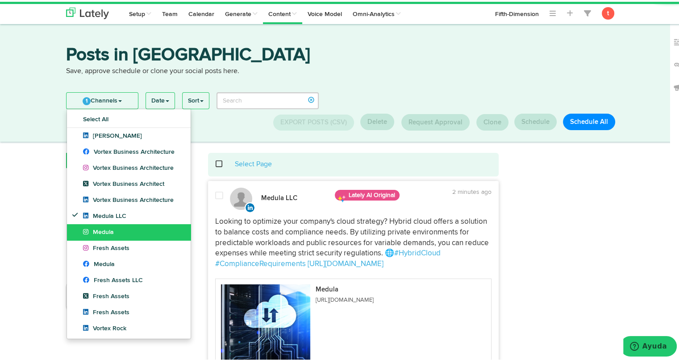
click at [108, 228] on span "Medula" at bounding box center [98, 231] width 31 height 6
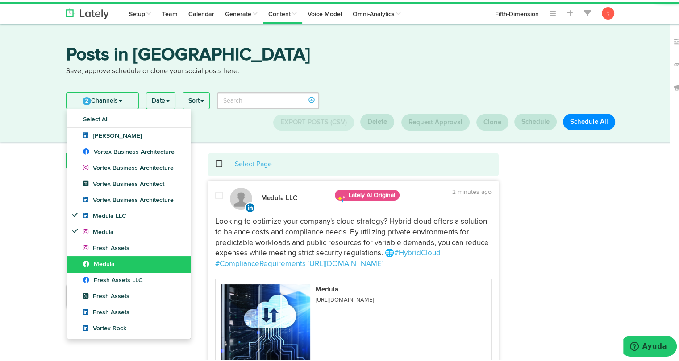
click at [111, 265] on span "Medula" at bounding box center [99, 263] width 32 height 6
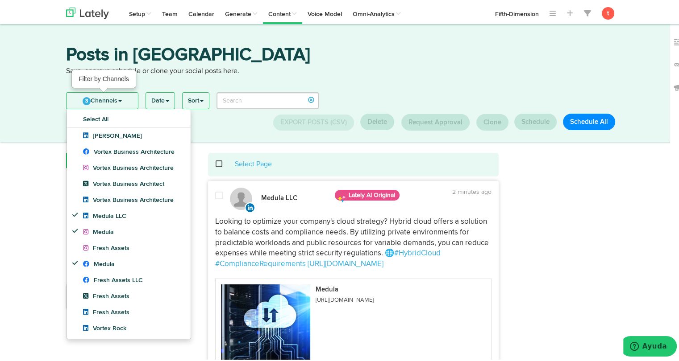
click at [121, 104] on link "3 Channels" at bounding box center [101, 99] width 71 height 16
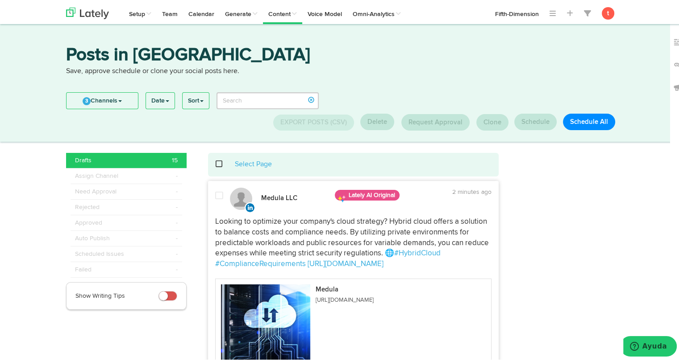
click at [215, 161] on div "Select Page" at bounding box center [354, 163] width 278 height 10
click at [215, 163] on span at bounding box center [224, 162] width 18 height 0
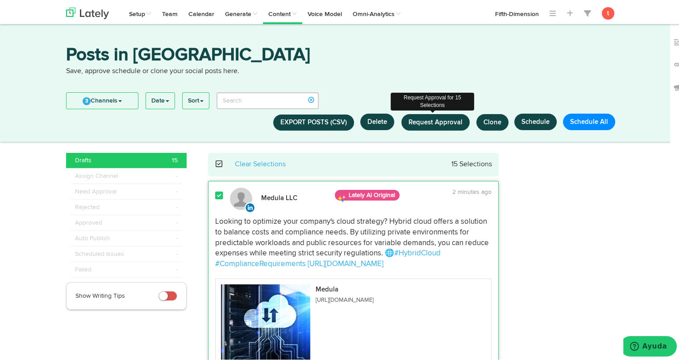
click at [438, 120] on span "Request Approval" at bounding box center [435, 120] width 54 height 7
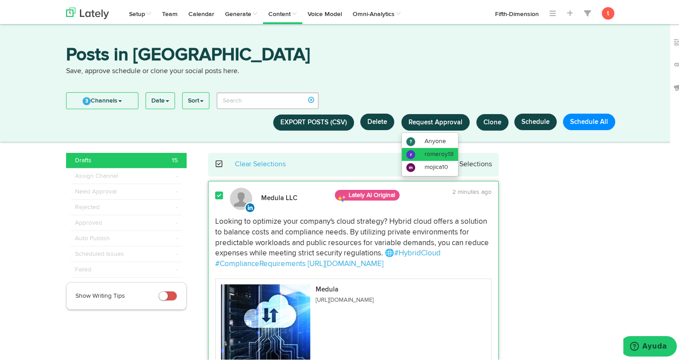
click at [428, 149] on span "romeroy18" at bounding box center [438, 152] width 29 height 6
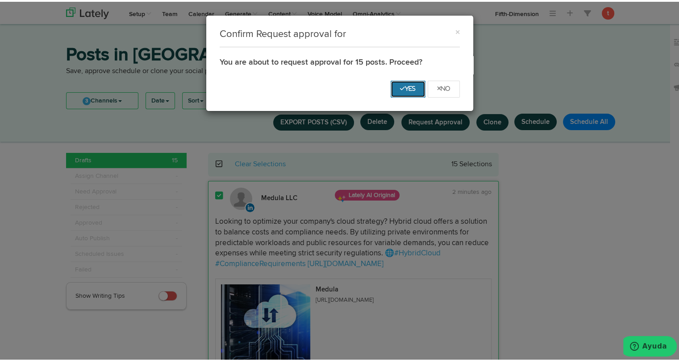
click at [400, 88] on icon "Yes" at bounding box center [408, 86] width 16 height 5
